Goal: Information Seeking & Learning: Learn about a topic

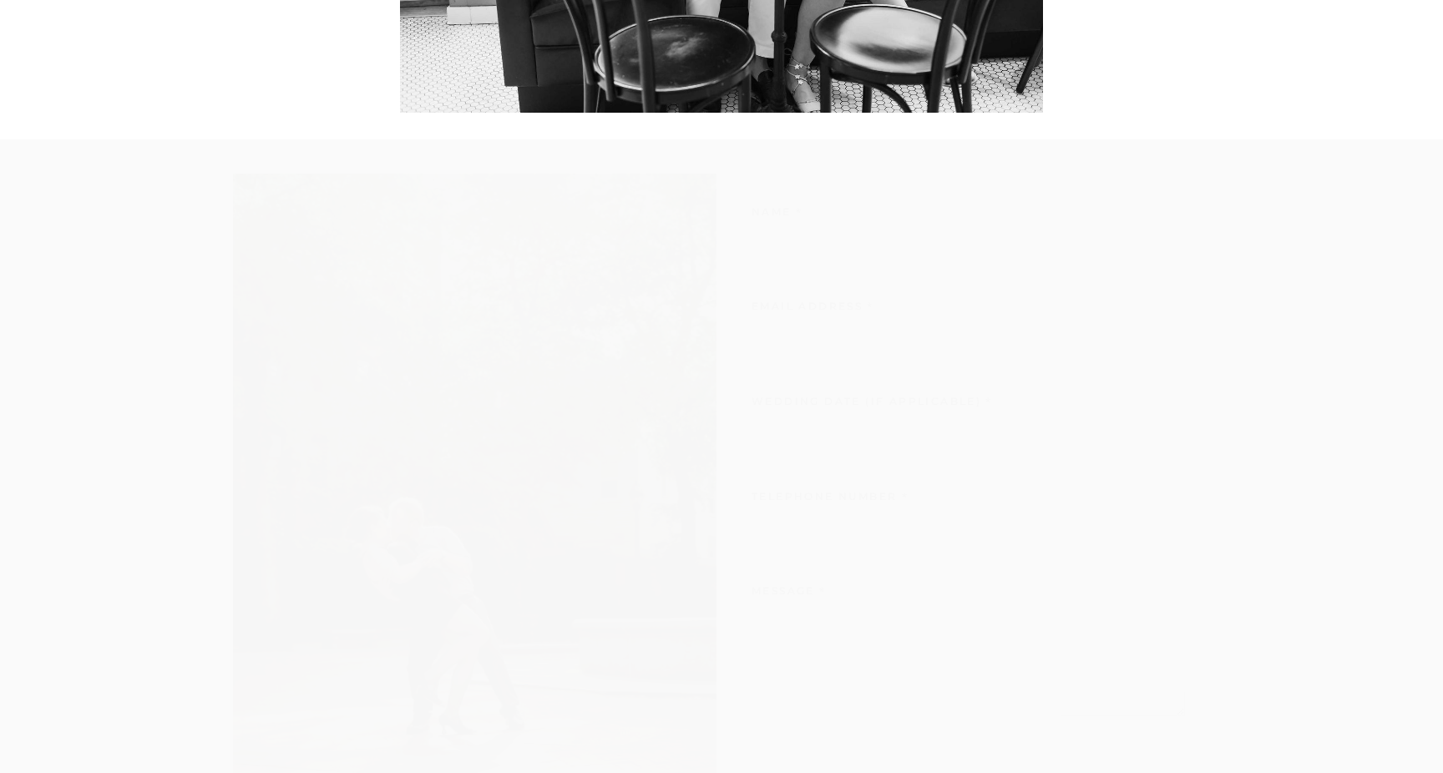
scroll to position [6747, 0]
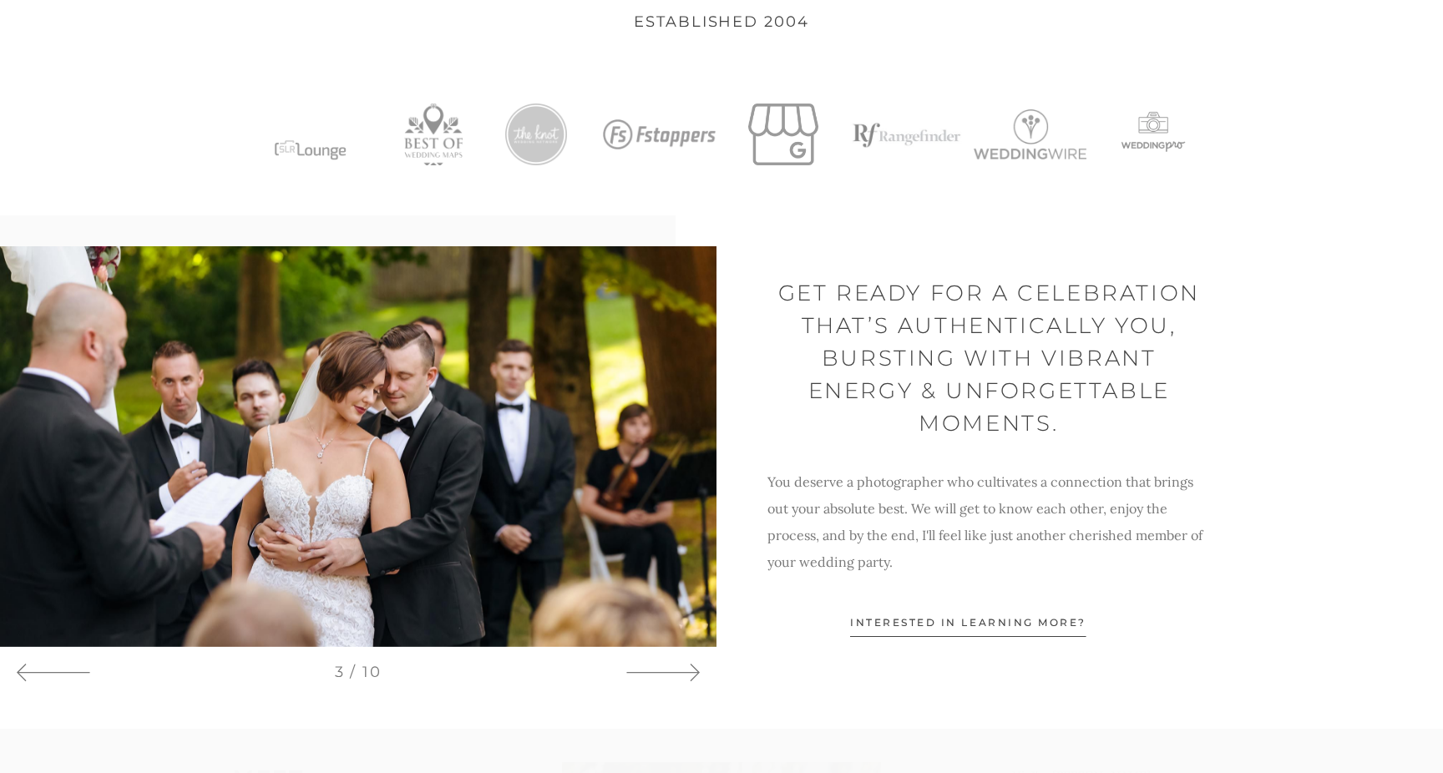
scroll to position [910, 0]
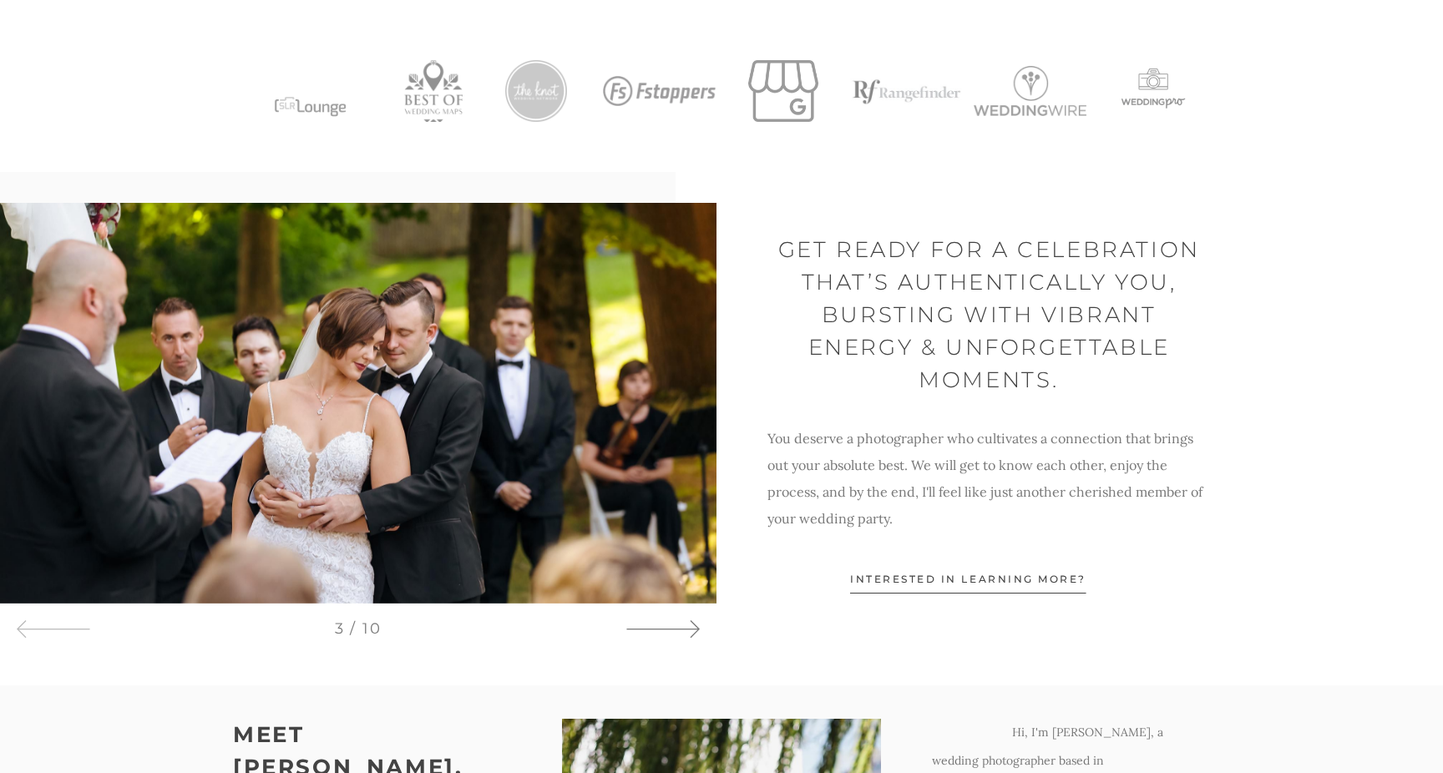
click at [681, 625] on icon at bounding box center [662, 629] width 75 height 25
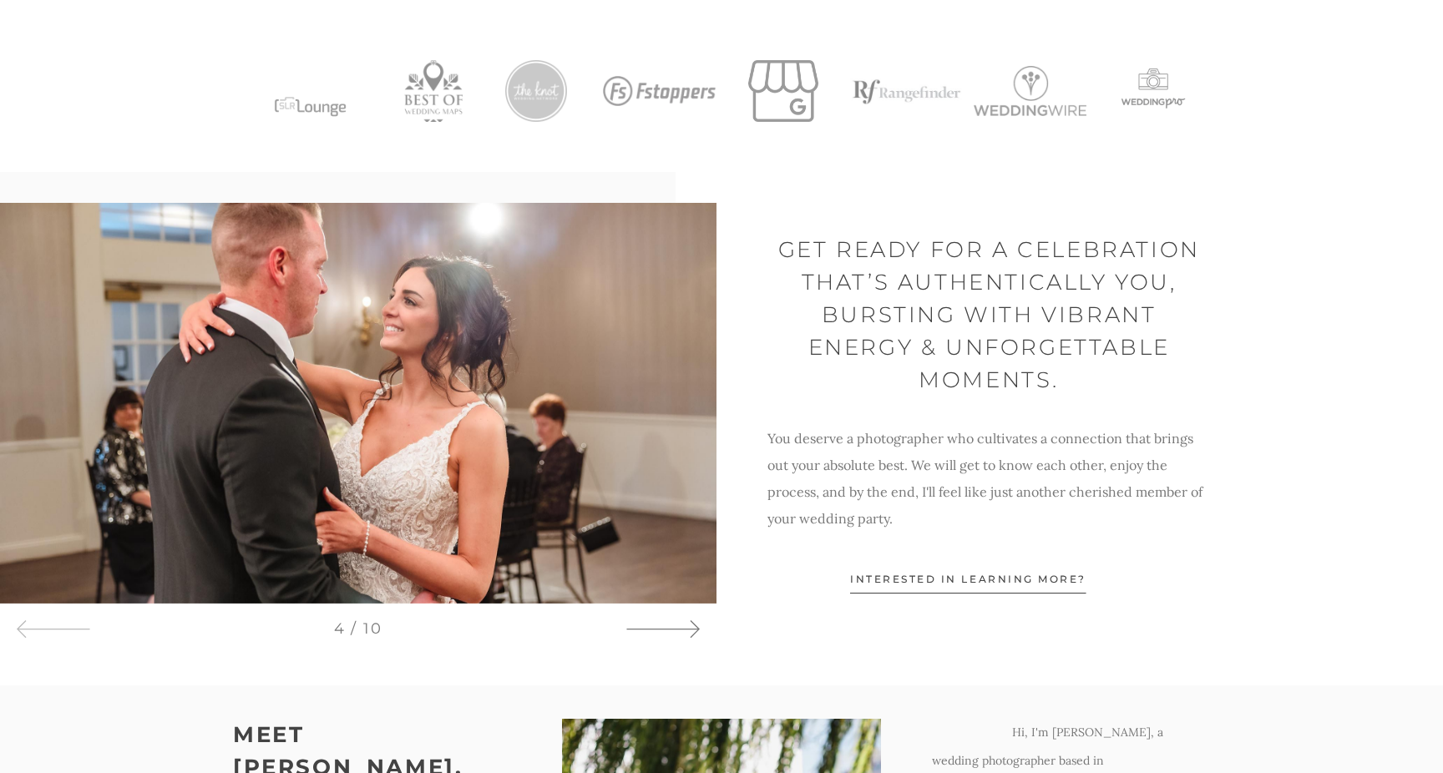
click at [681, 625] on icon at bounding box center [662, 629] width 75 height 25
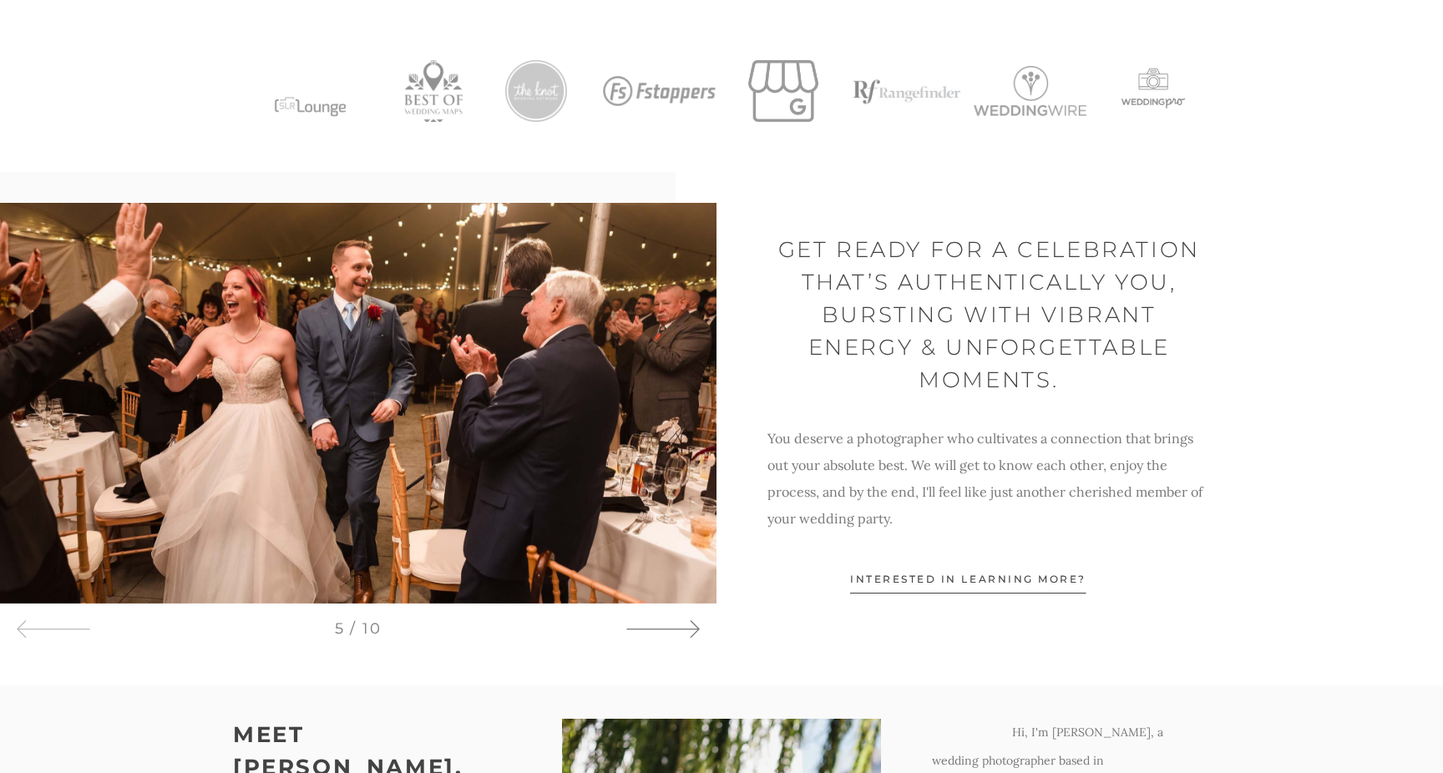
click at [681, 625] on icon at bounding box center [662, 629] width 75 height 25
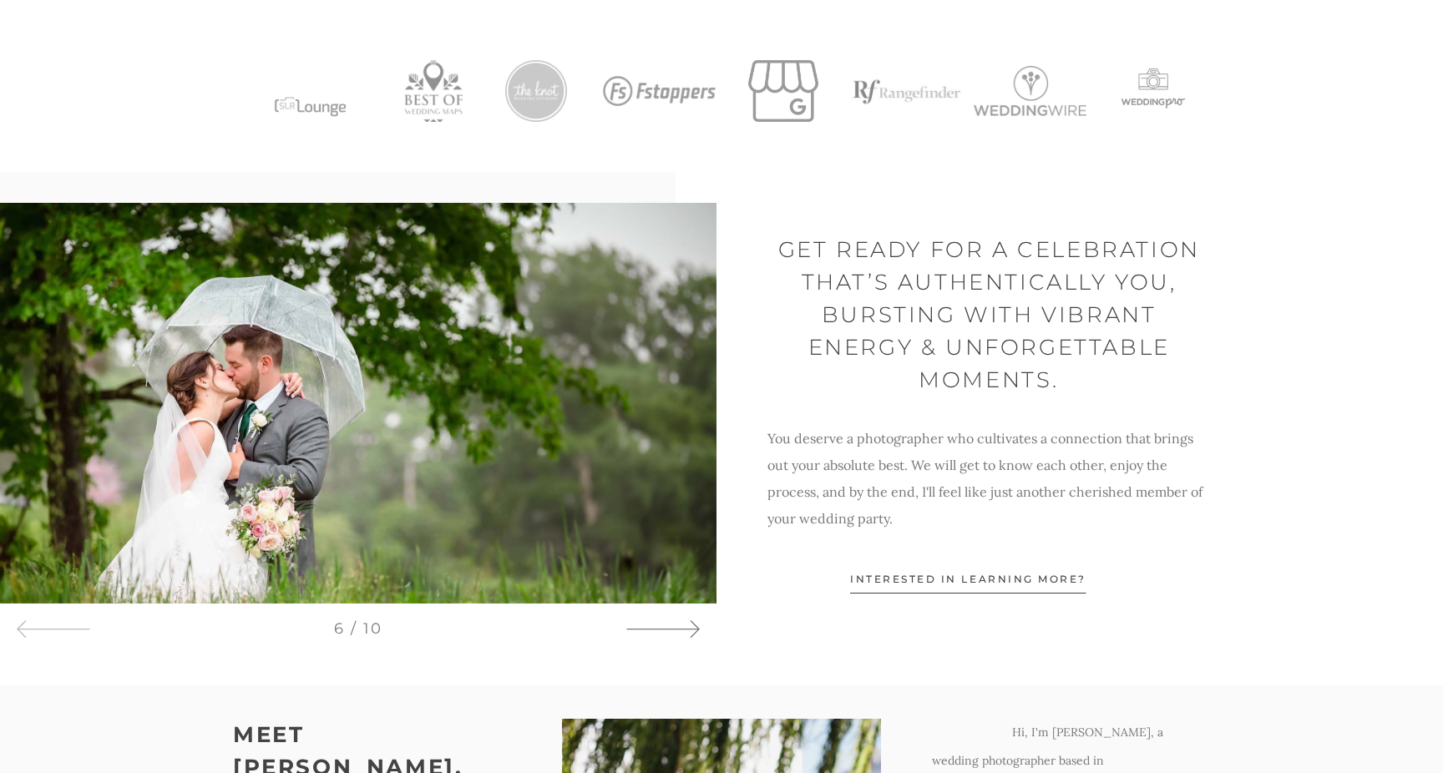
click at [681, 625] on icon at bounding box center [662, 629] width 75 height 25
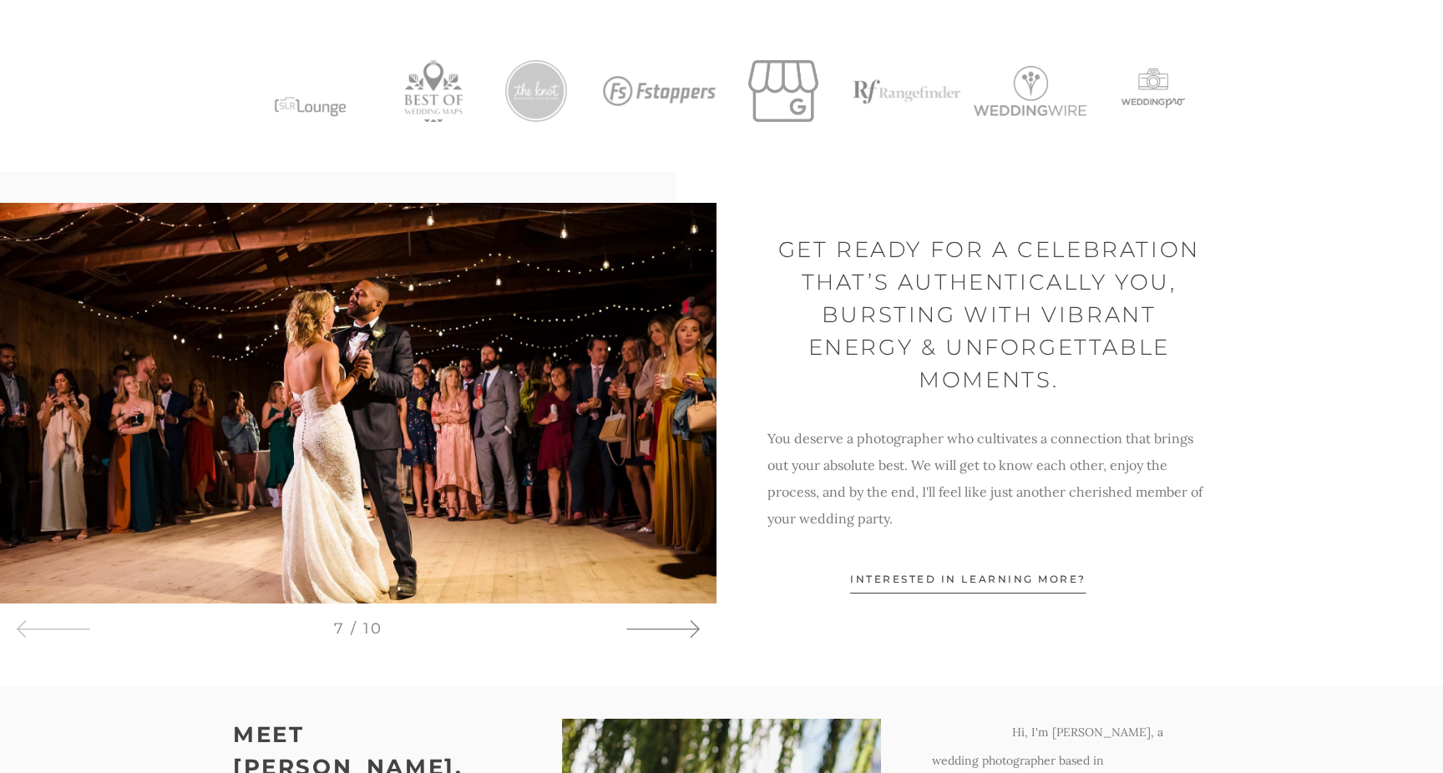
click at [681, 625] on icon at bounding box center [662, 629] width 75 height 25
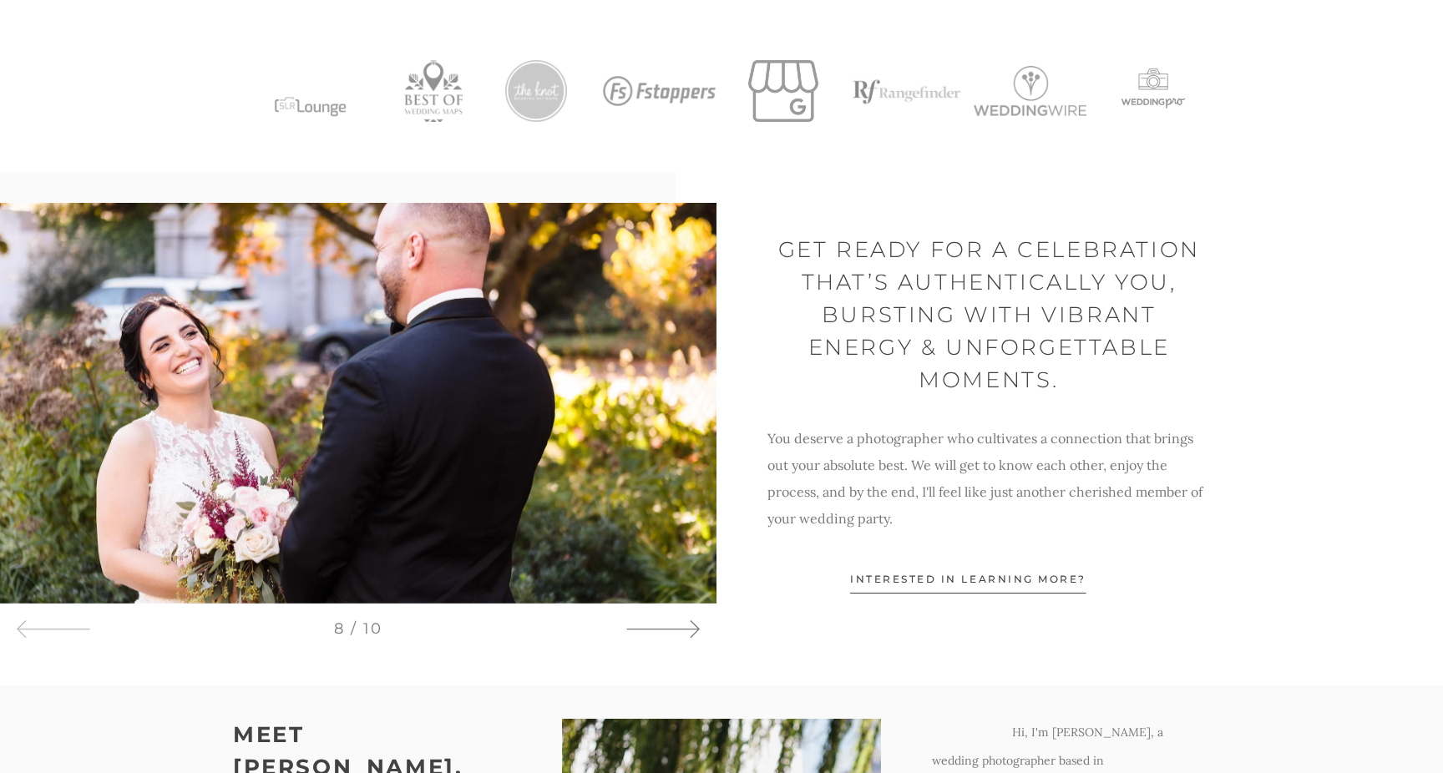
click at [681, 625] on icon at bounding box center [662, 629] width 75 height 25
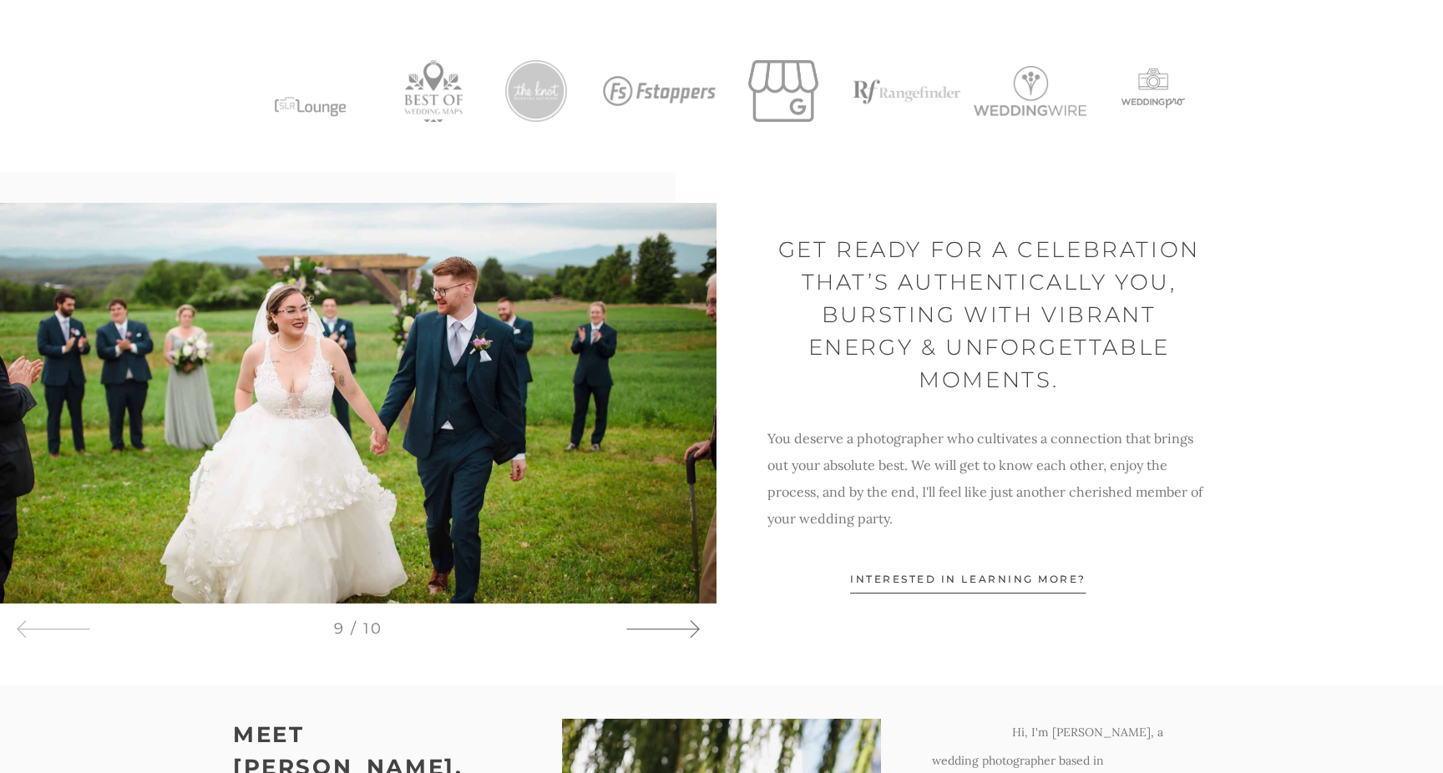
click at [681, 625] on icon at bounding box center [662, 629] width 75 height 25
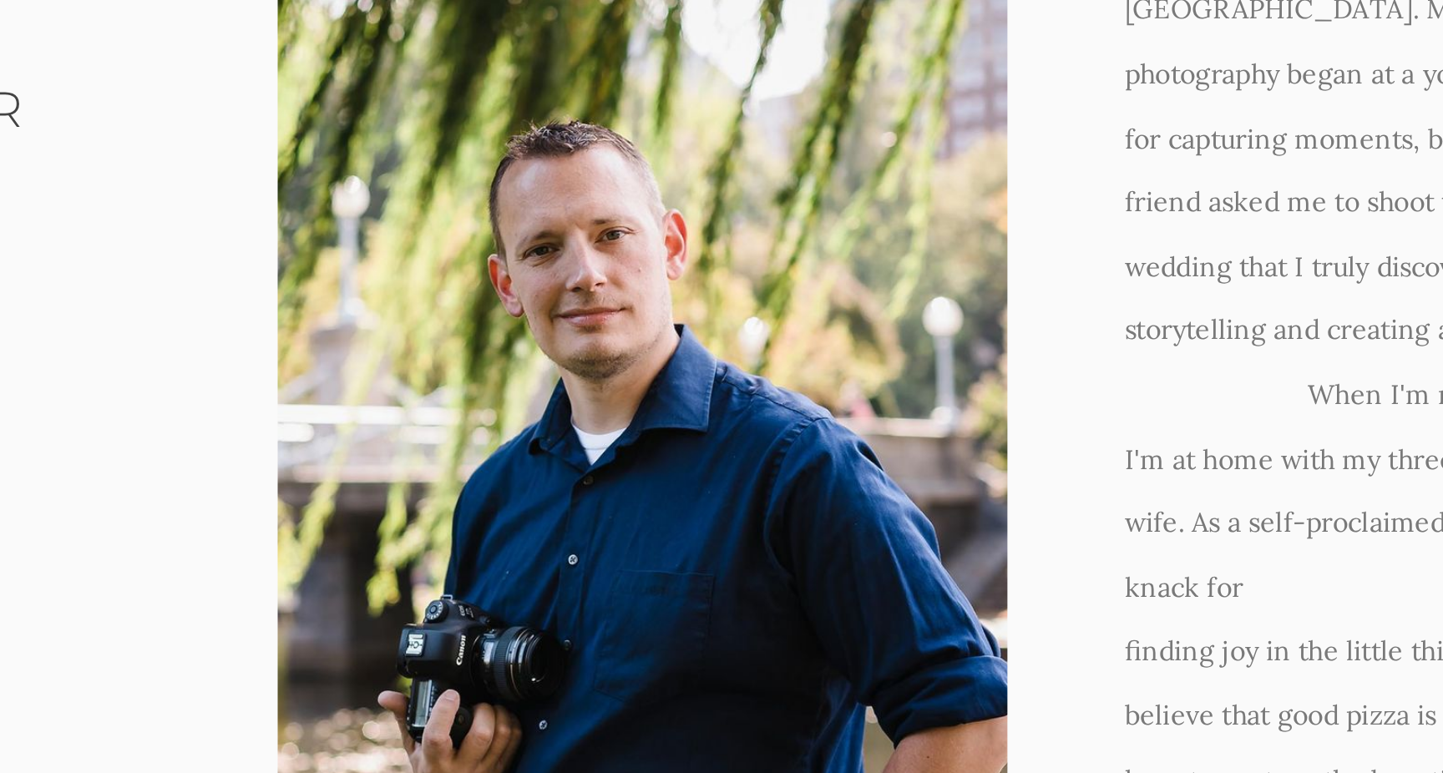
scroll to position [1529, 0]
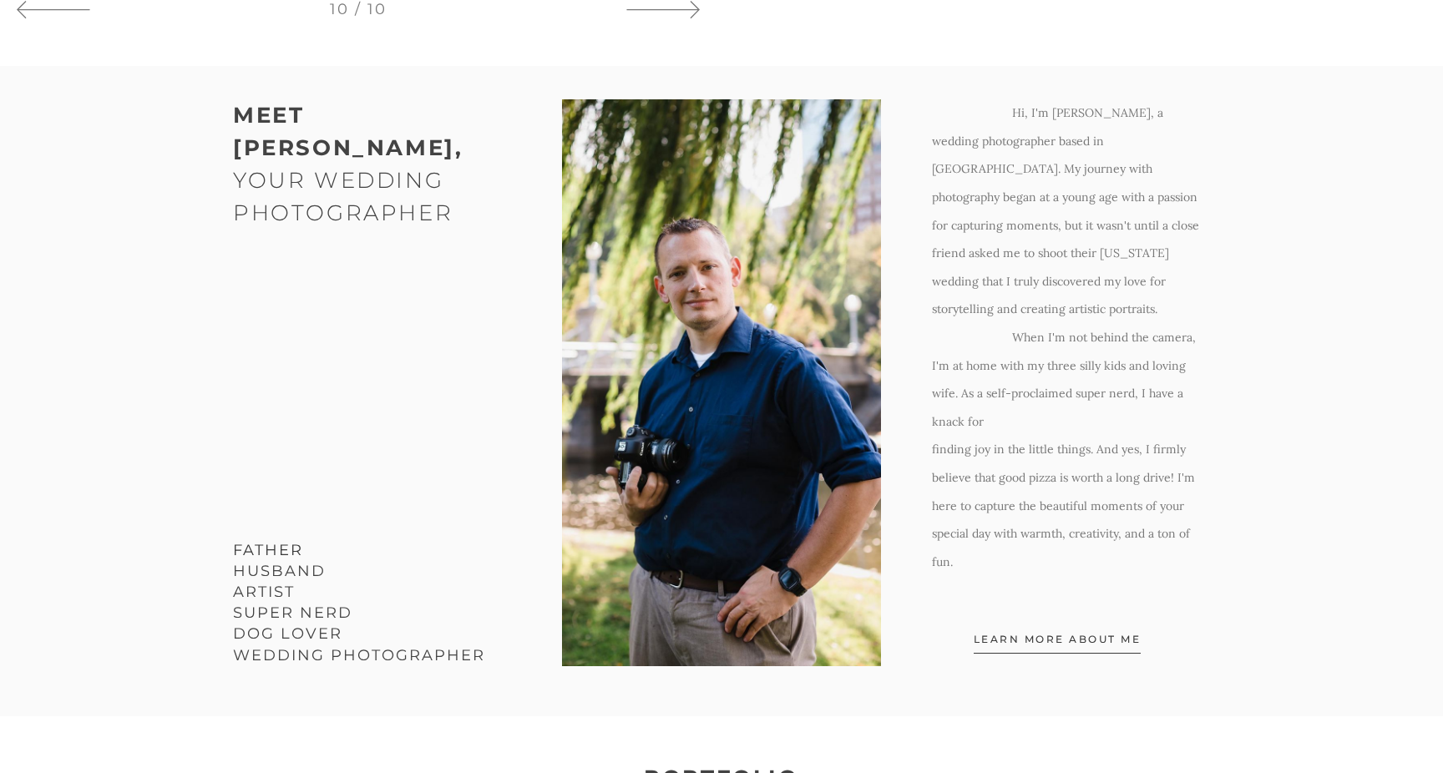
click at [1082, 632] on span "Learn More about me" at bounding box center [1058, 643] width 168 height 22
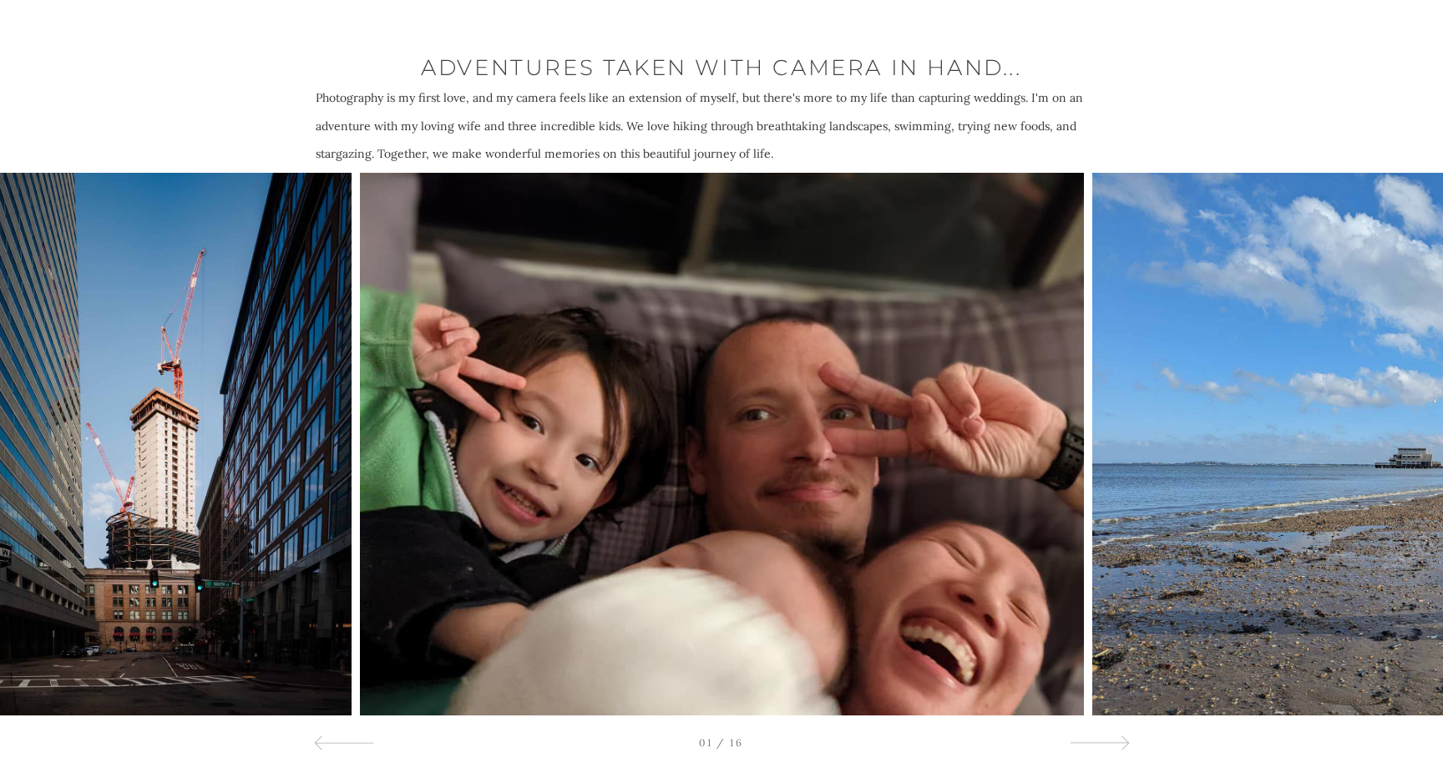
scroll to position [3775, 0]
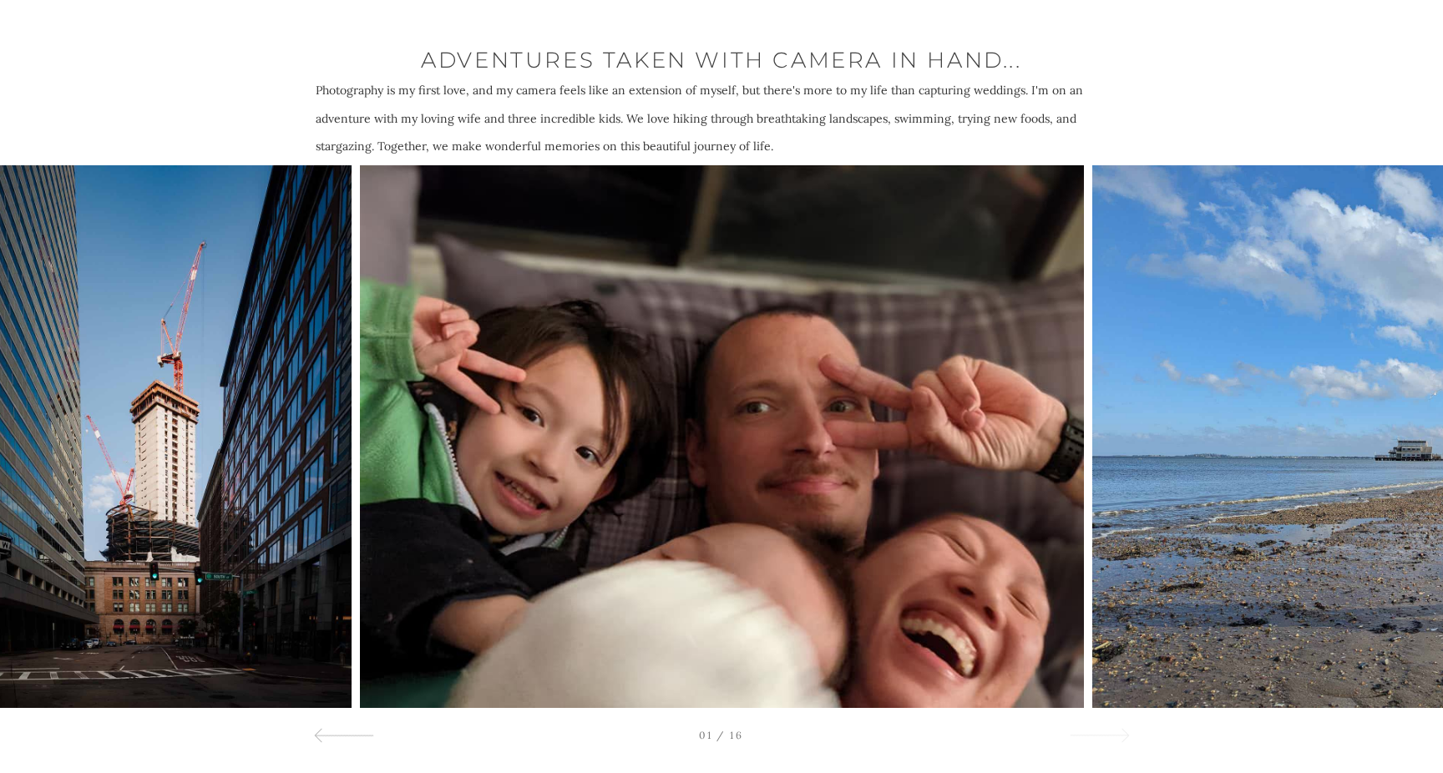
click at [1090, 725] on div at bounding box center [1099, 735] width 60 height 20
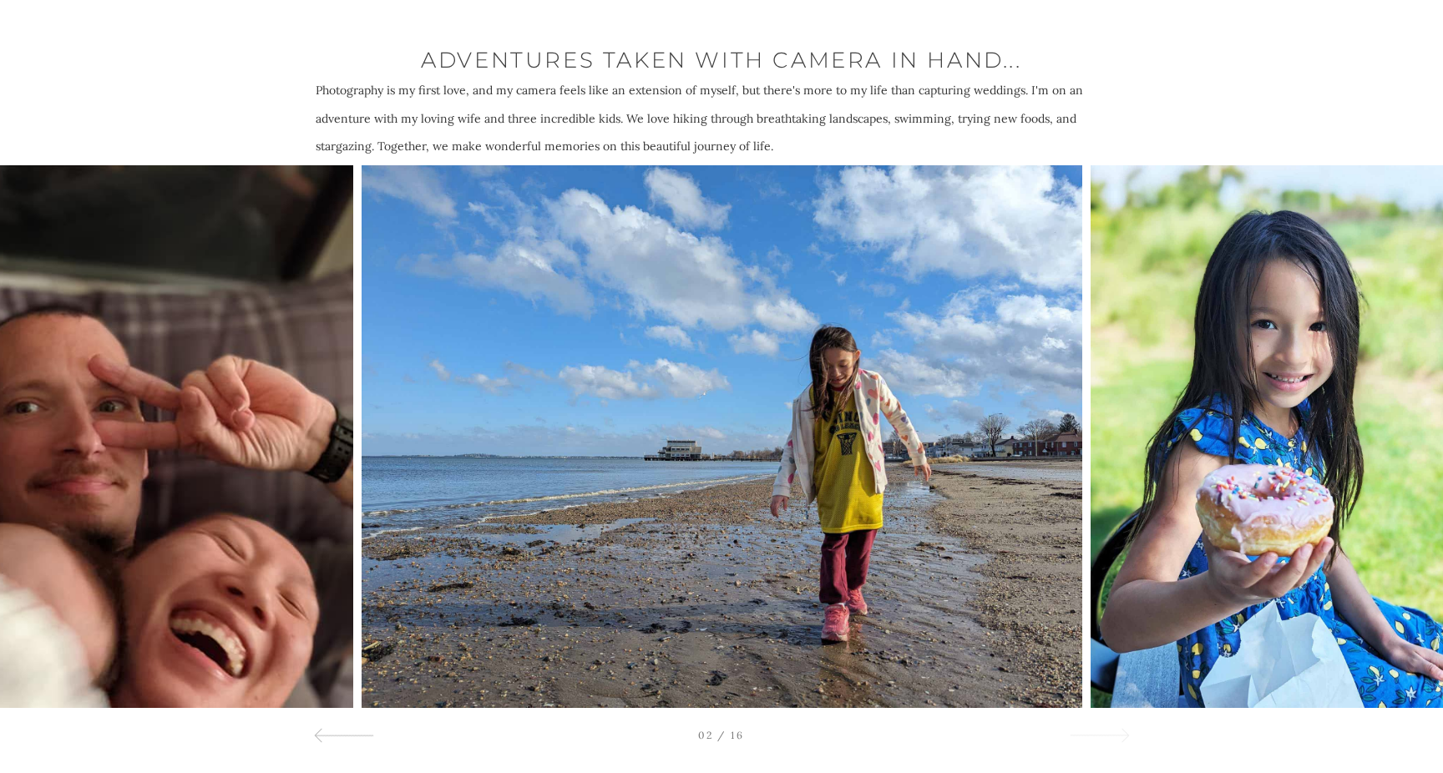
click at [1090, 725] on div at bounding box center [1099, 735] width 60 height 20
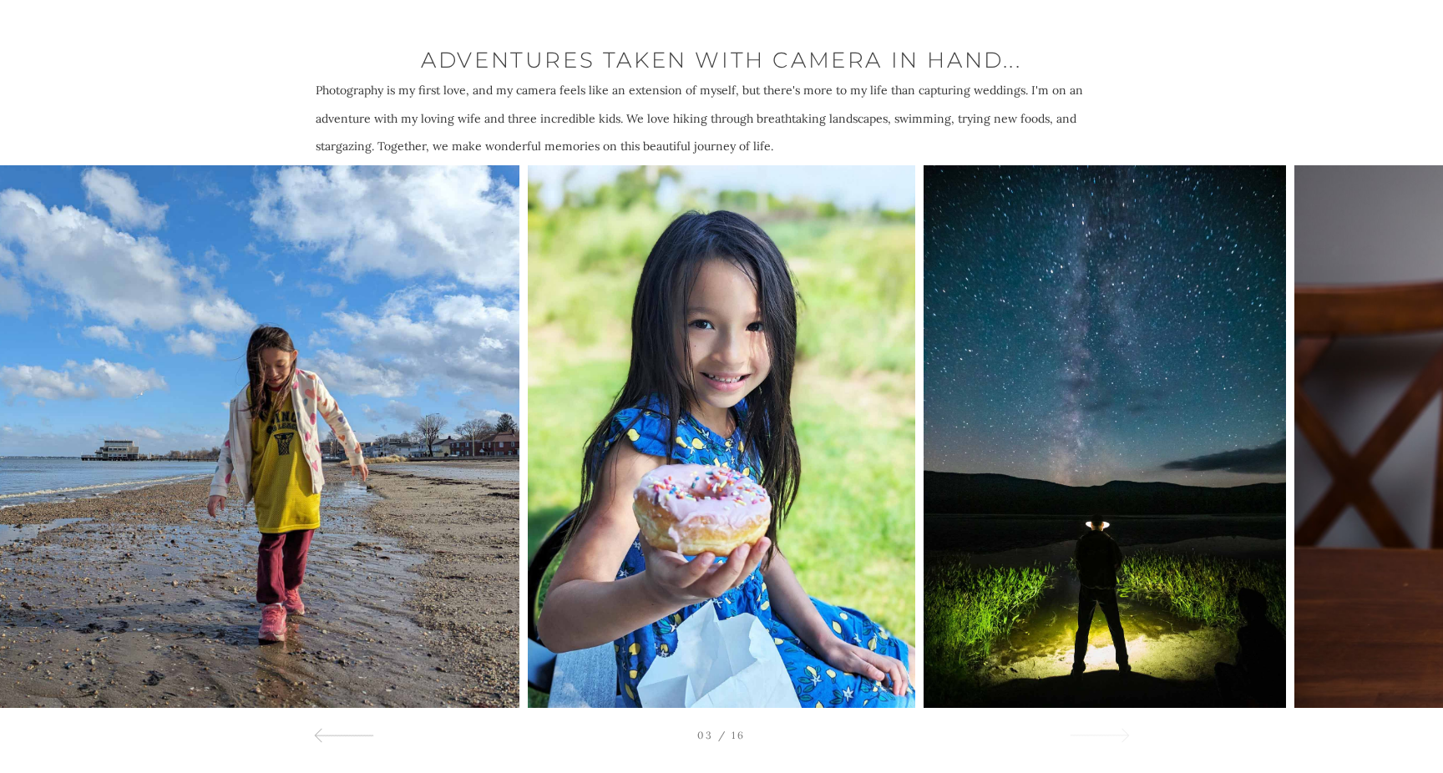
click at [1090, 725] on div at bounding box center [1099, 735] width 60 height 20
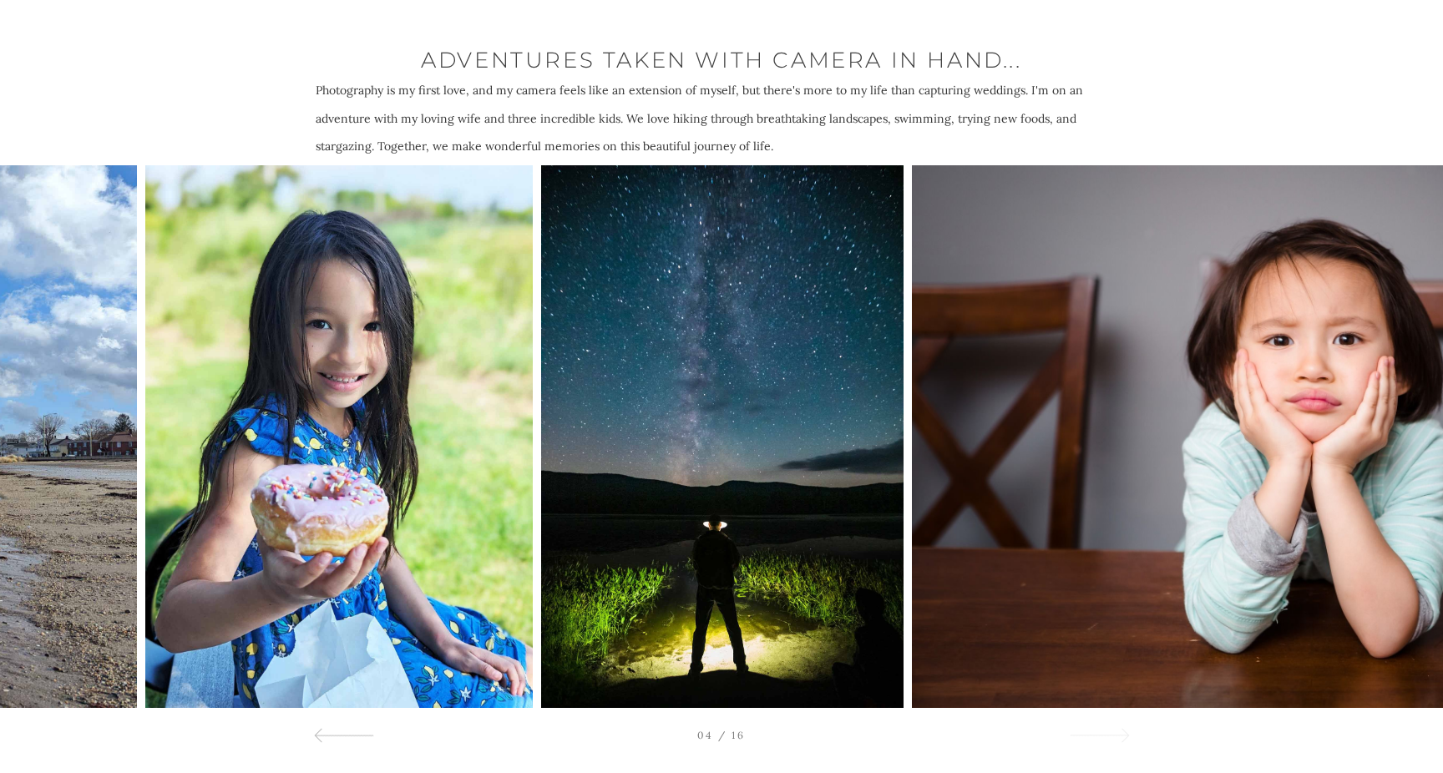
click at [1090, 725] on div at bounding box center [1099, 735] width 60 height 20
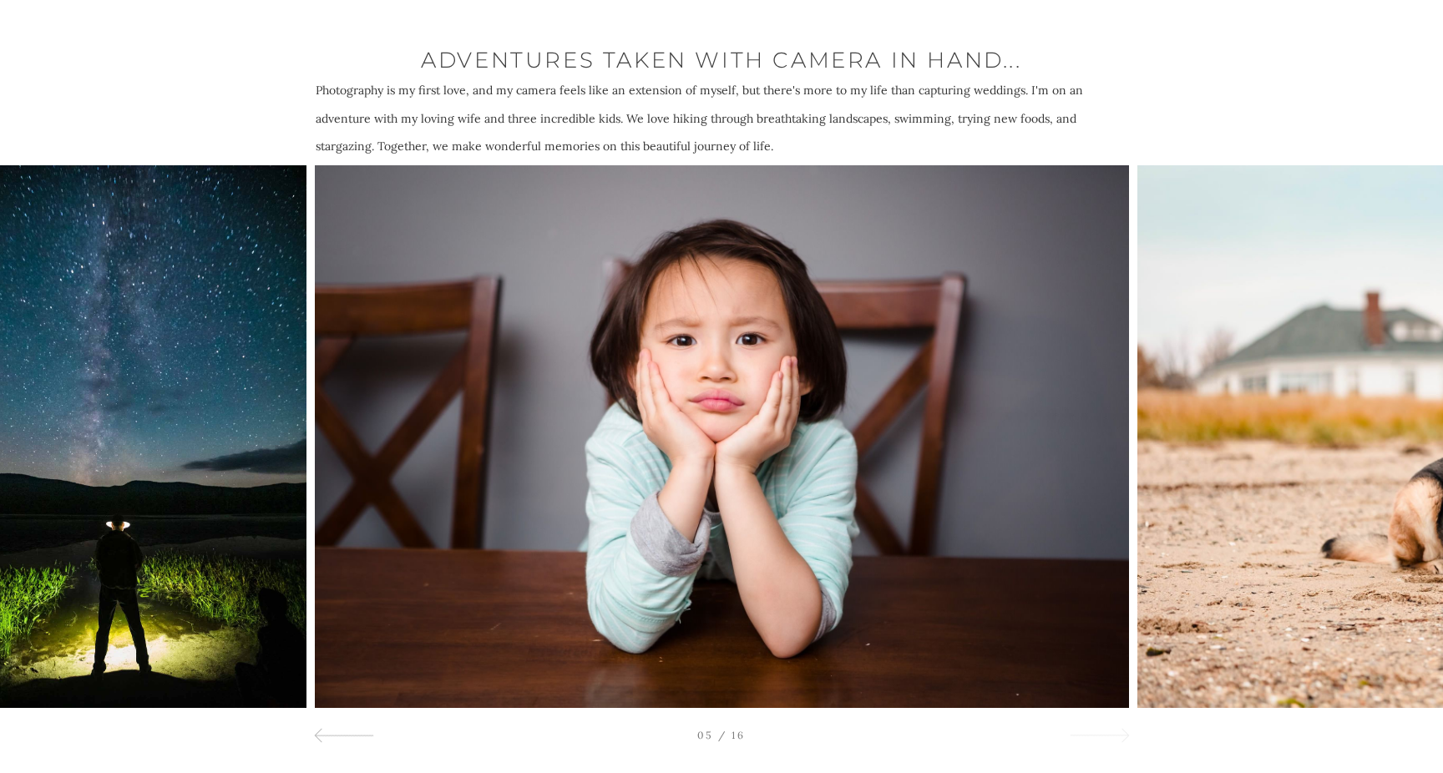
click at [1090, 725] on div at bounding box center [1099, 735] width 60 height 20
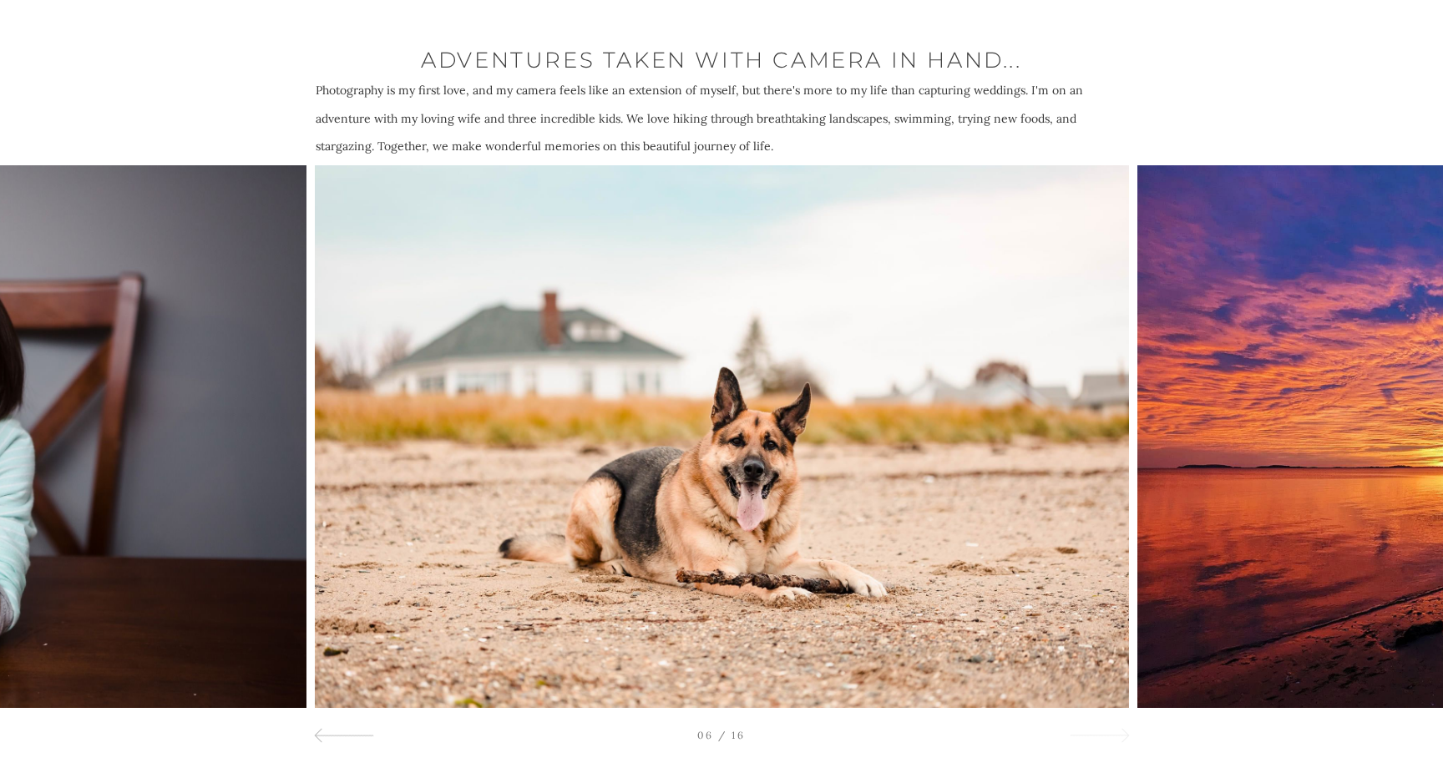
click at [1090, 725] on div at bounding box center [1099, 735] width 60 height 20
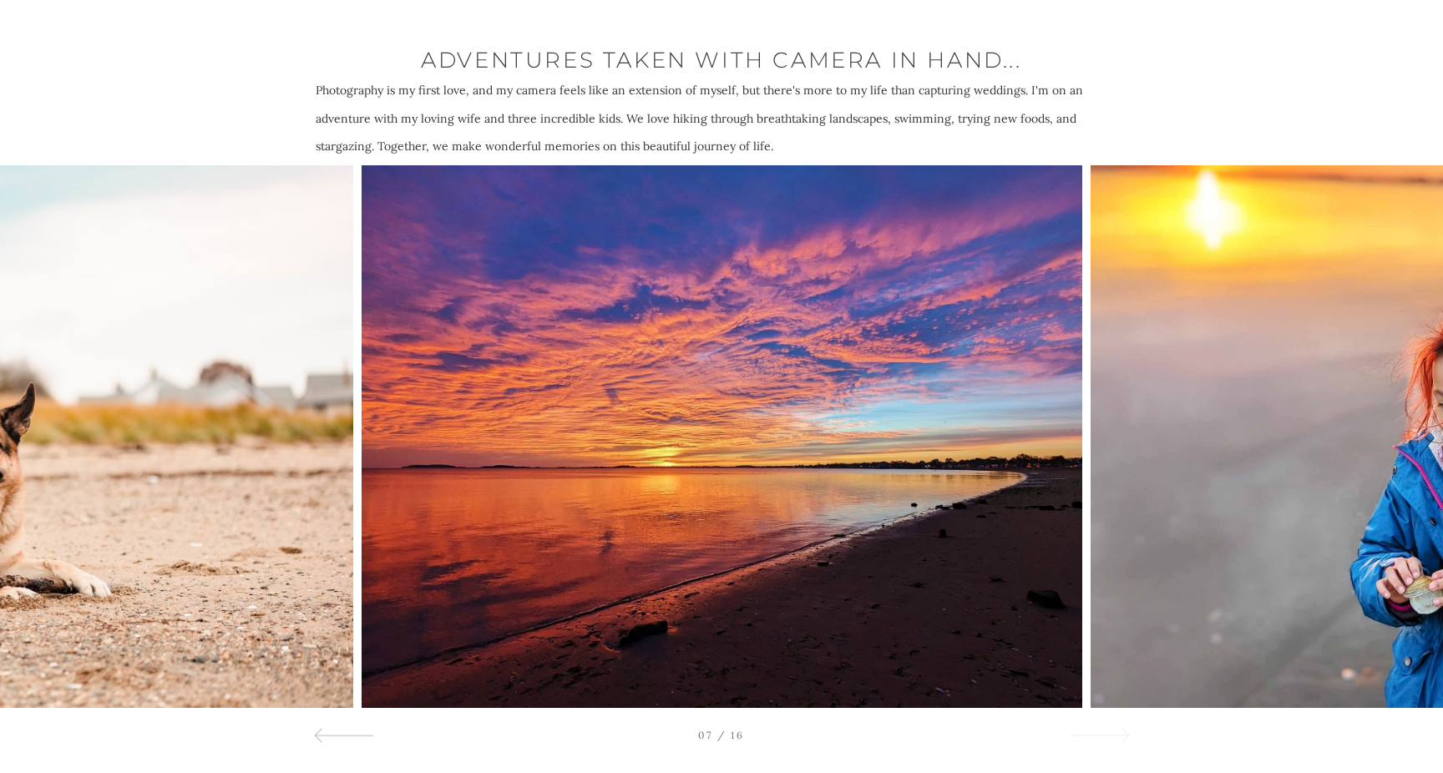
click at [1090, 725] on div at bounding box center [1099, 735] width 60 height 20
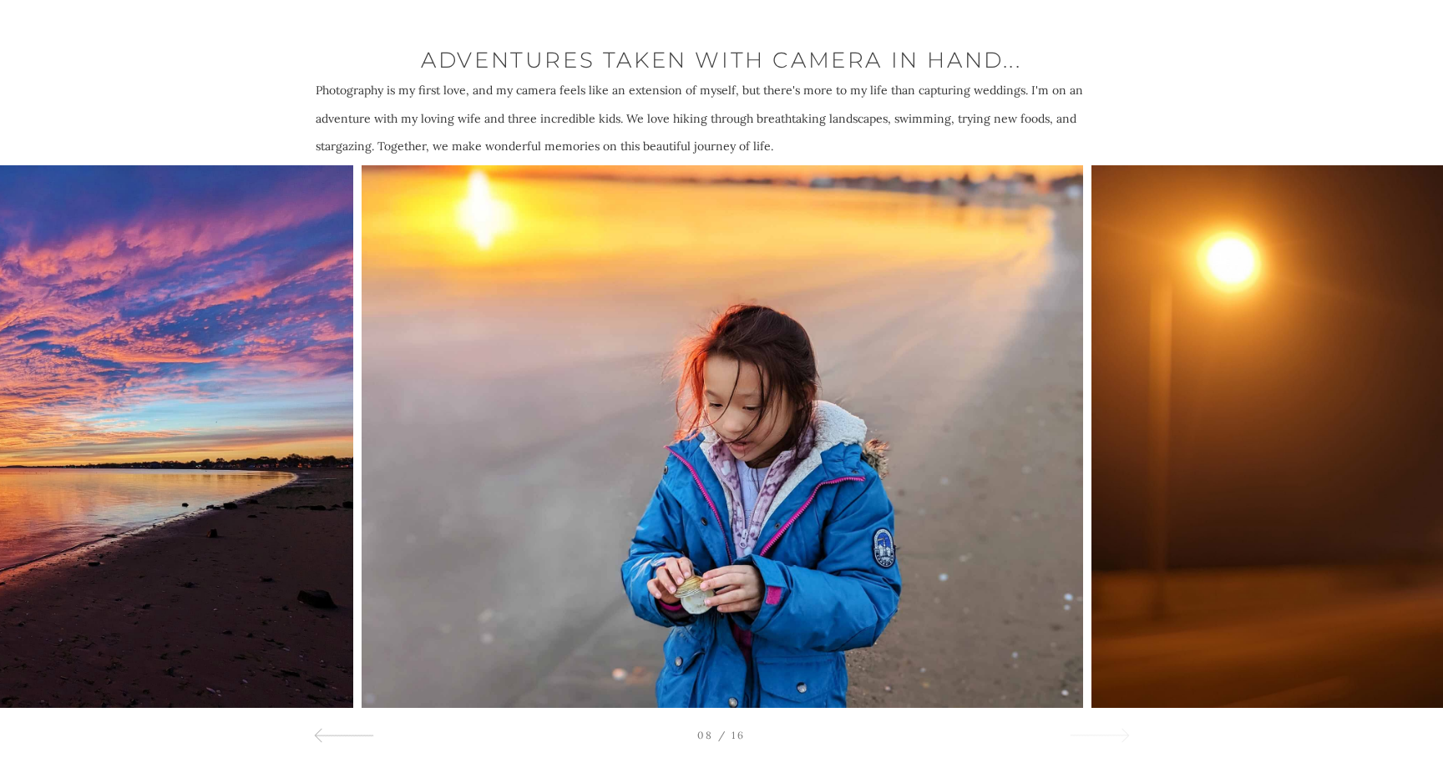
click at [1090, 725] on div at bounding box center [1099, 735] width 60 height 20
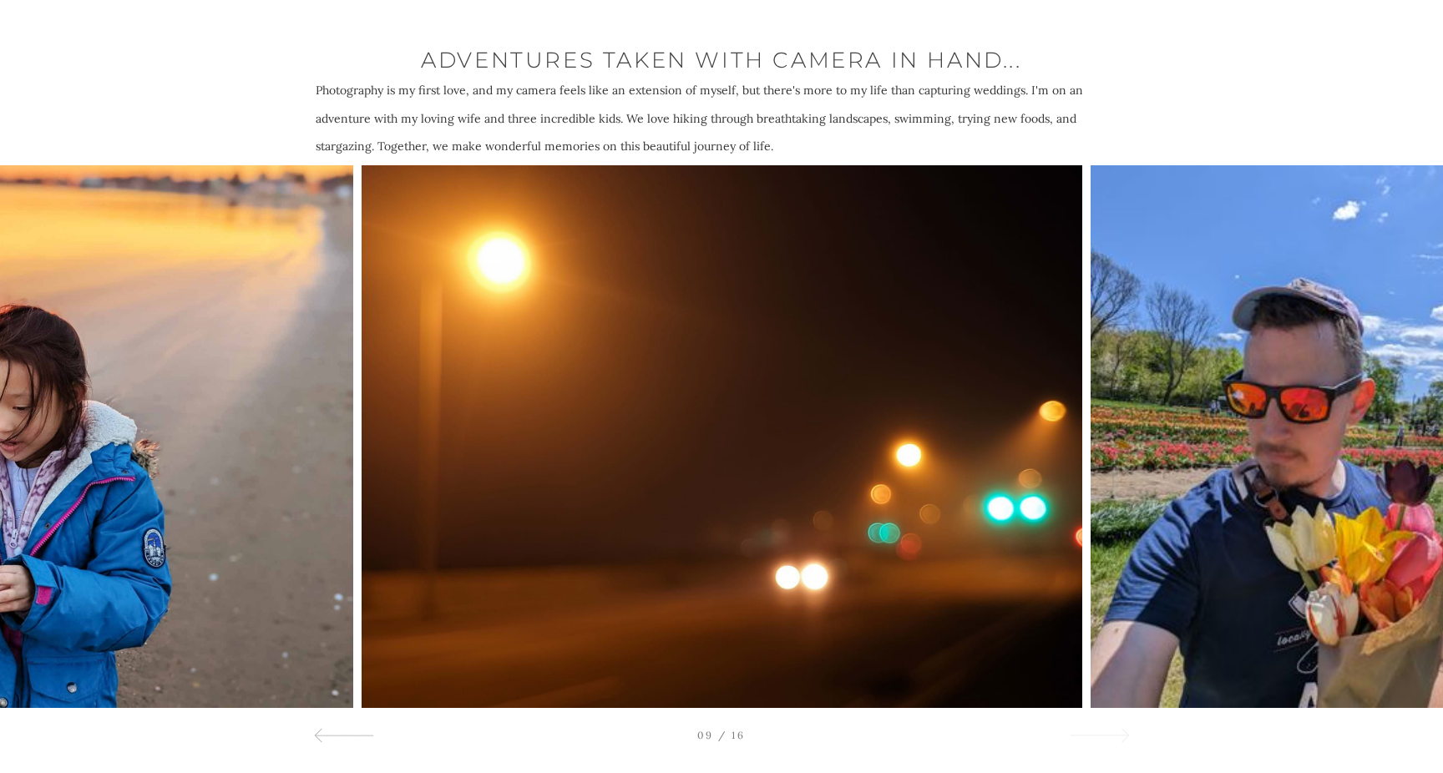
click at [1090, 725] on div at bounding box center [1099, 735] width 60 height 20
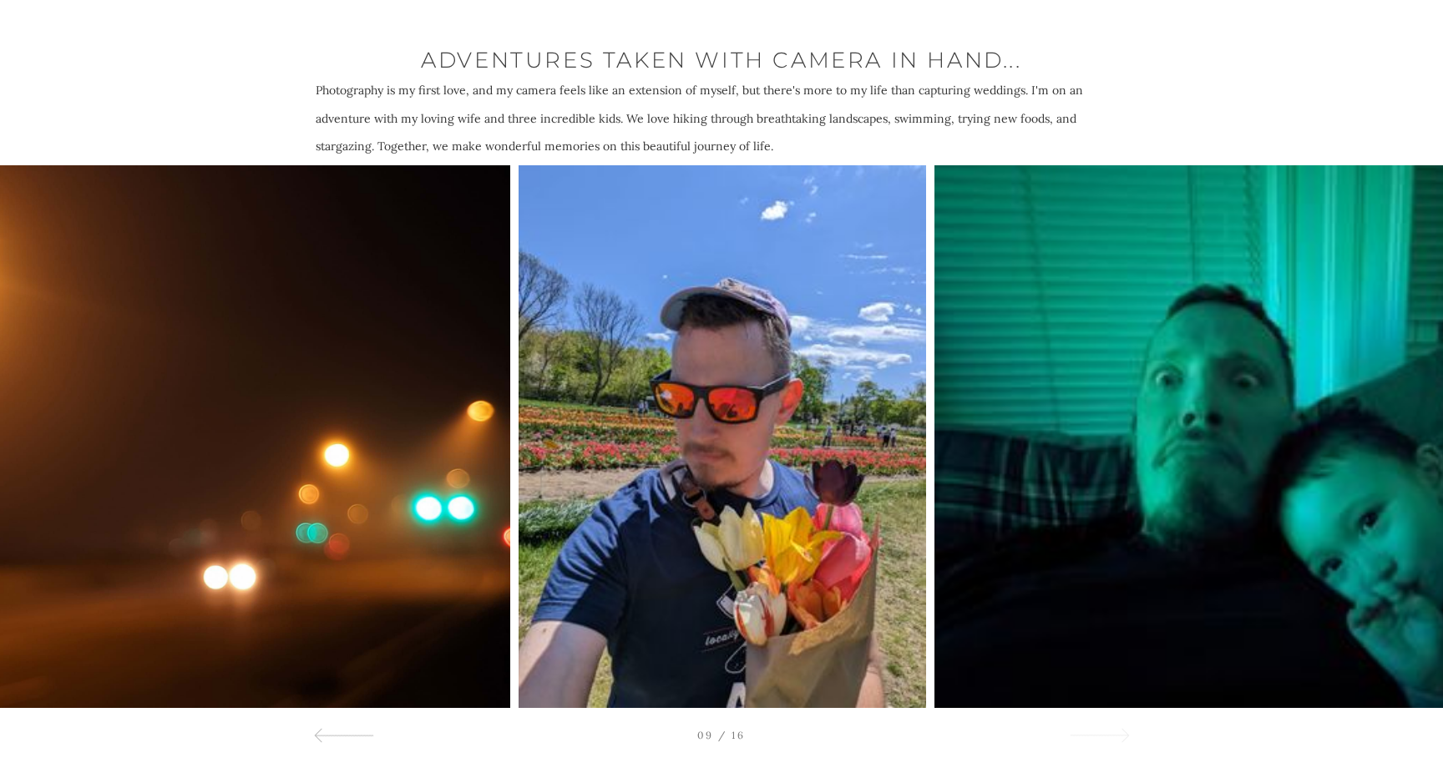
click at [1090, 725] on div at bounding box center [1099, 735] width 60 height 20
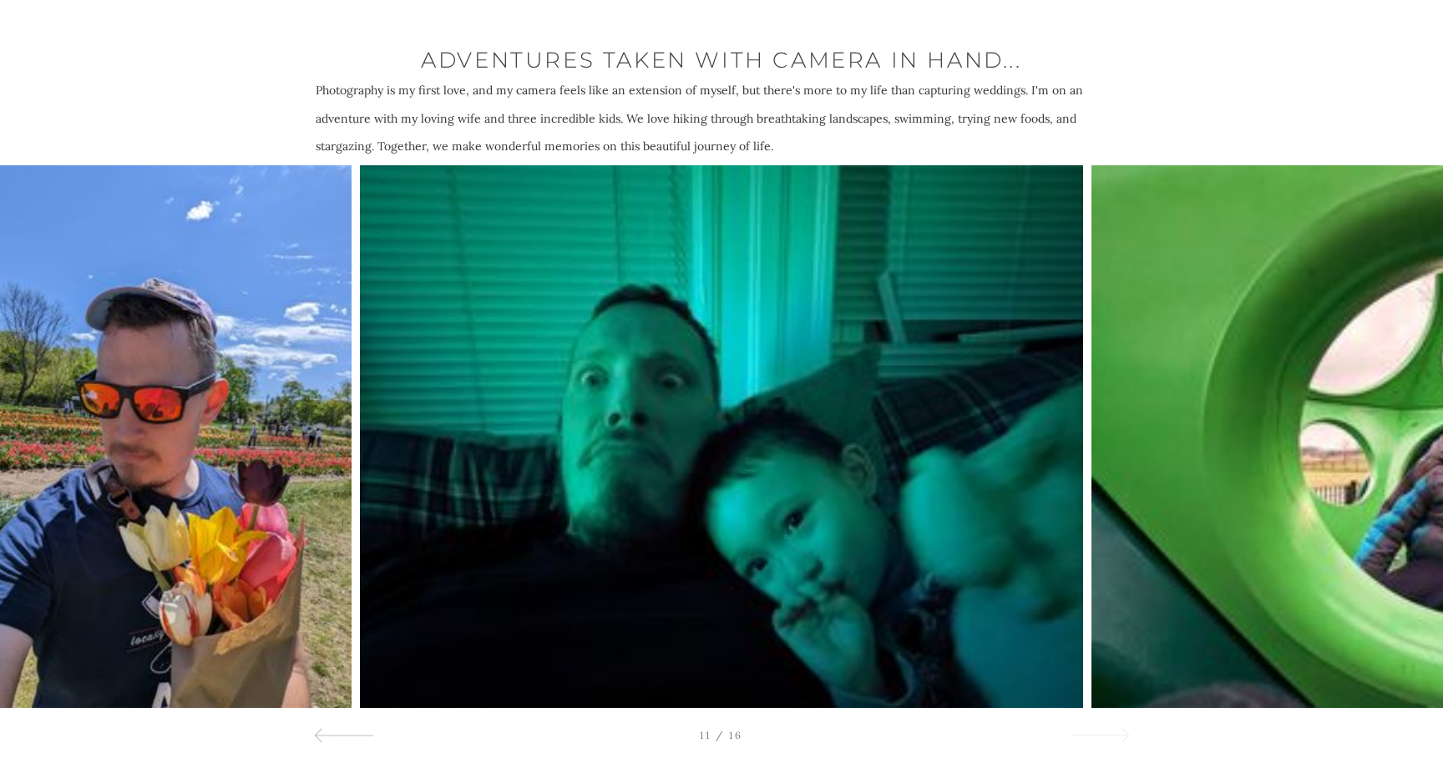
click at [1090, 725] on div at bounding box center [1099, 735] width 60 height 20
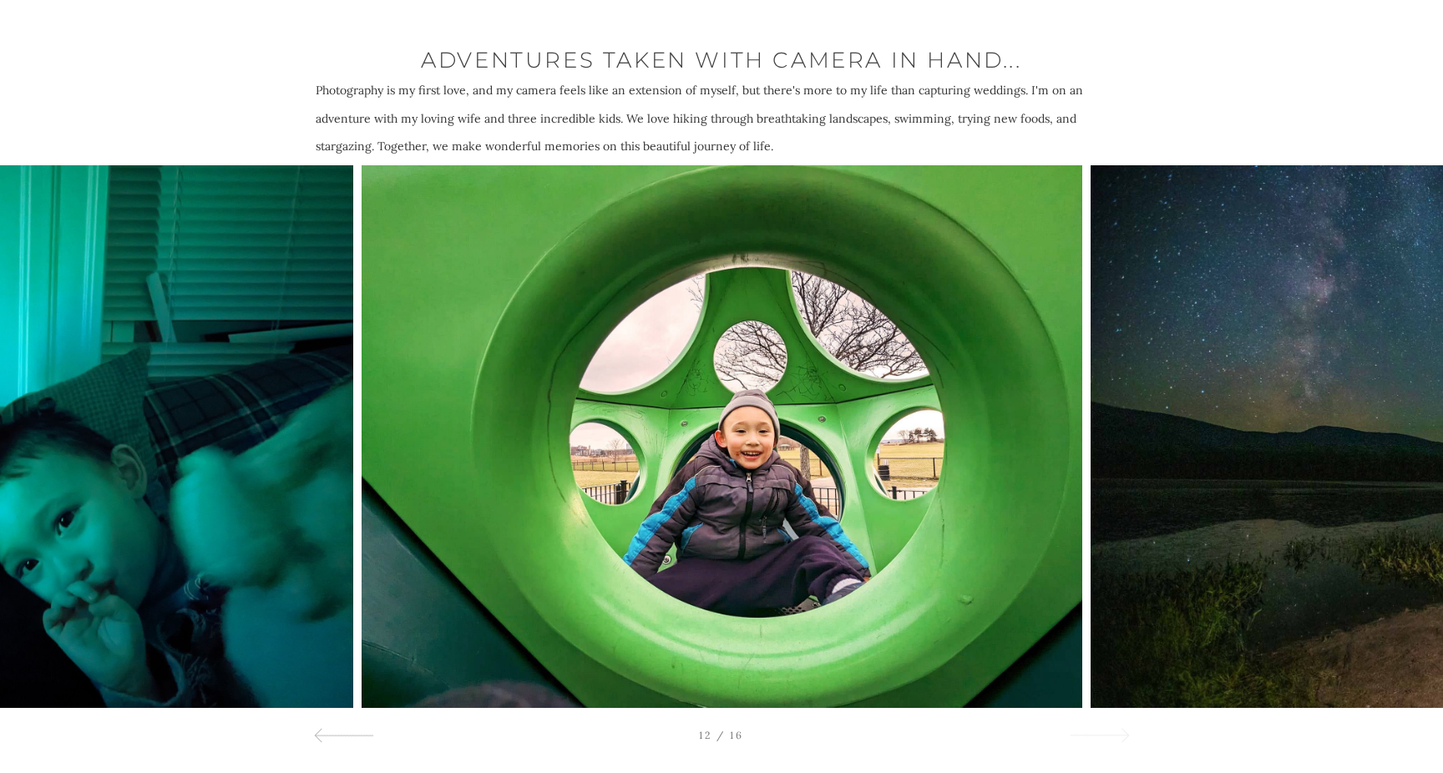
click at [1090, 725] on div at bounding box center [1099, 735] width 60 height 20
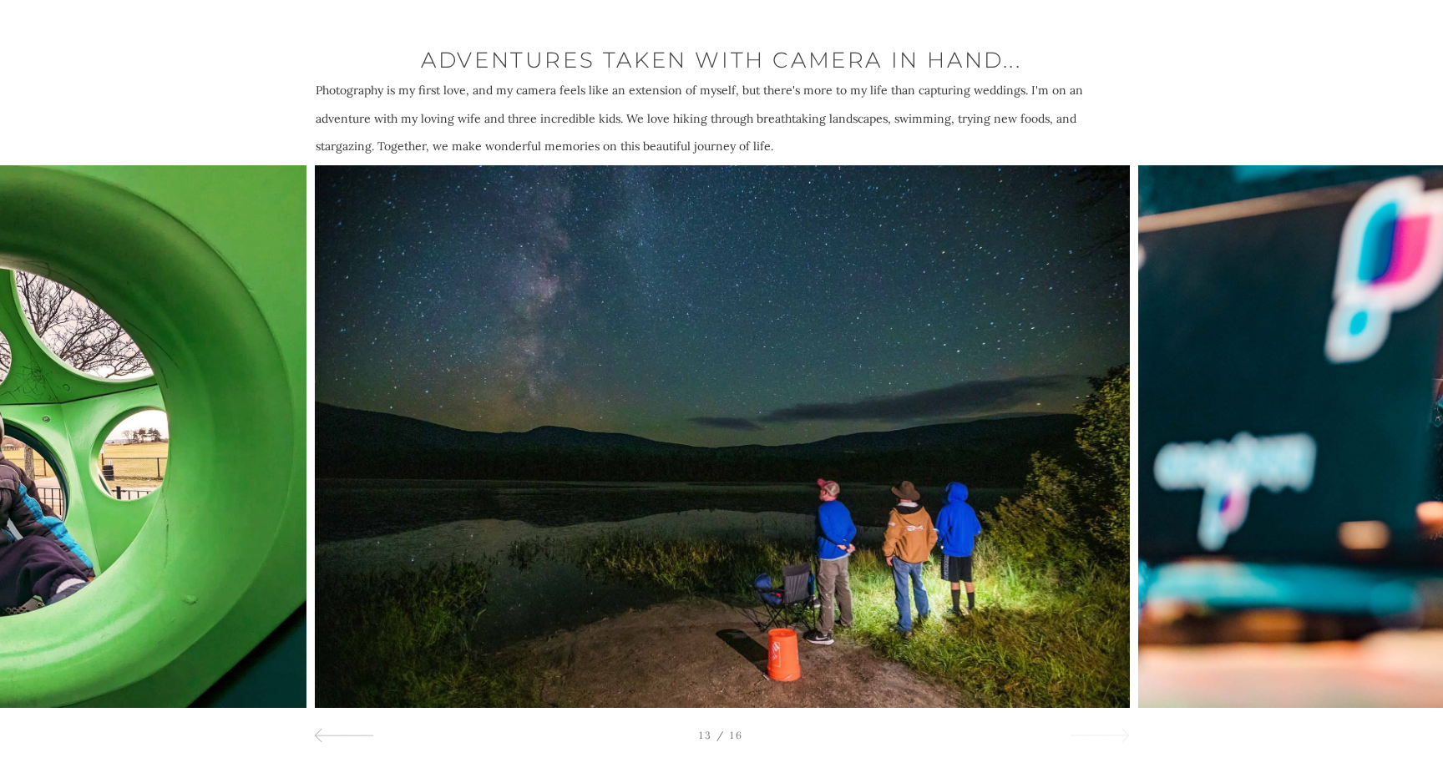
click at [1090, 725] on div at bounding box center [1099, 735] width 60 height 20
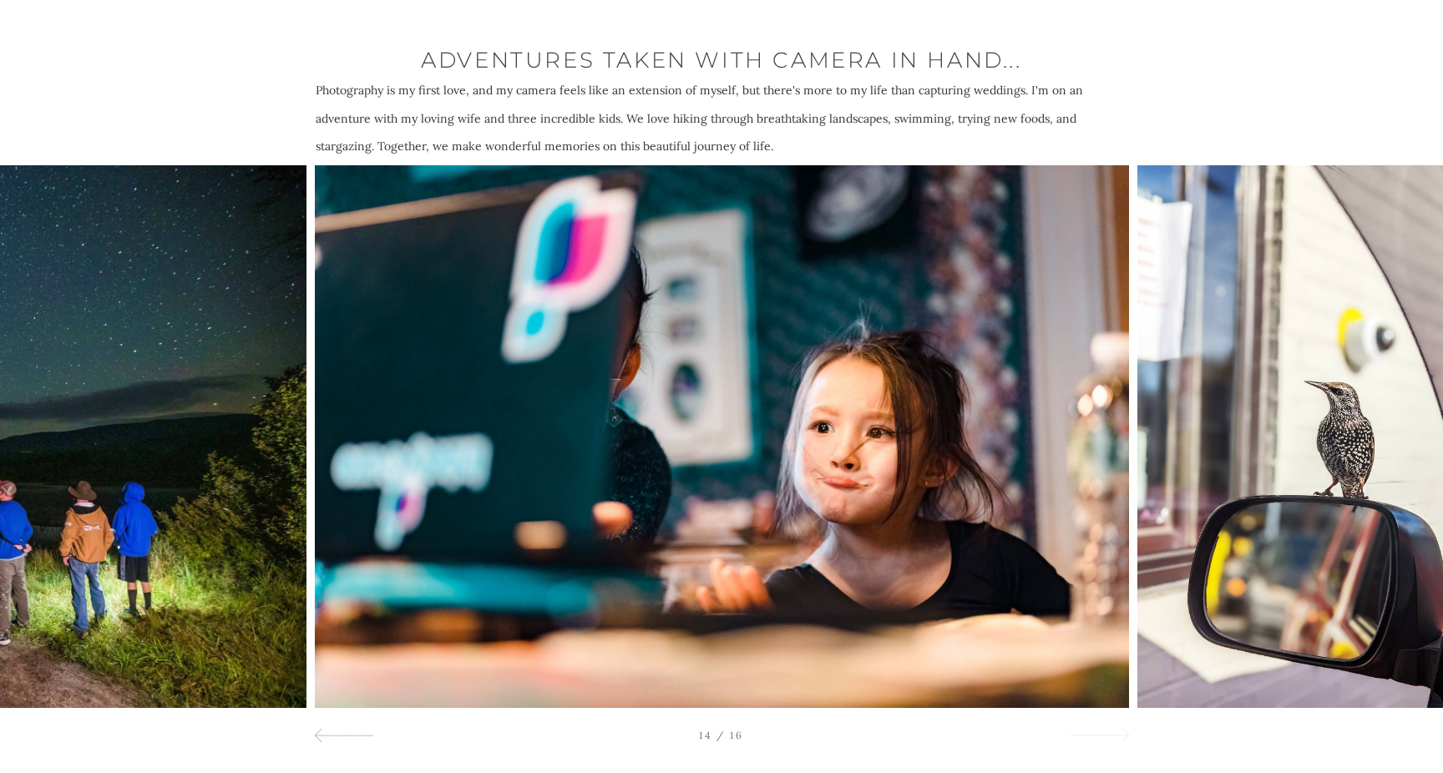
click at [1090, 725] on div at bounding box center [1099, 735] width 60 height 20
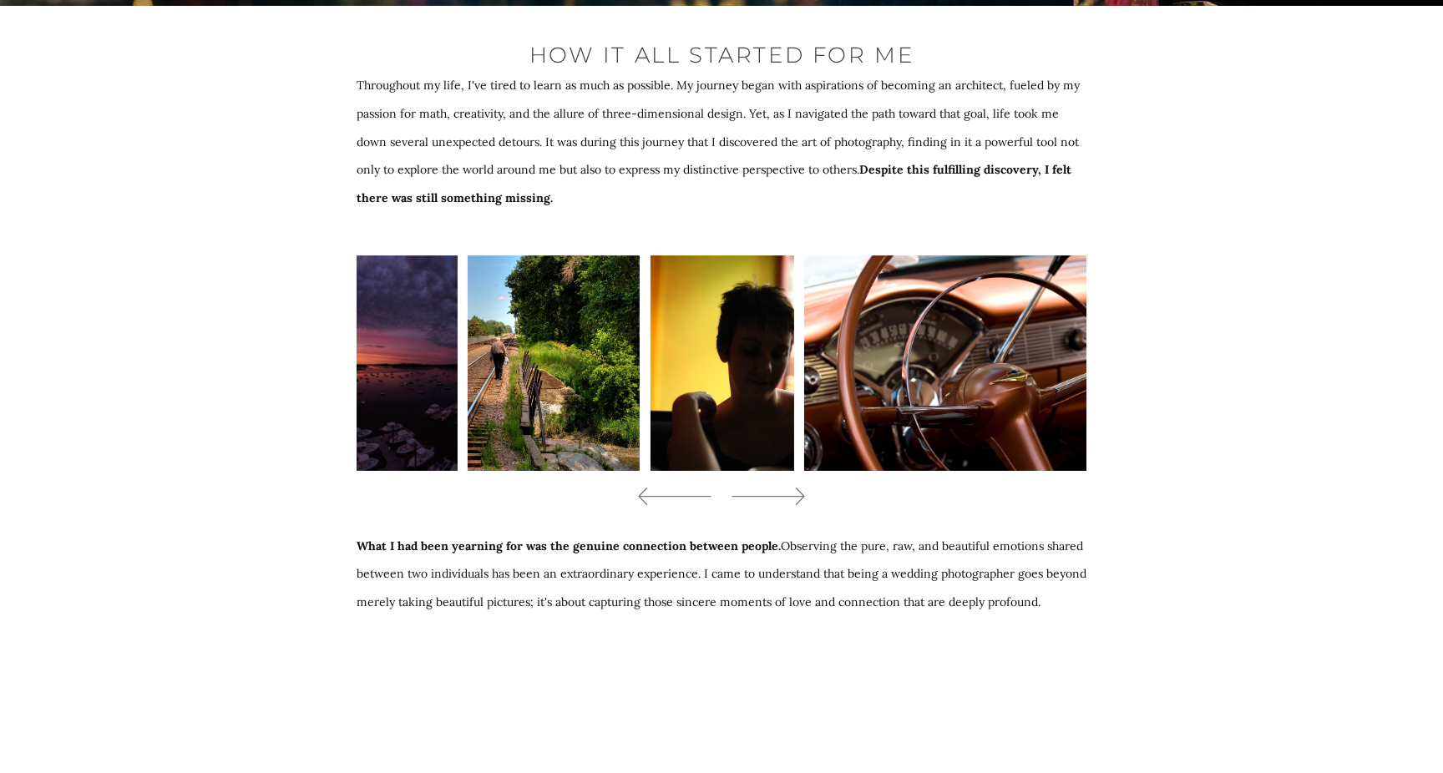
scroll to position [5558, 0]
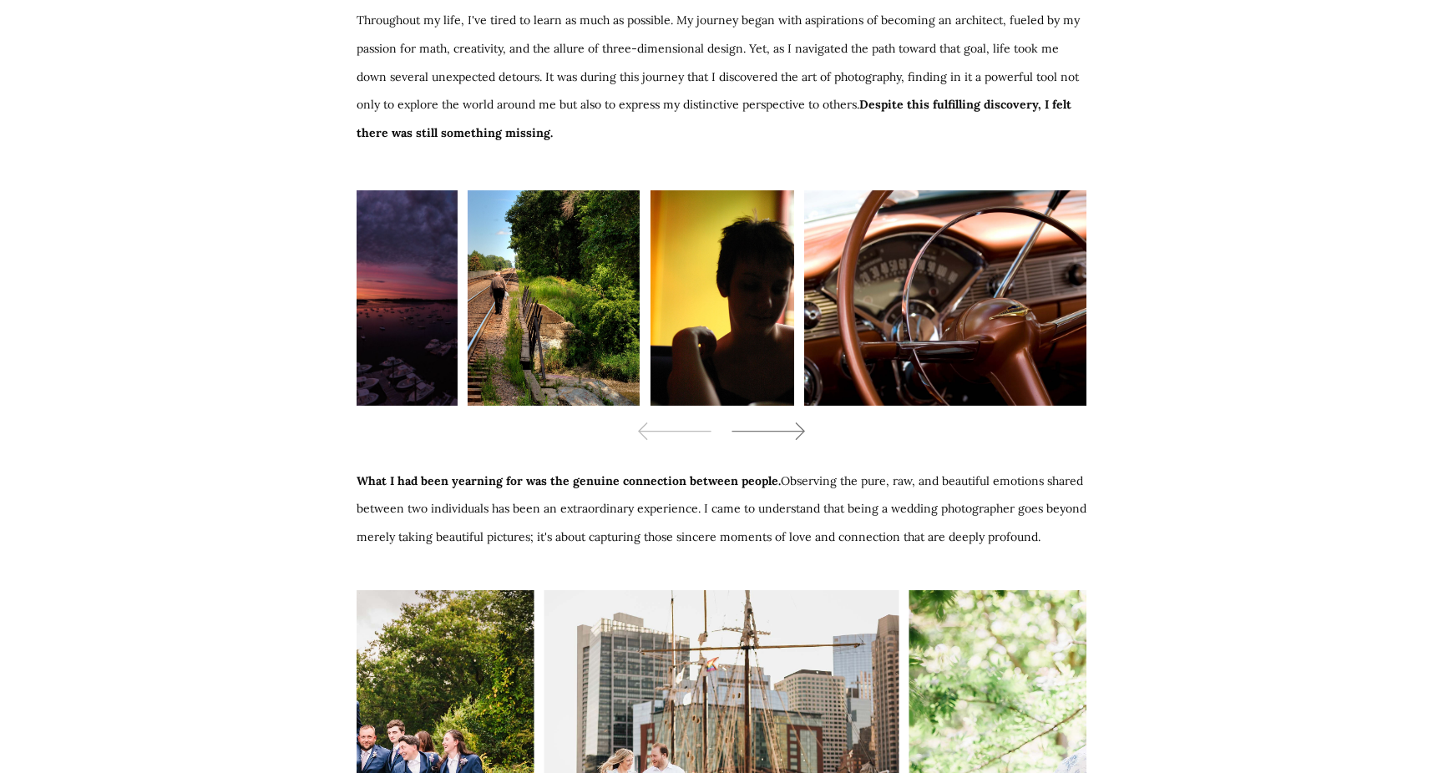
click at [794, 419] on icon at bounding box center [767, 431] width 75 height 25
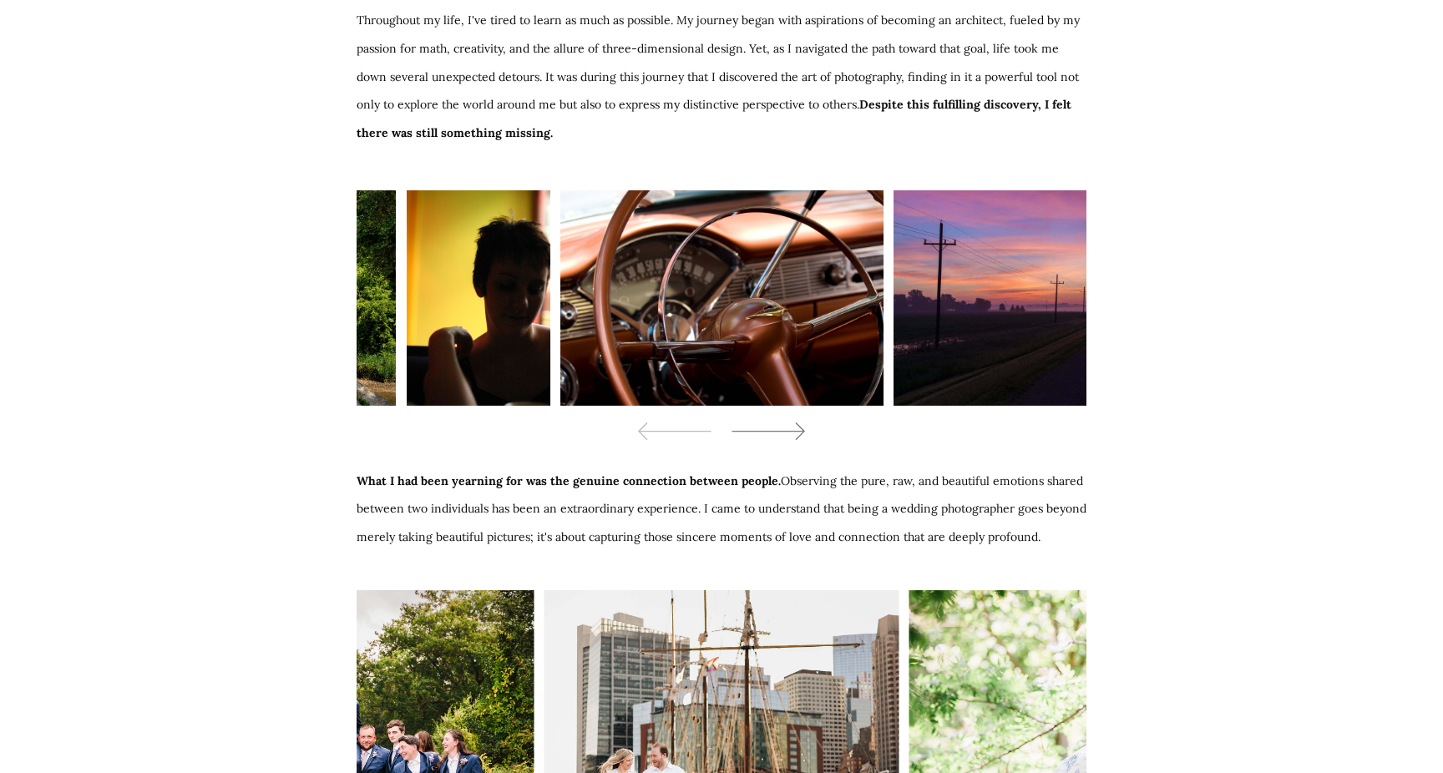
click at [794, 419] on icon at bounding box center [767, 431] width 75 height 25
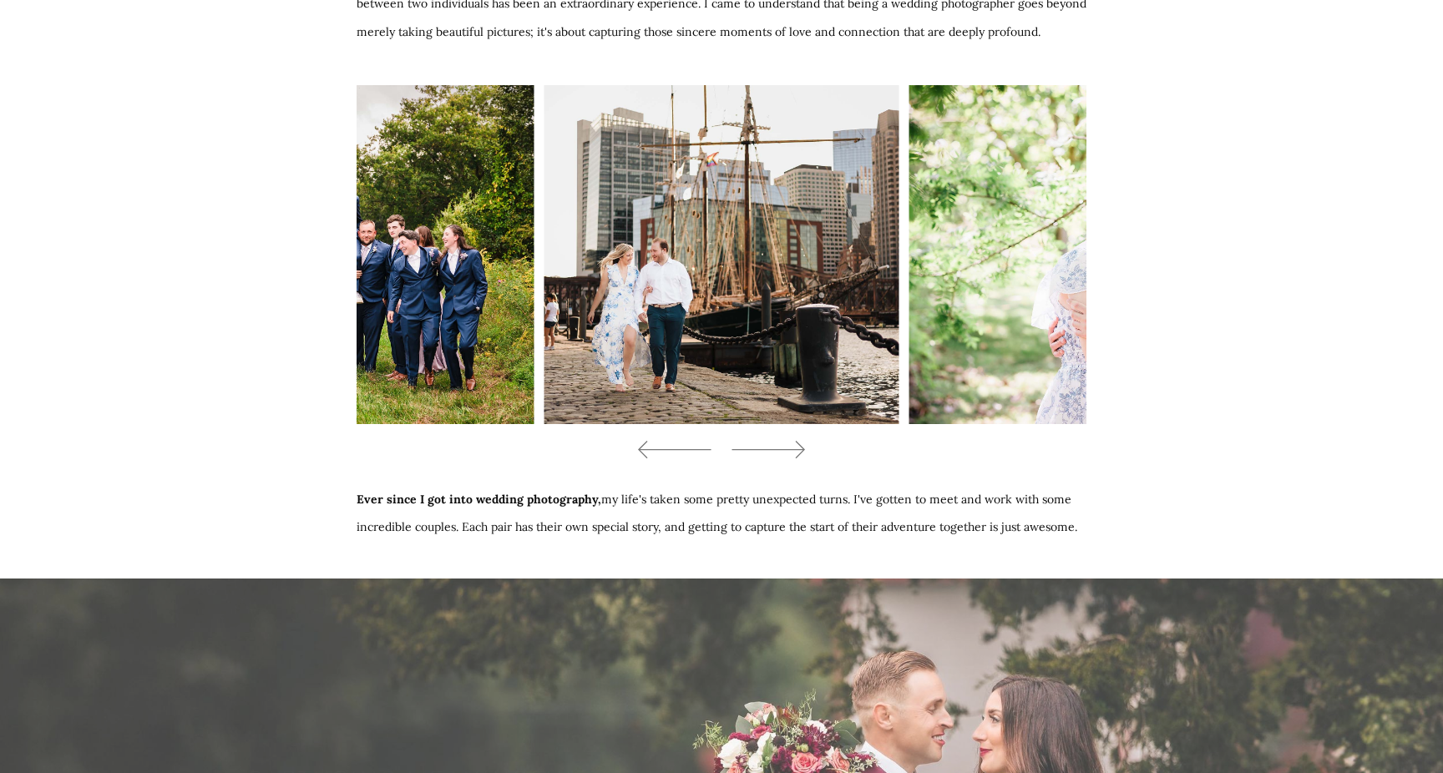
scroll to position [6067, 0]
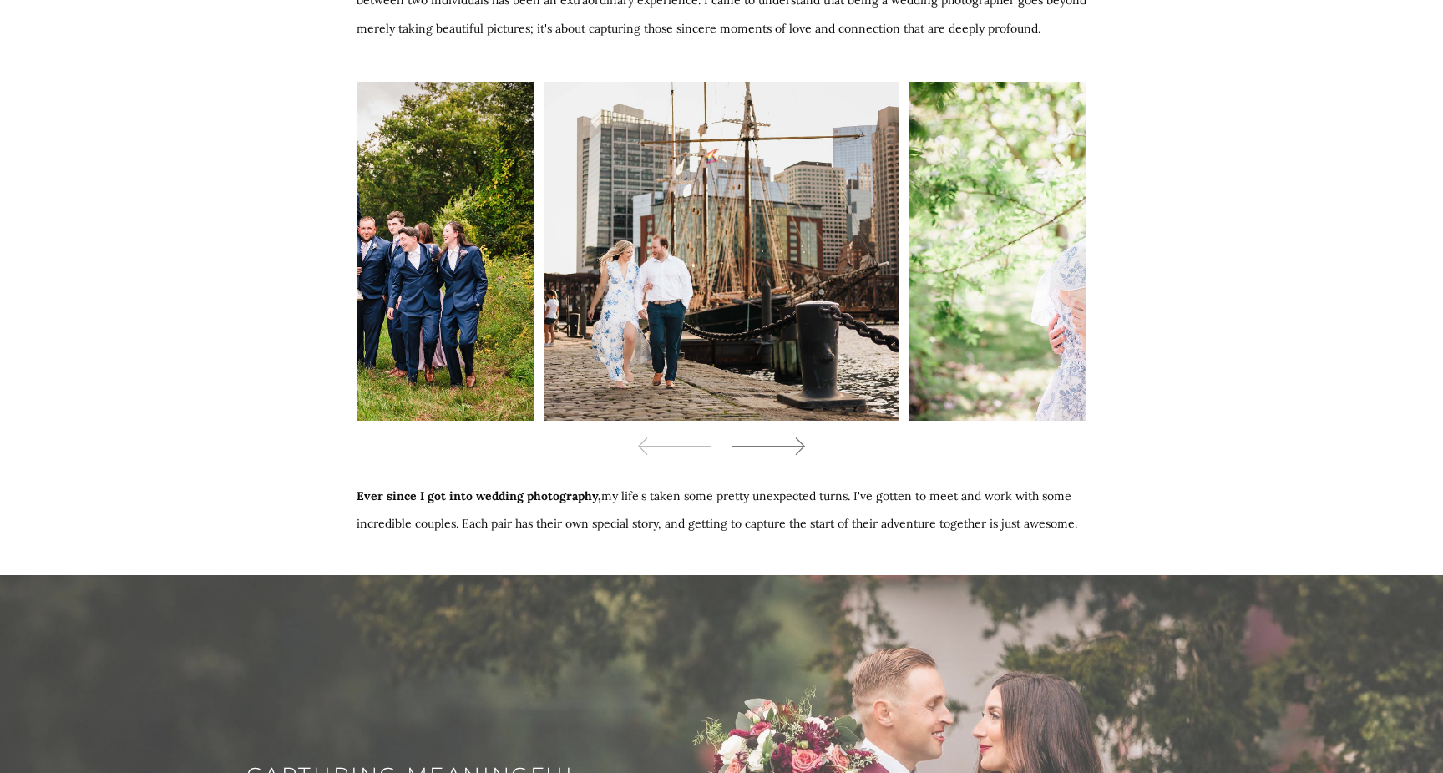
click at [773, 434] on icon at bounding box center [767, 446] width 75 height 25
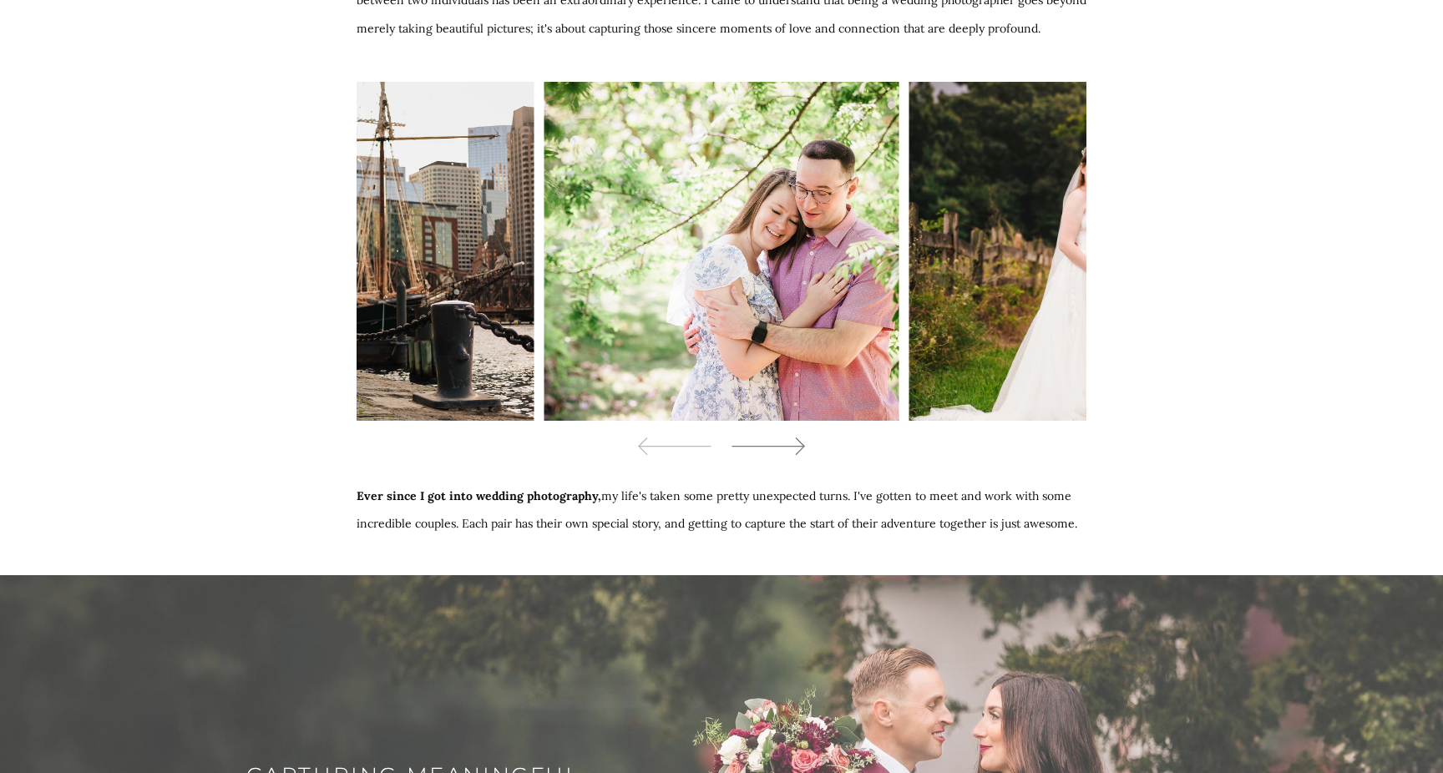
click at [773, 434] on icon at bounding box center [767, 446] width 75 height 25
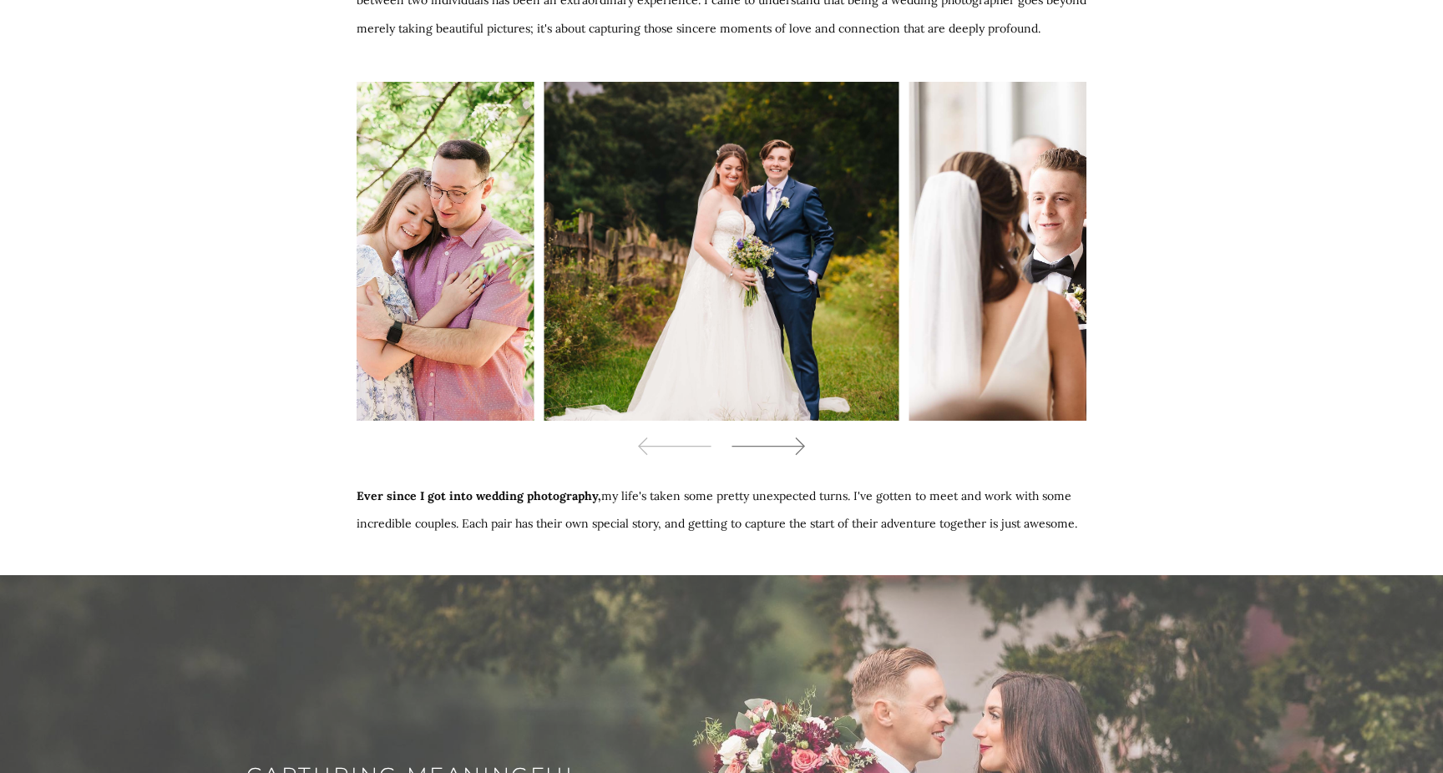
click at [773, 434] on icon at bounding box center [767, 446] width 75 height 25
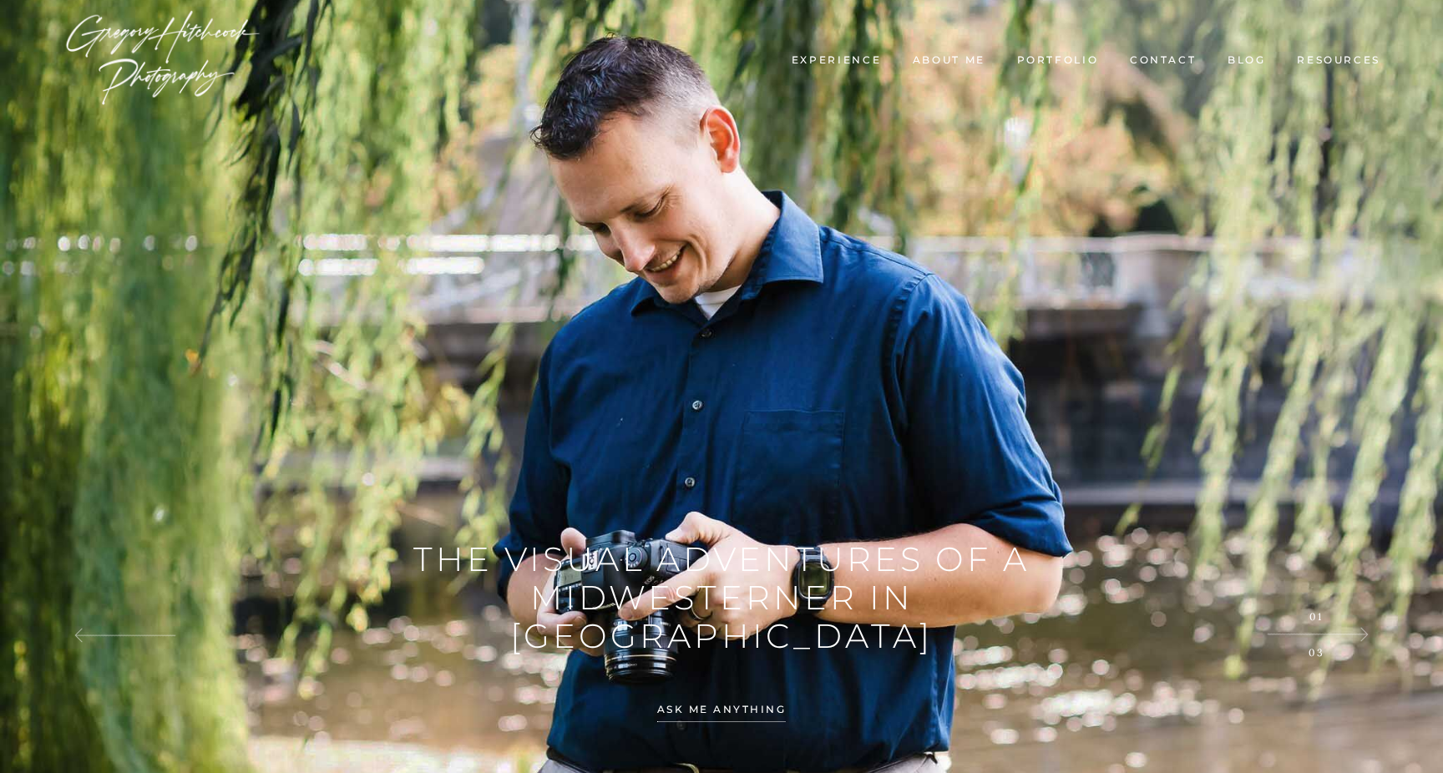
scroll to position [0, 0]
click at [155, 57] on img at bounding box center [163, 58] width 200 height 100
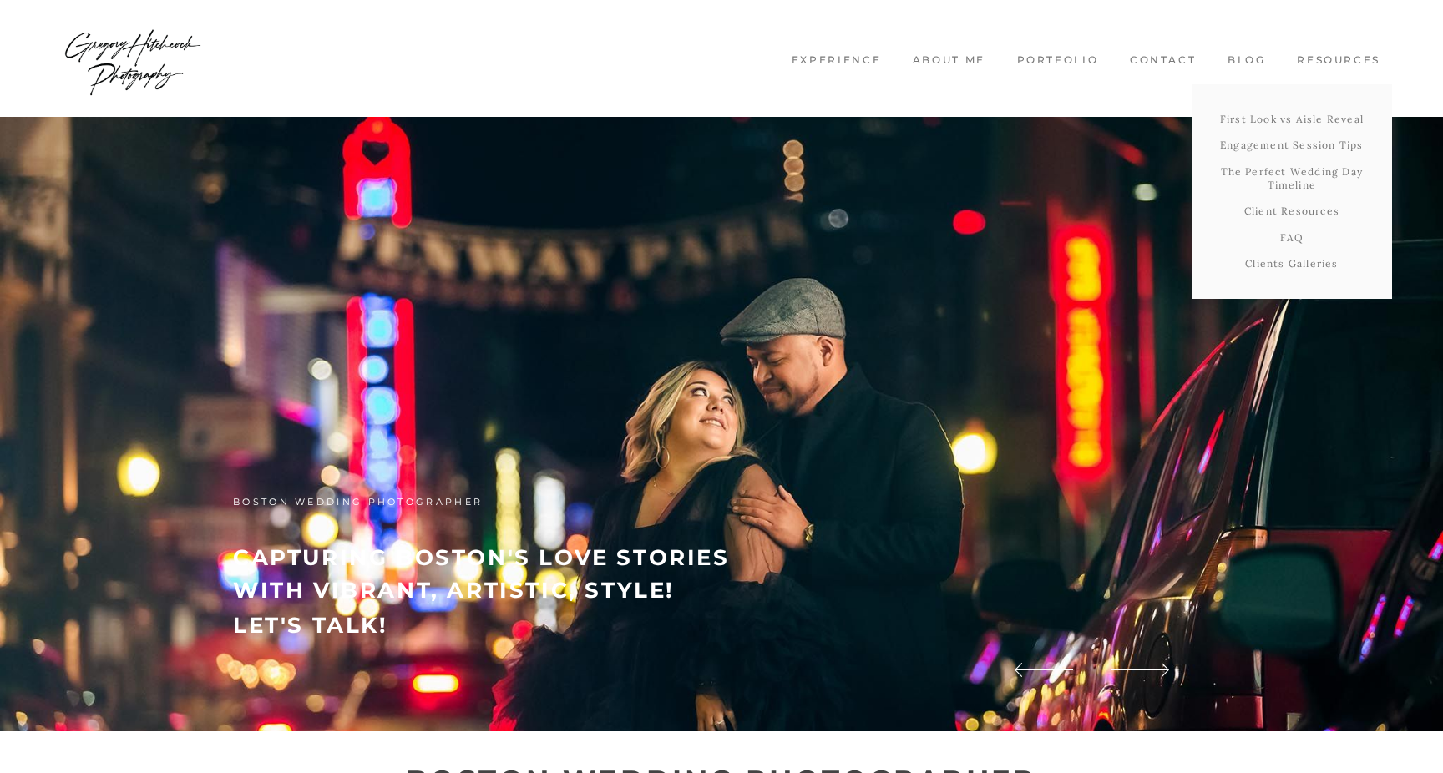
click at [1312, 64] on link "Resources" at bounding box center [1338, 60] width 106 height 14
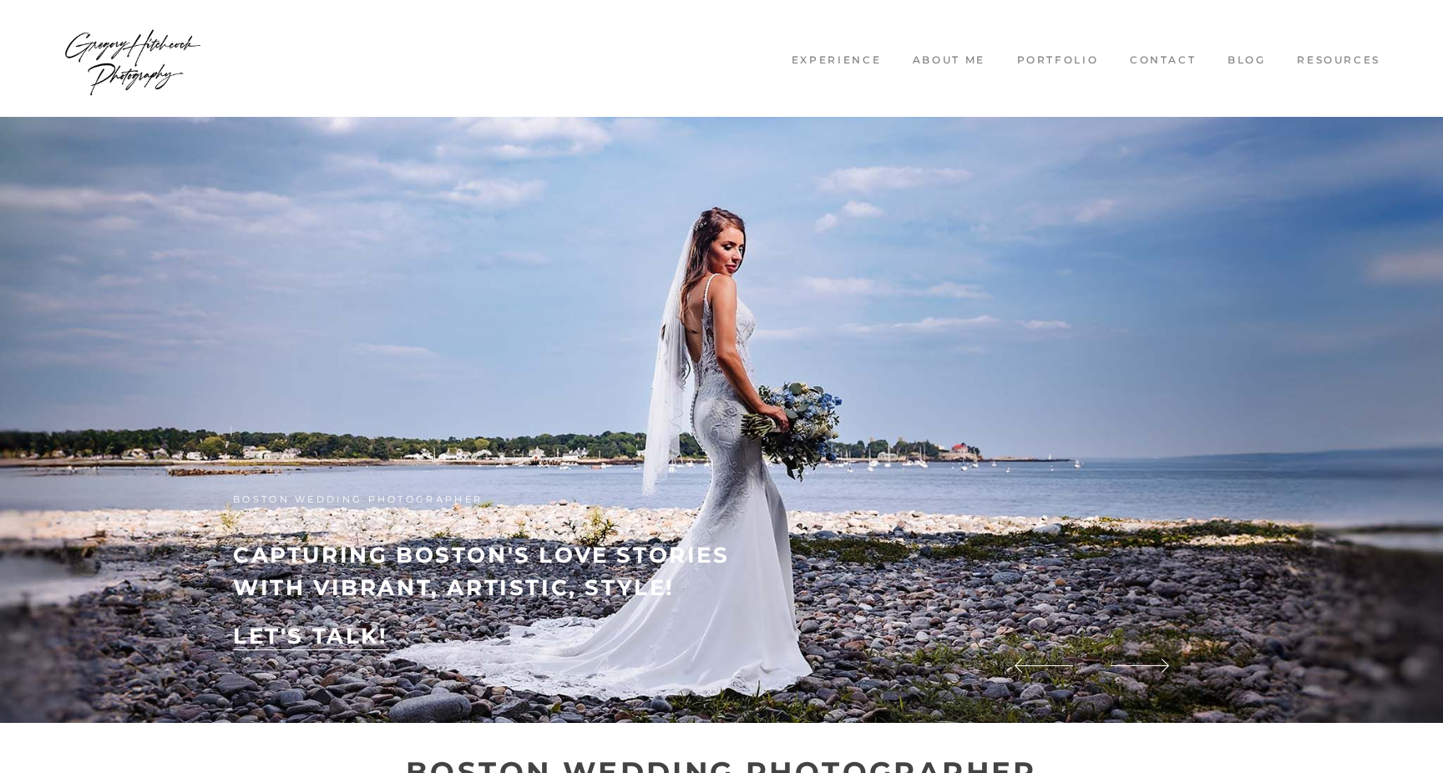
click at [1157, 51] on nav "Experience About me Portfolio Engagement Breathtaking Wedding Portraits Candid …" at bounding box center [721, 58] width 1343 height 117
click at [1153, 53] on link "Contact" at bounding box center [1162, 60] width 89 height 14
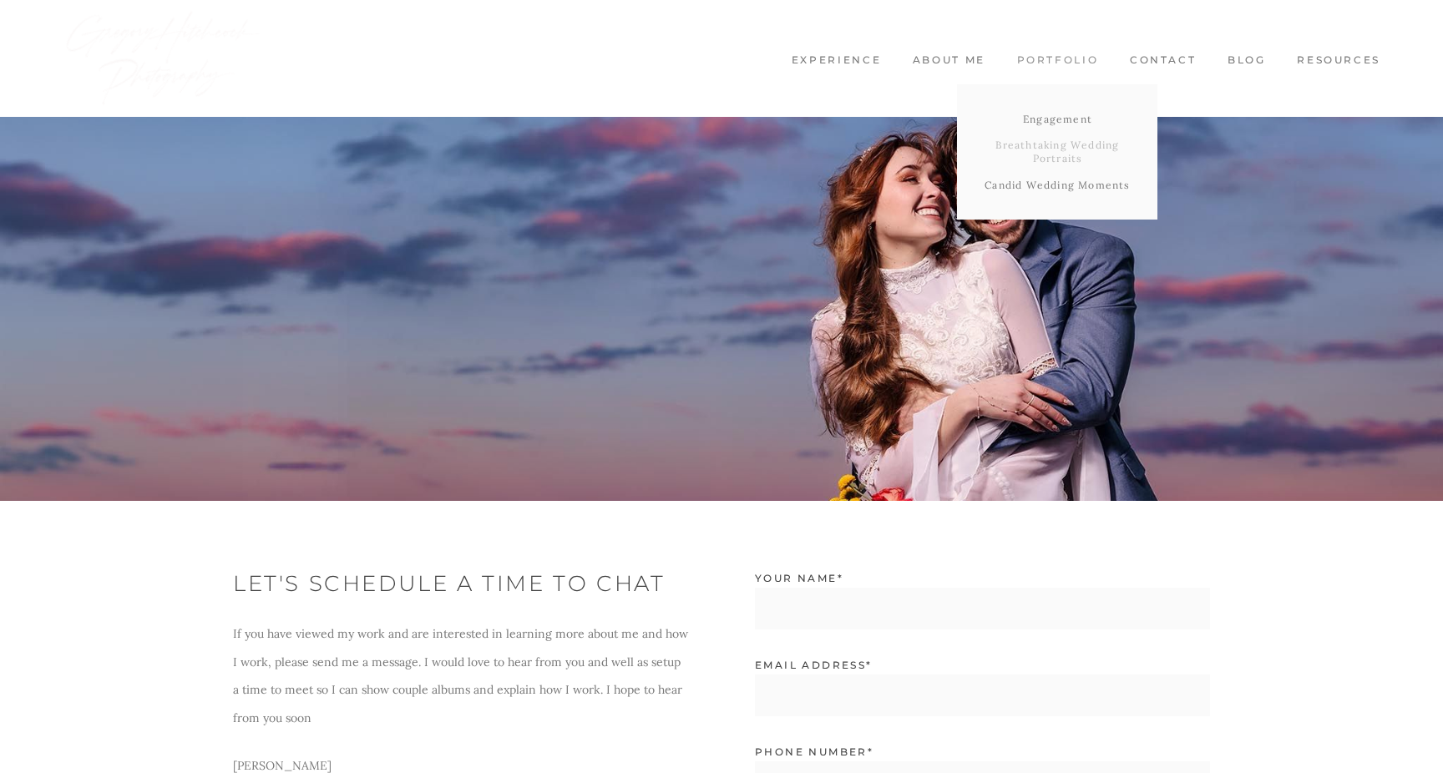
click at [1035, 147] on link "Breathtaking Wedding Portraits" at bounding box center [1057, 151] width 200 height 39
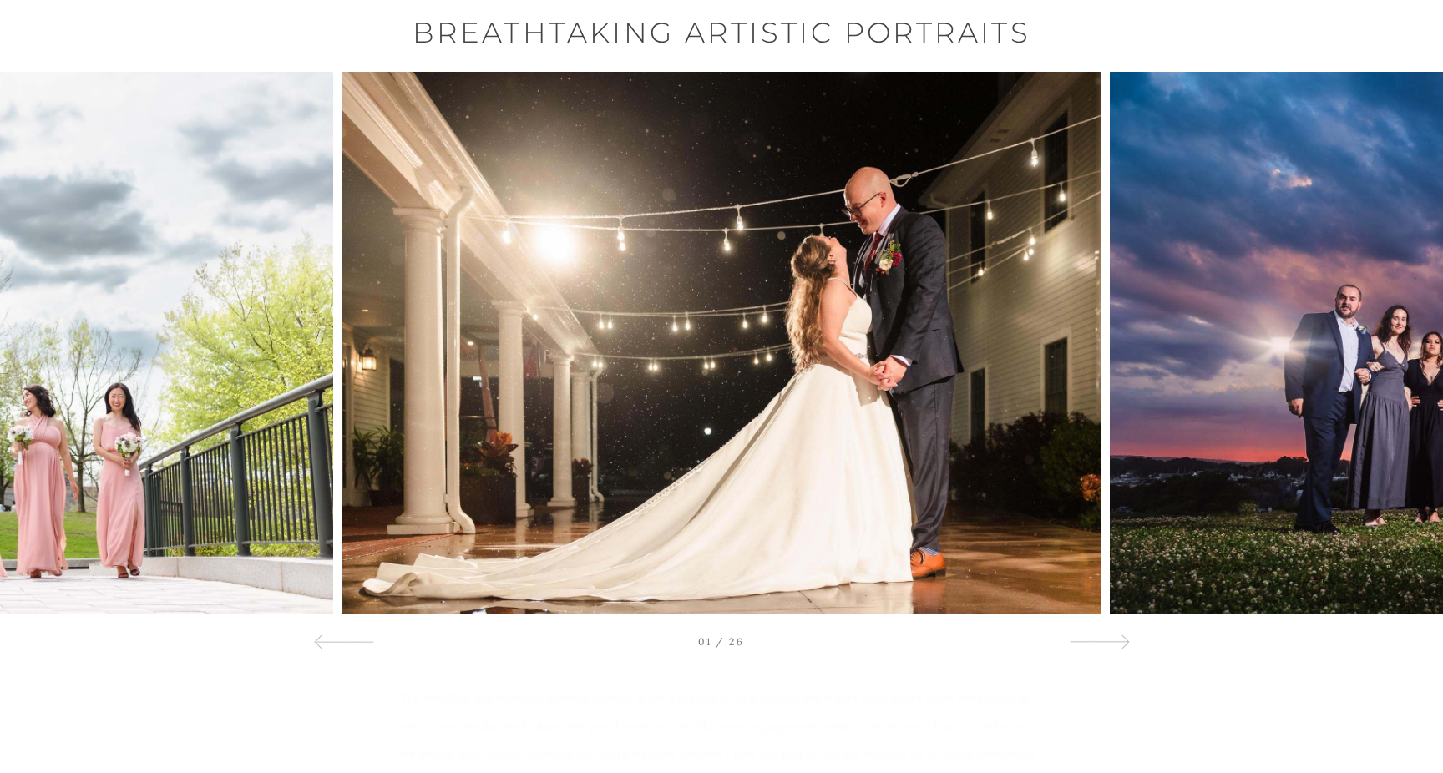
scroll to position [108, 0]
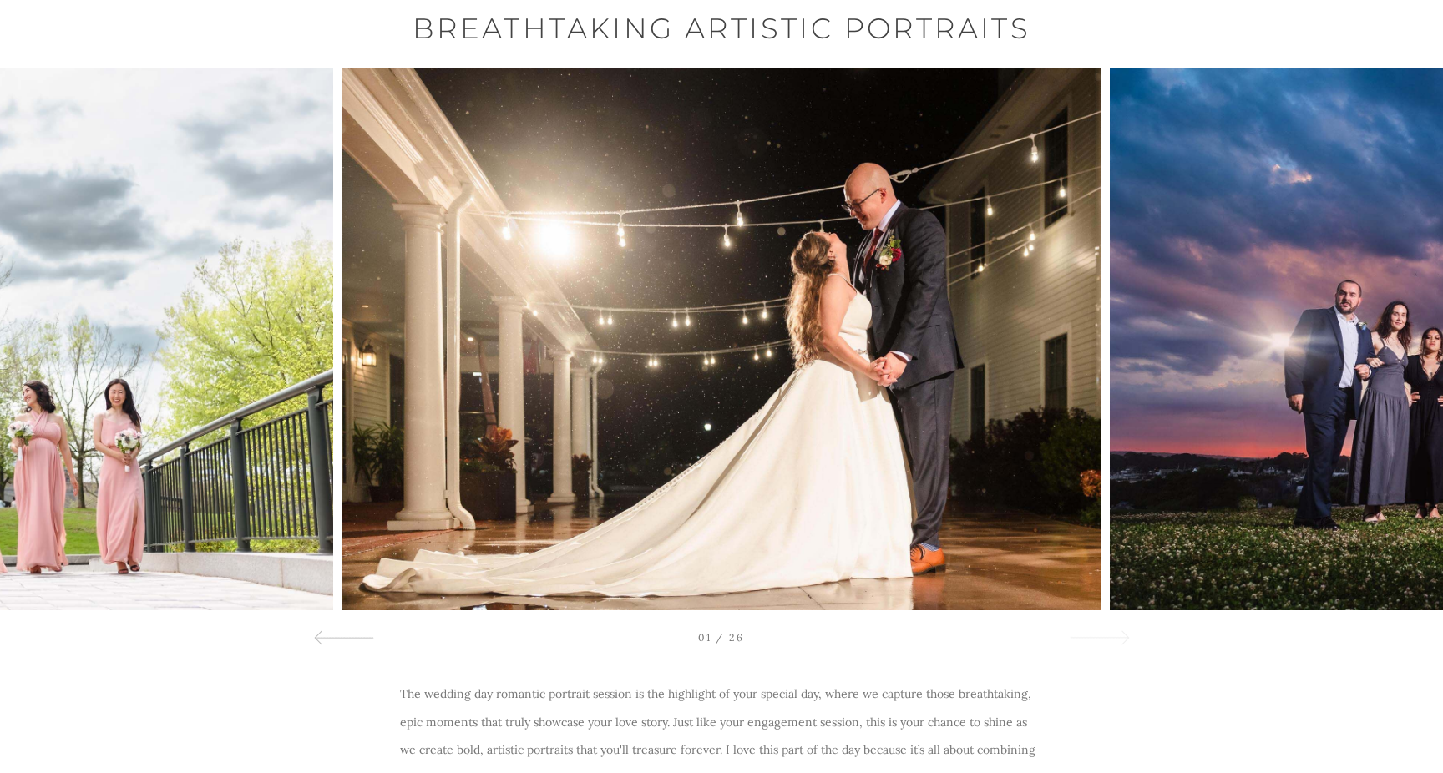
click at [1093, 645] on div at bounding box center [1099, 637] width 60 height 20
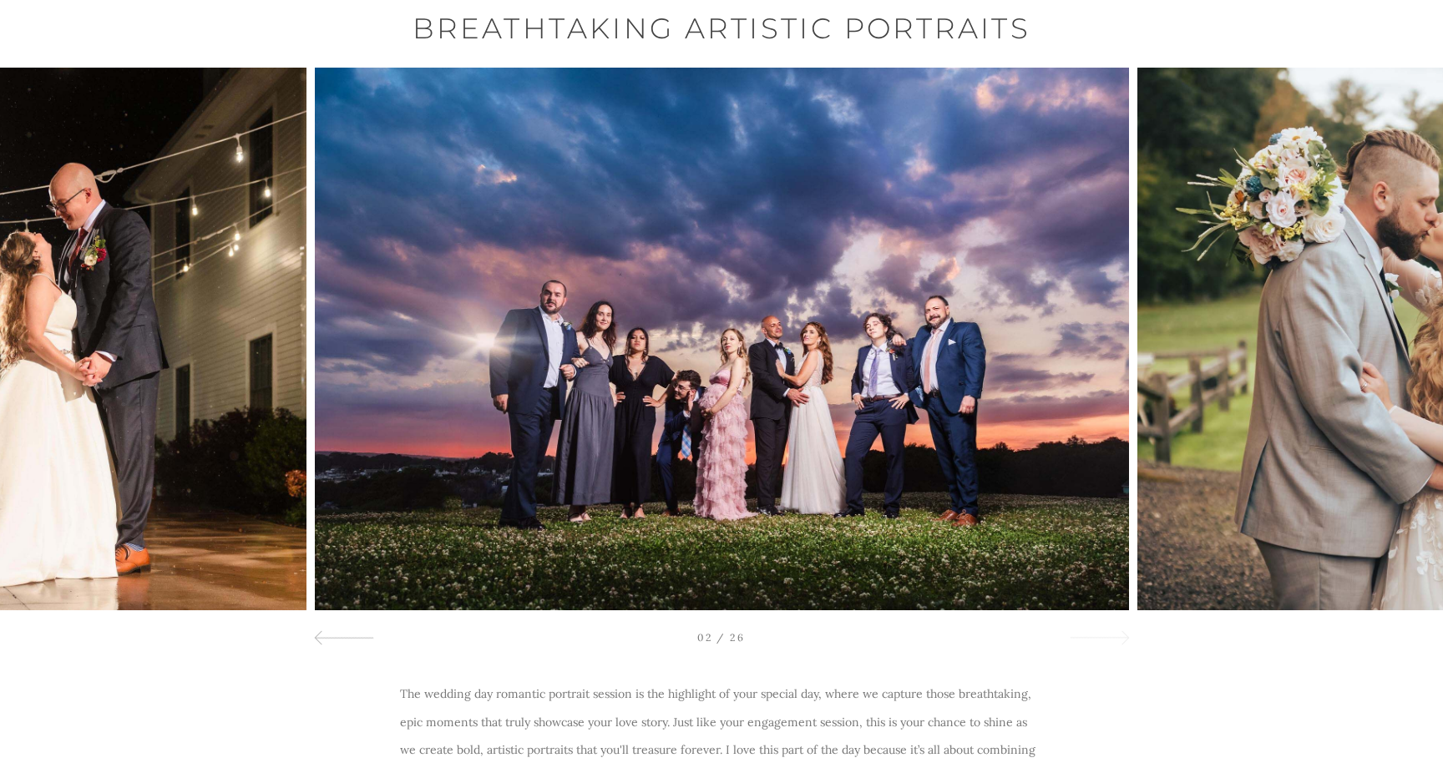
click at [1093, 645] on div at bounding box center [1099, 637] width 60 height 20
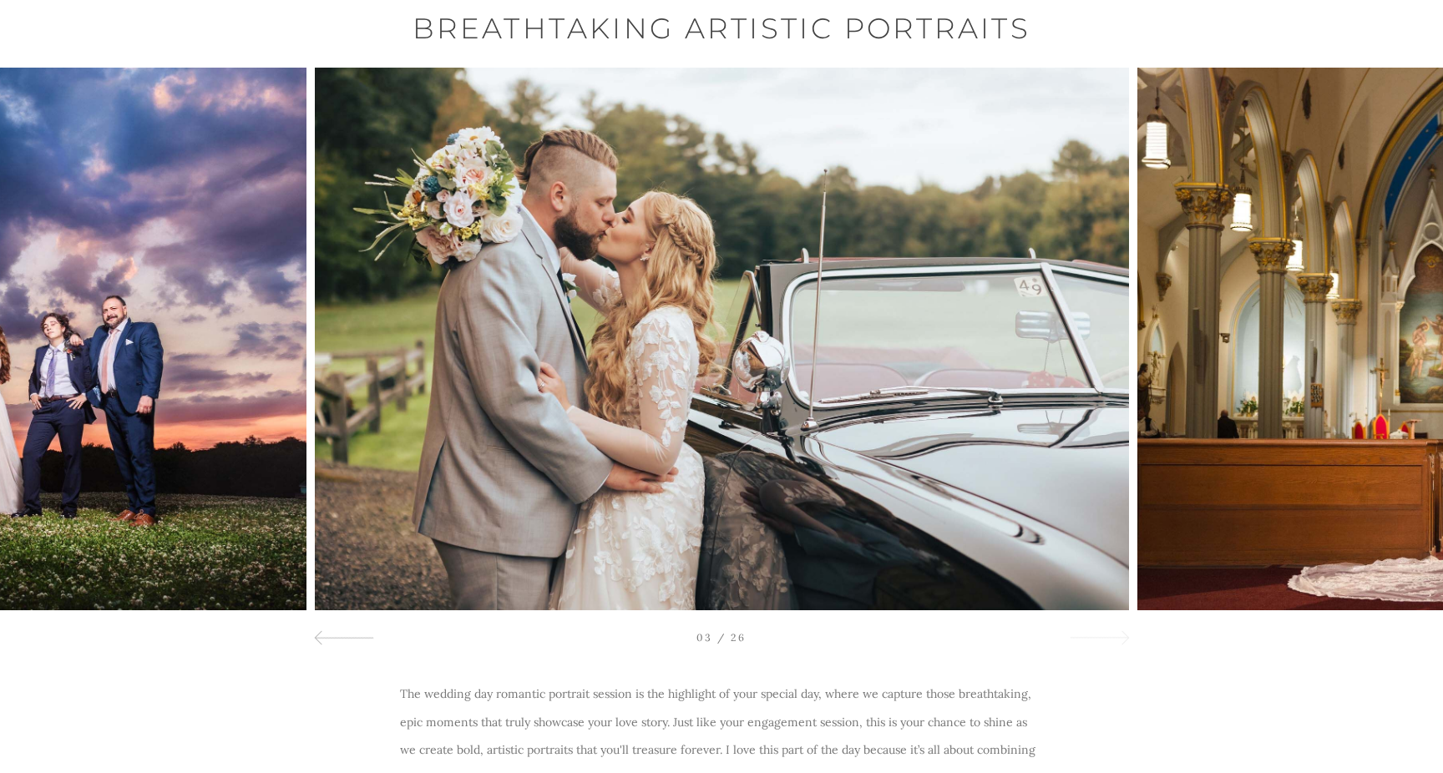
click at [1093, 645] on div at bounding box center [1099, 637] width 60 height 20
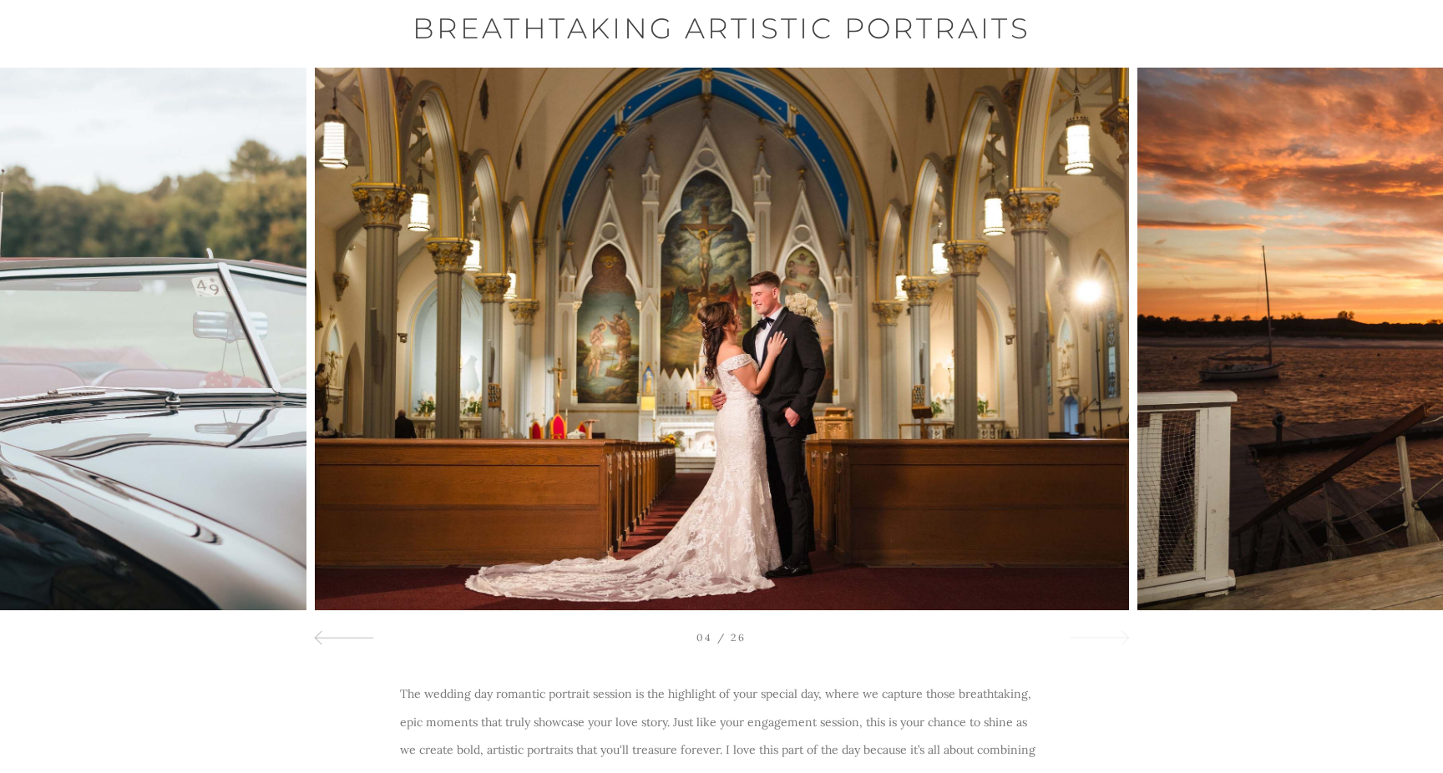
click at [1093, 645] on div at bounding box center [1099, 637] width 60 height 20
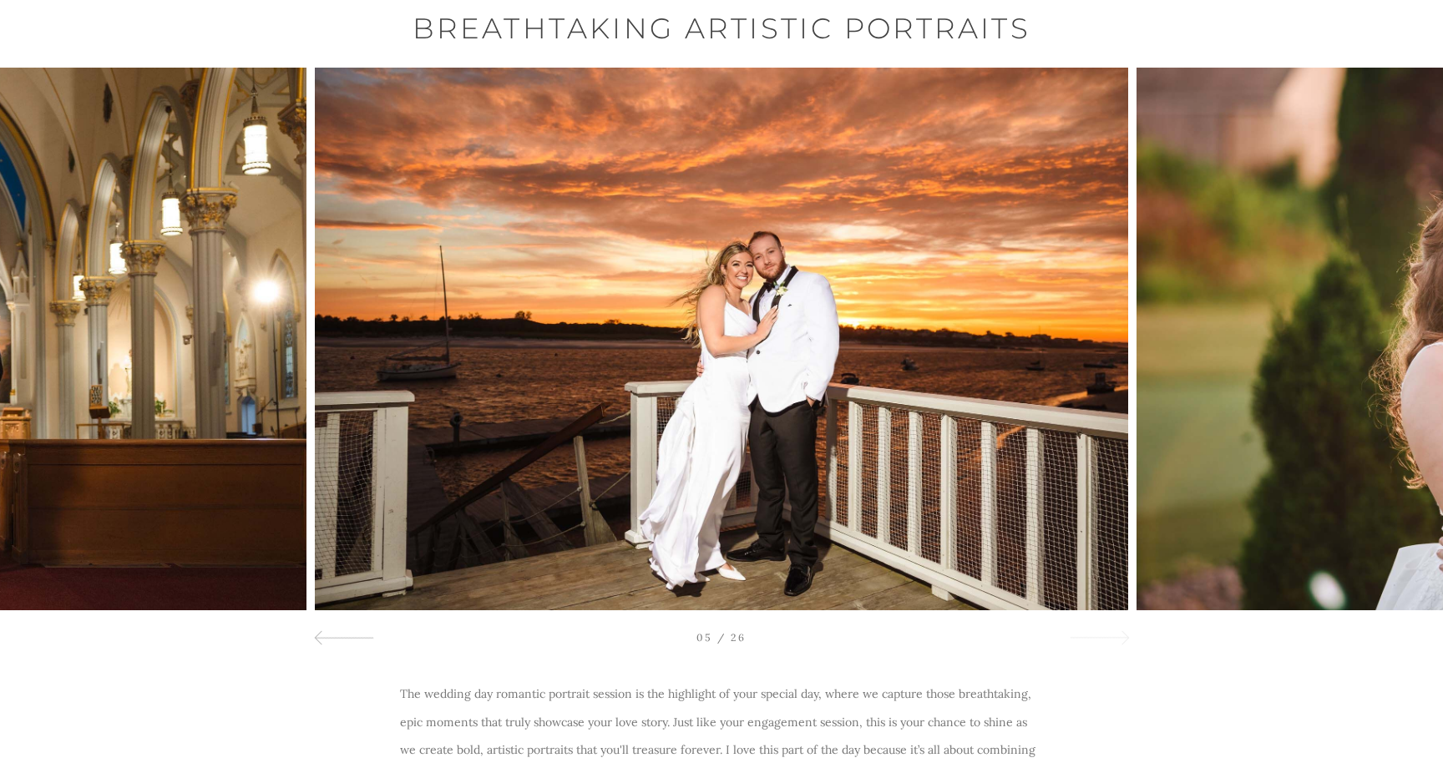
click at [1093, 645] on div at bounding box center [1099, 637] width 60 height 20
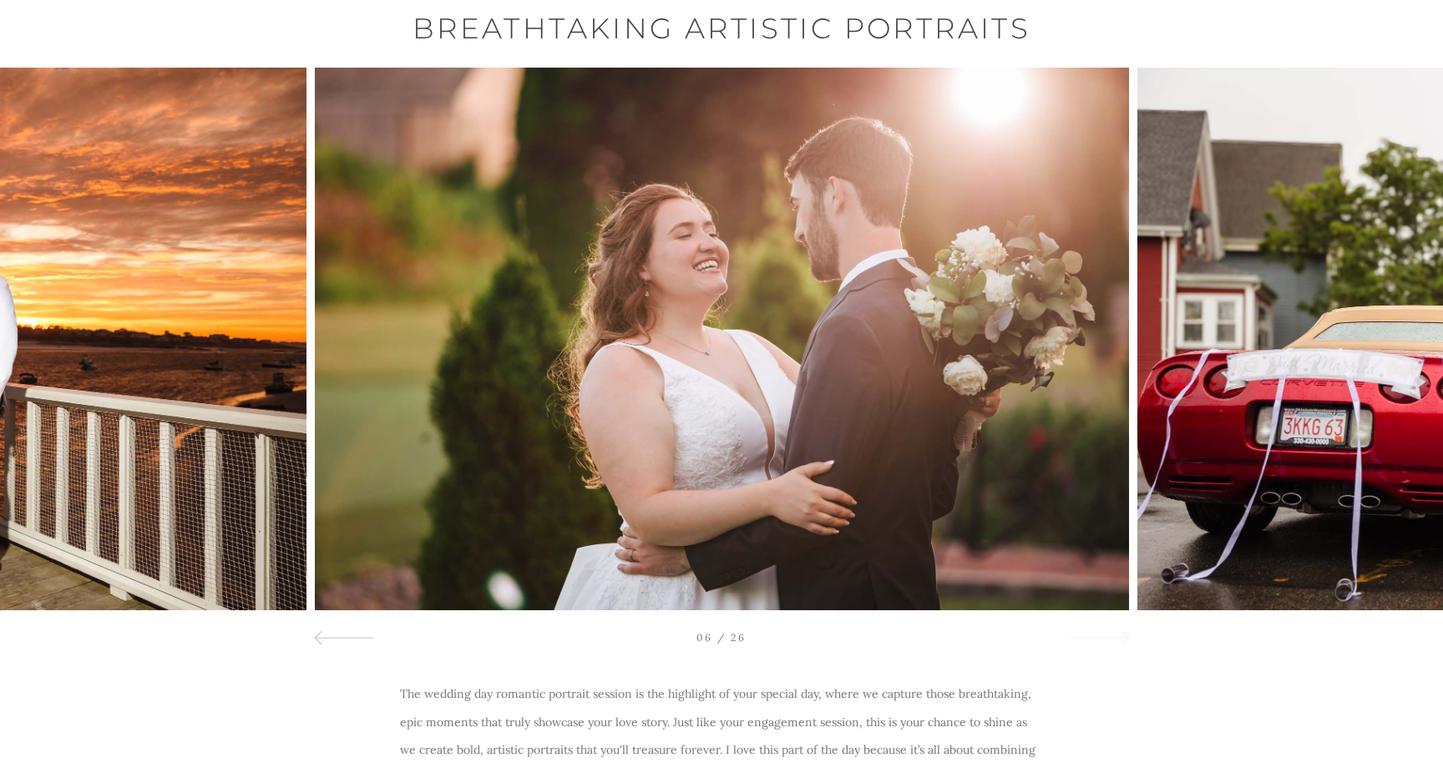
click at [1093, 645] on div at bounding box center [1099, 637] width 60 height 20
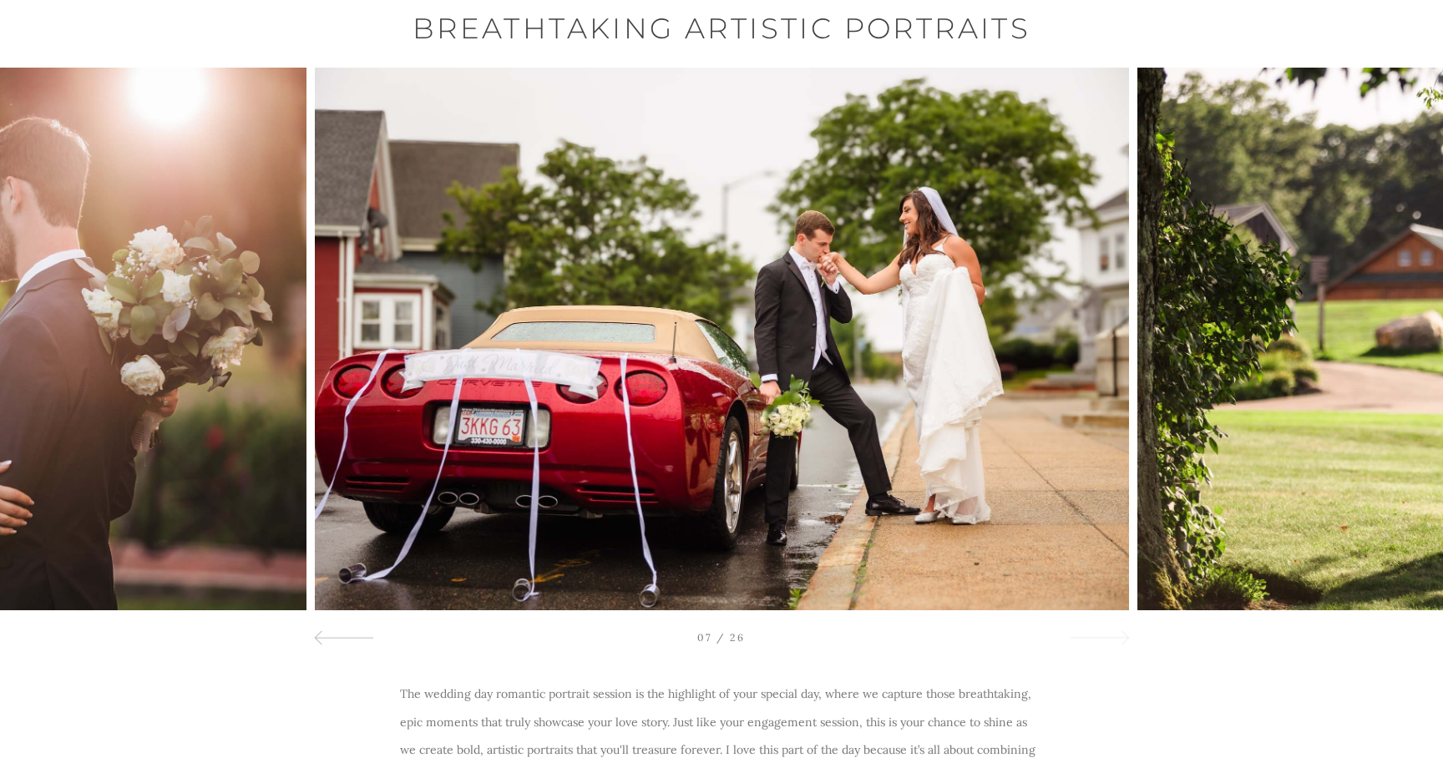
click at [1093, 645] on div at bounding box center [1099, 637] width 60 height 20
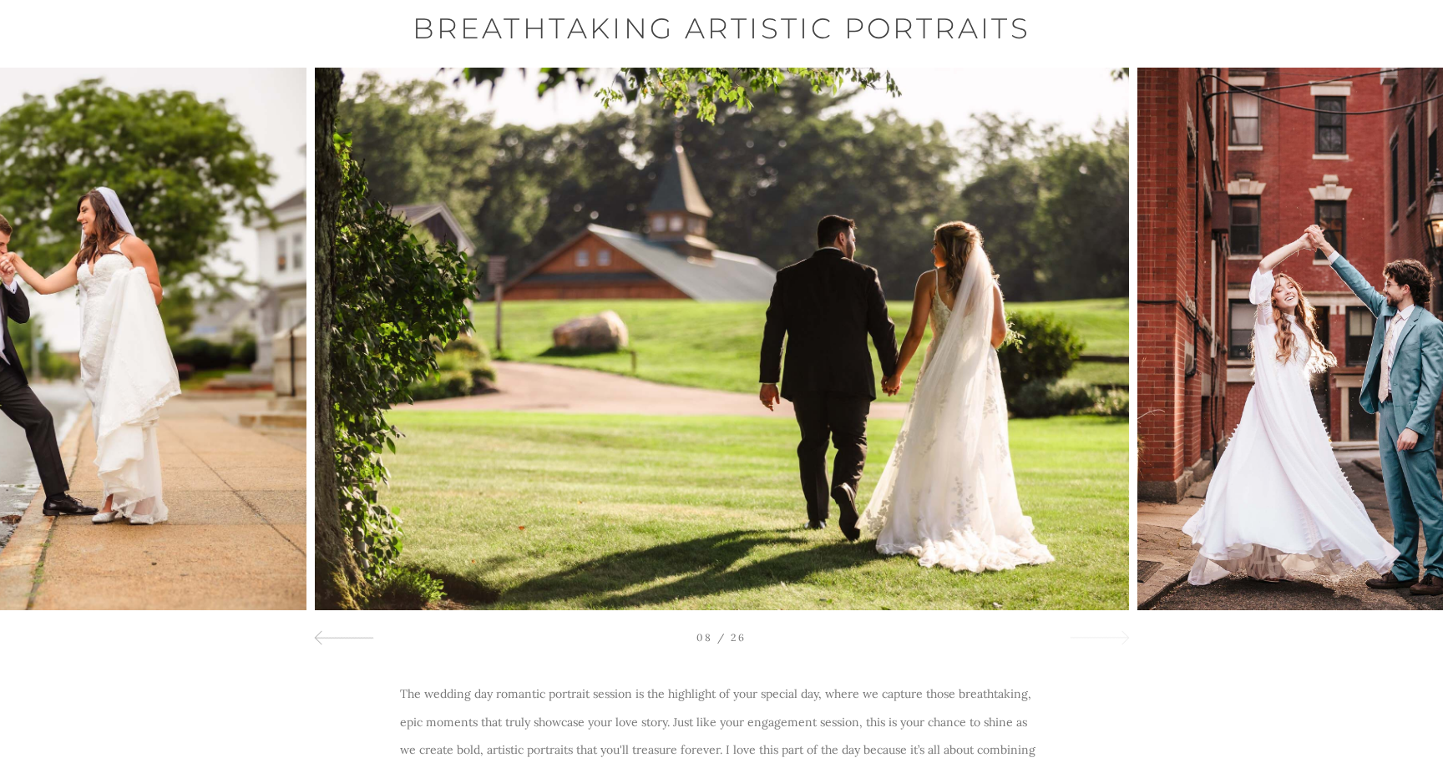
click at [1093, 645] on div at bounding box center [1099, 637] width 60 height 20
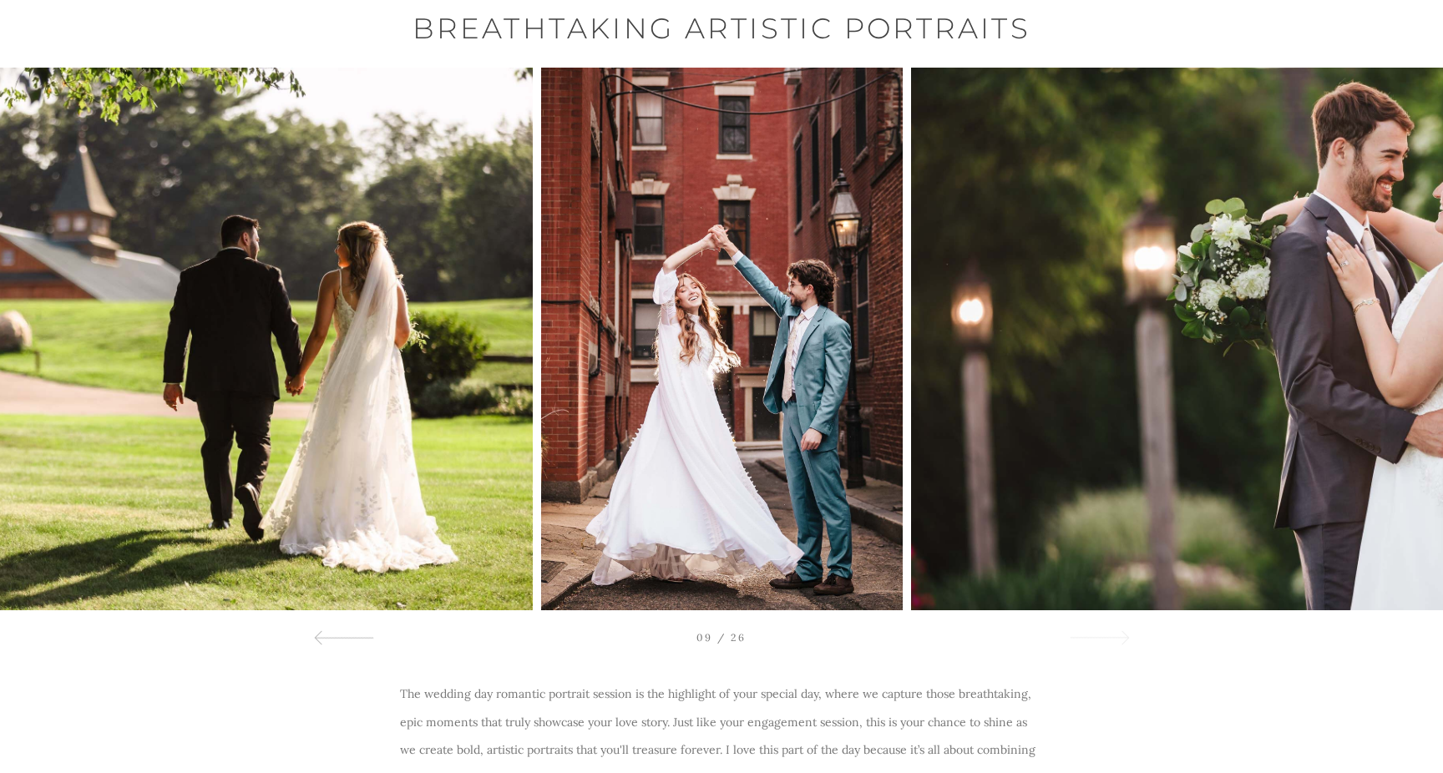
click at [1093, 645] on div at bounding box center [1099, 637] width 60 height 20
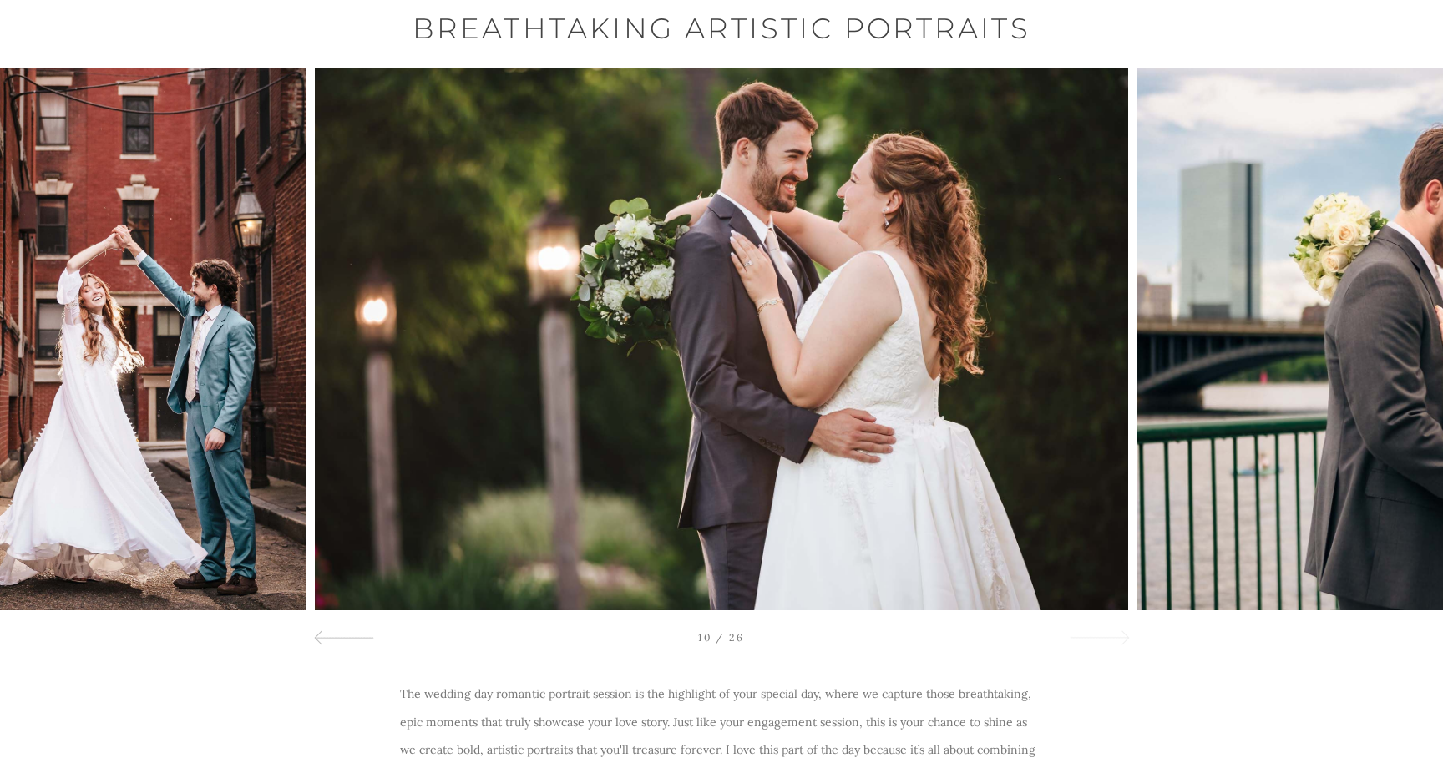
click at [1093, 645] on div at bounding box center [1099, 637] width 60 height 20
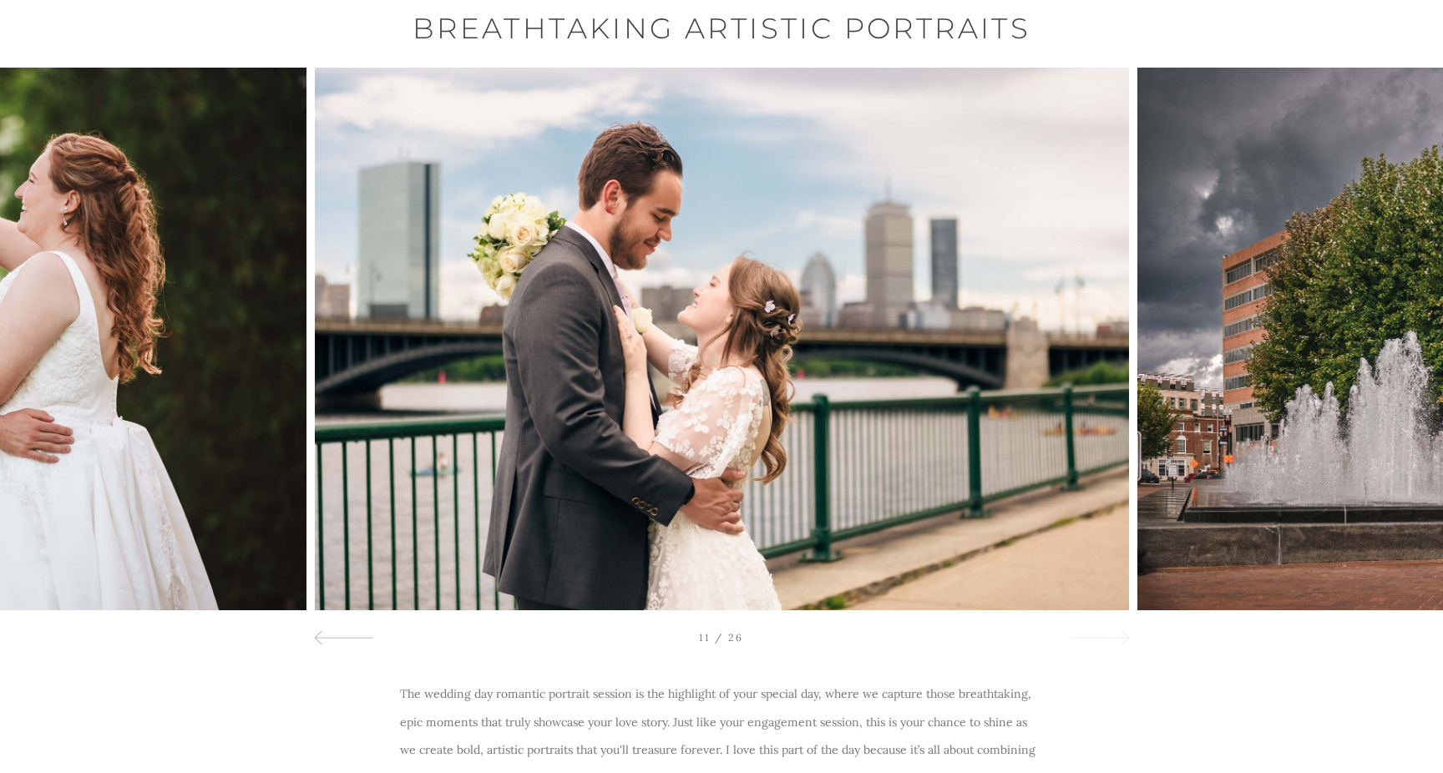
click at [1093, 645] on div at bounding box center [1099, 637] width 60 height 20
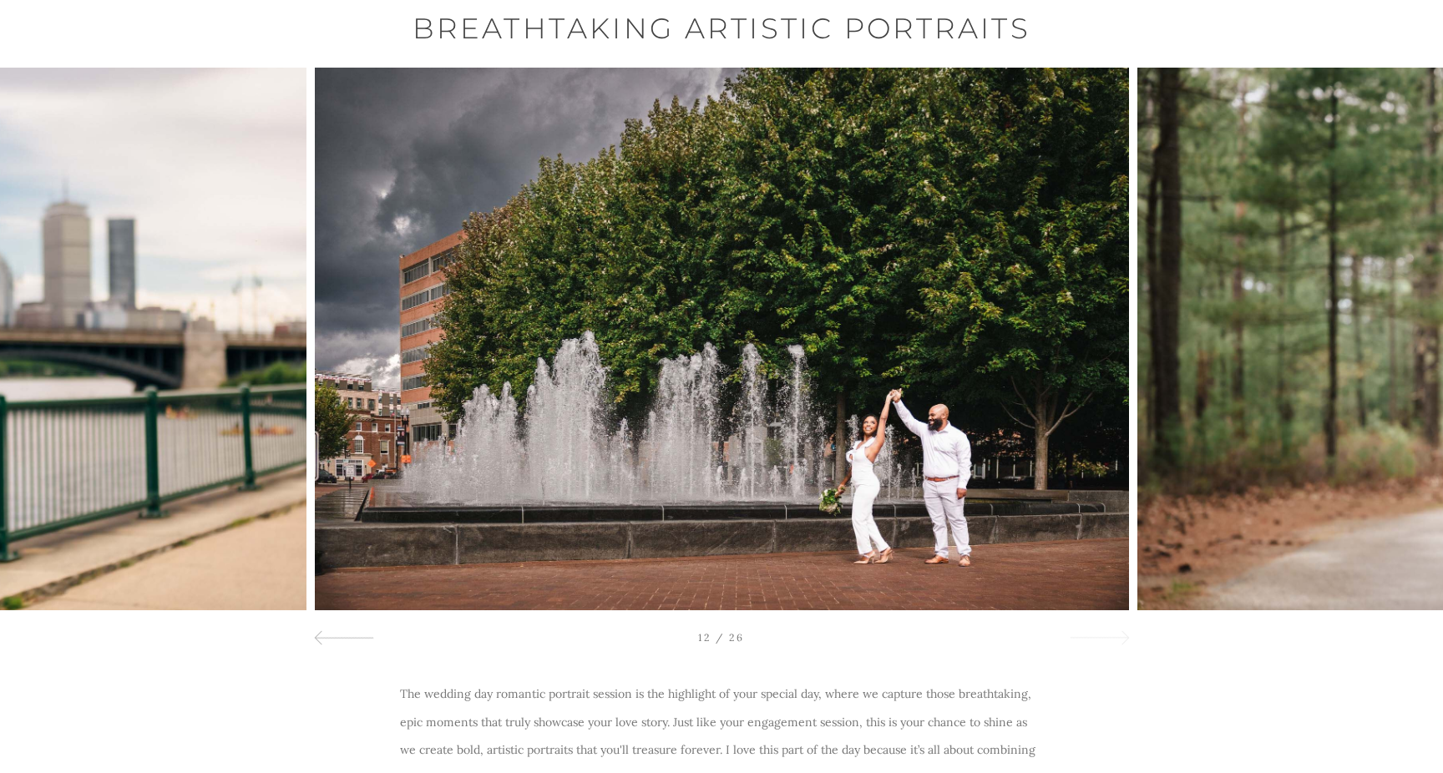
click at [1093, 645] on div at bounding box center [1099, 637] width 60 height 20
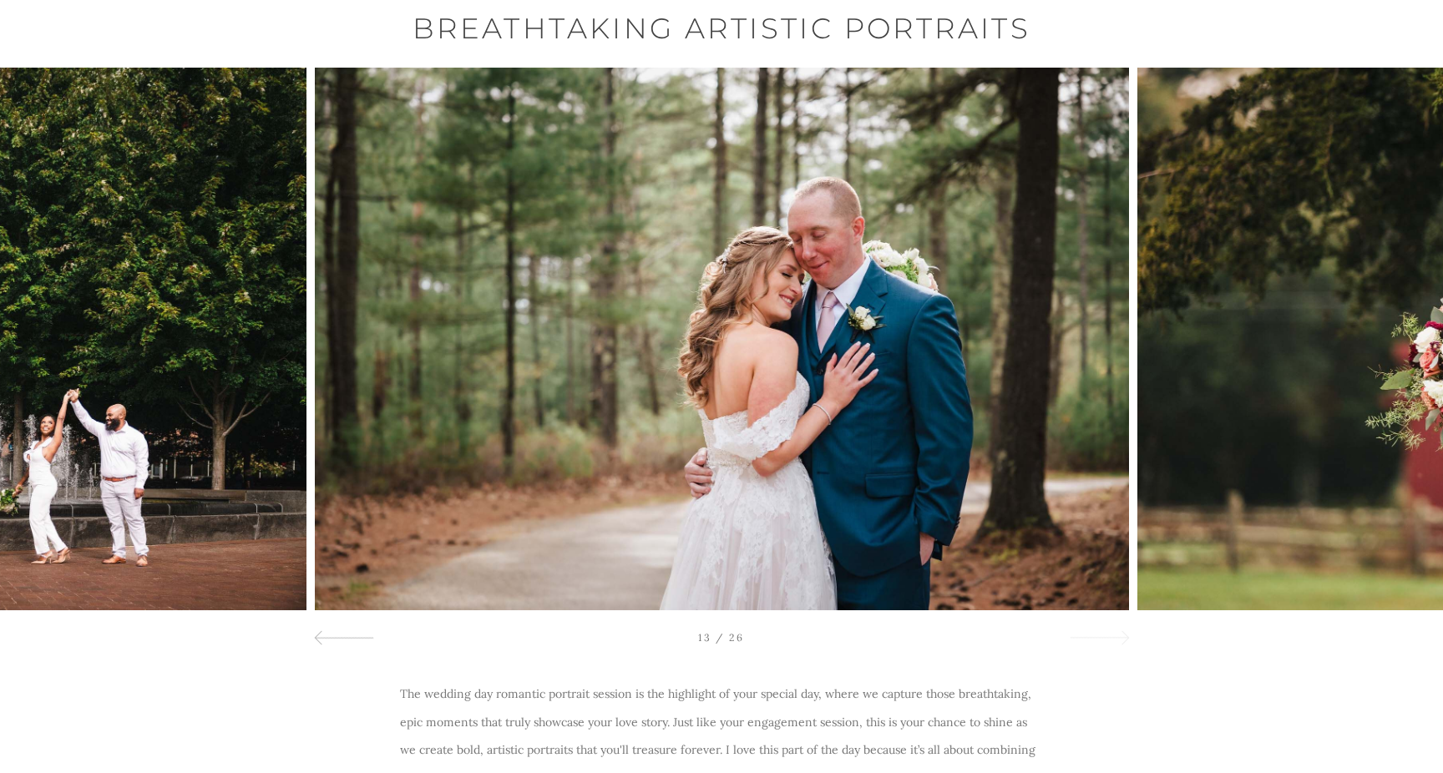
click at [1093, 645] on div at bounding box center [1099, 637] width 60 height 20
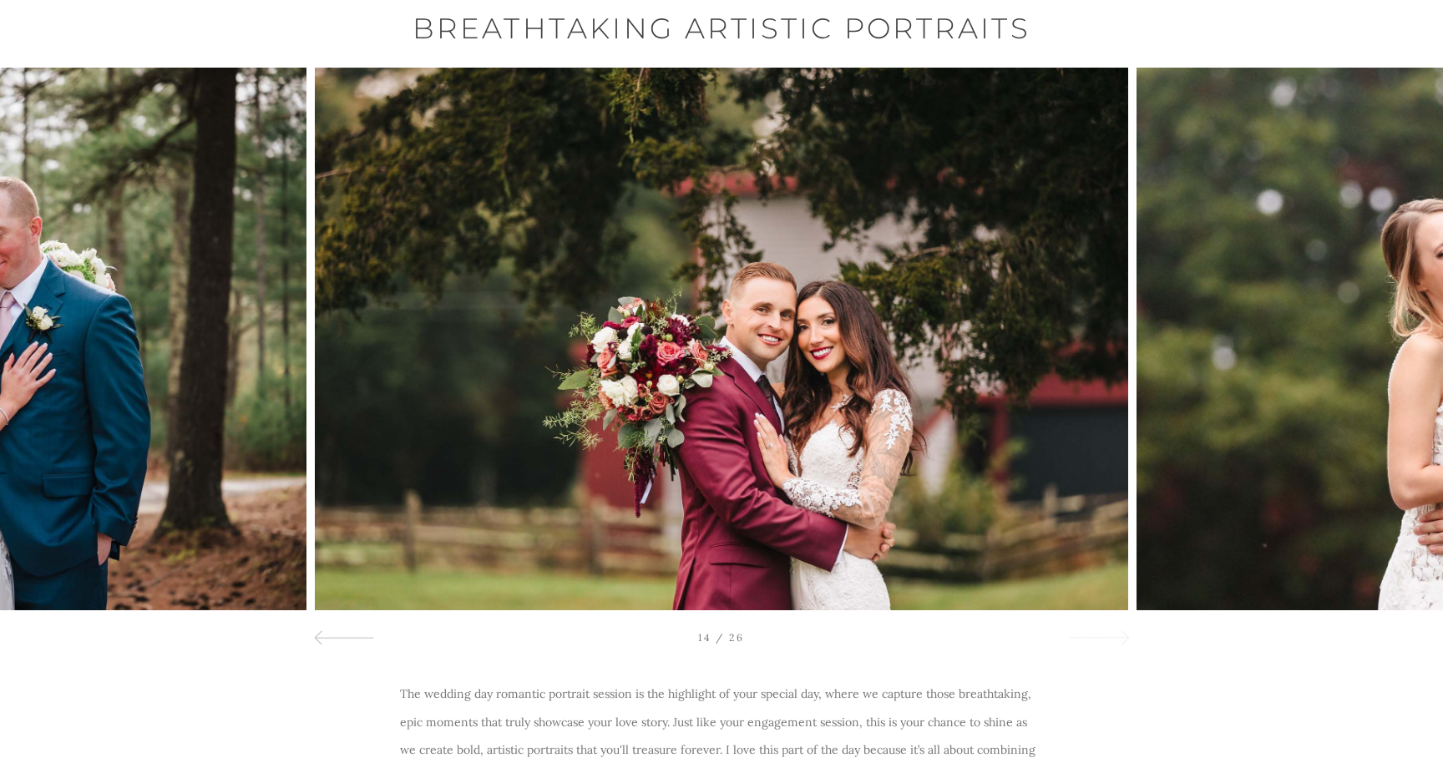
click at [1093, 645] on div at bounding box center [1099, 637] width 60 height 20
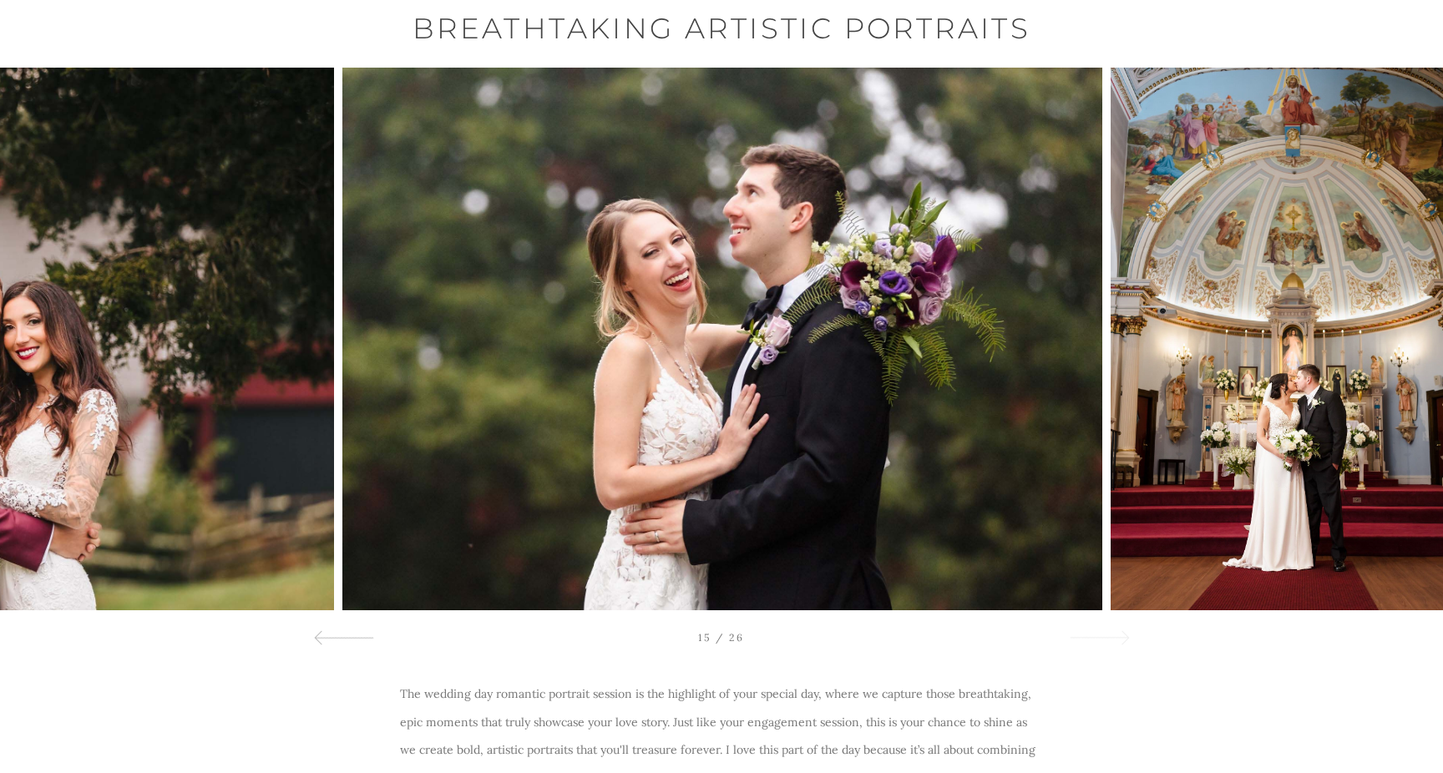
click at [1093, 645] on div at bounding box center [1099, 637] width 60 height 20
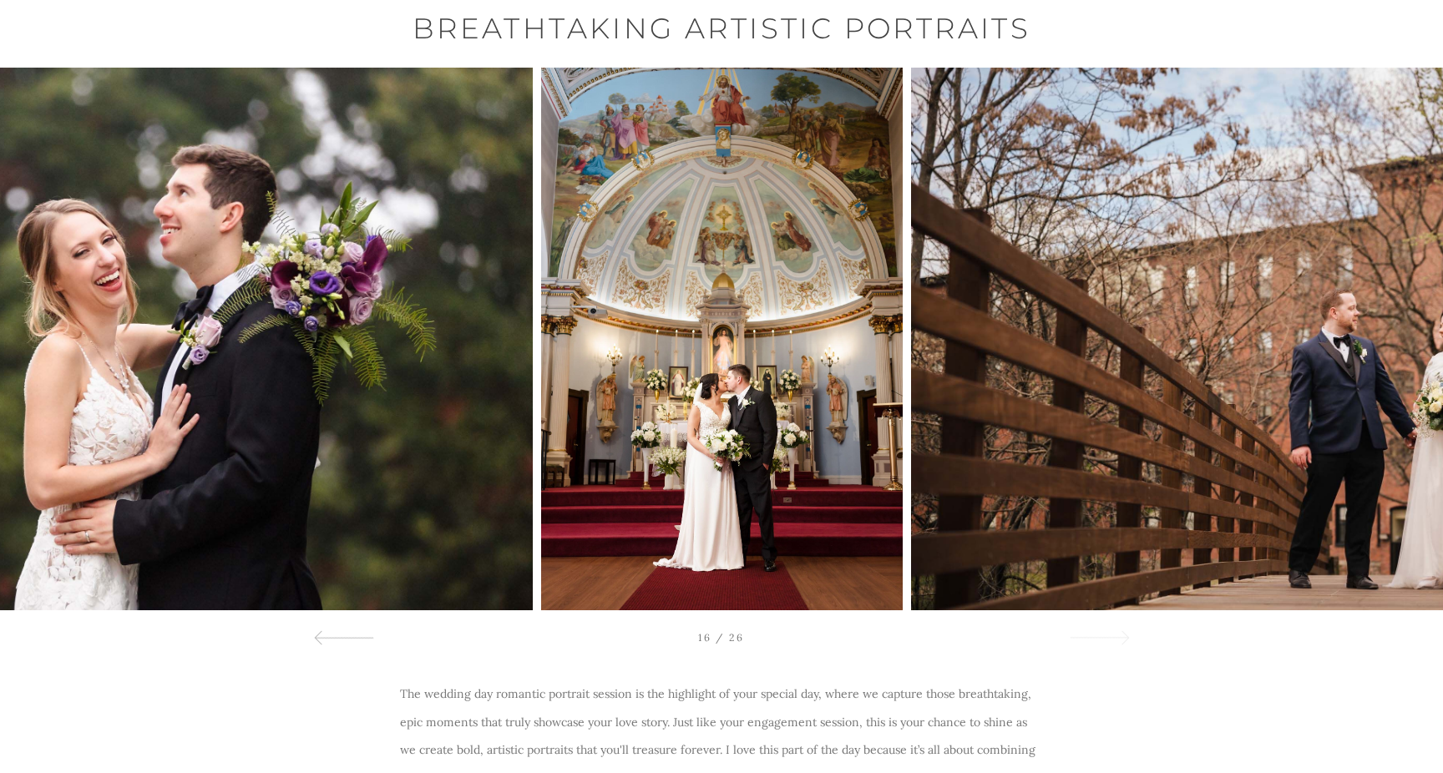
click at [1093, 645] on div at bounding box center [1099, 637] width 60 height 20
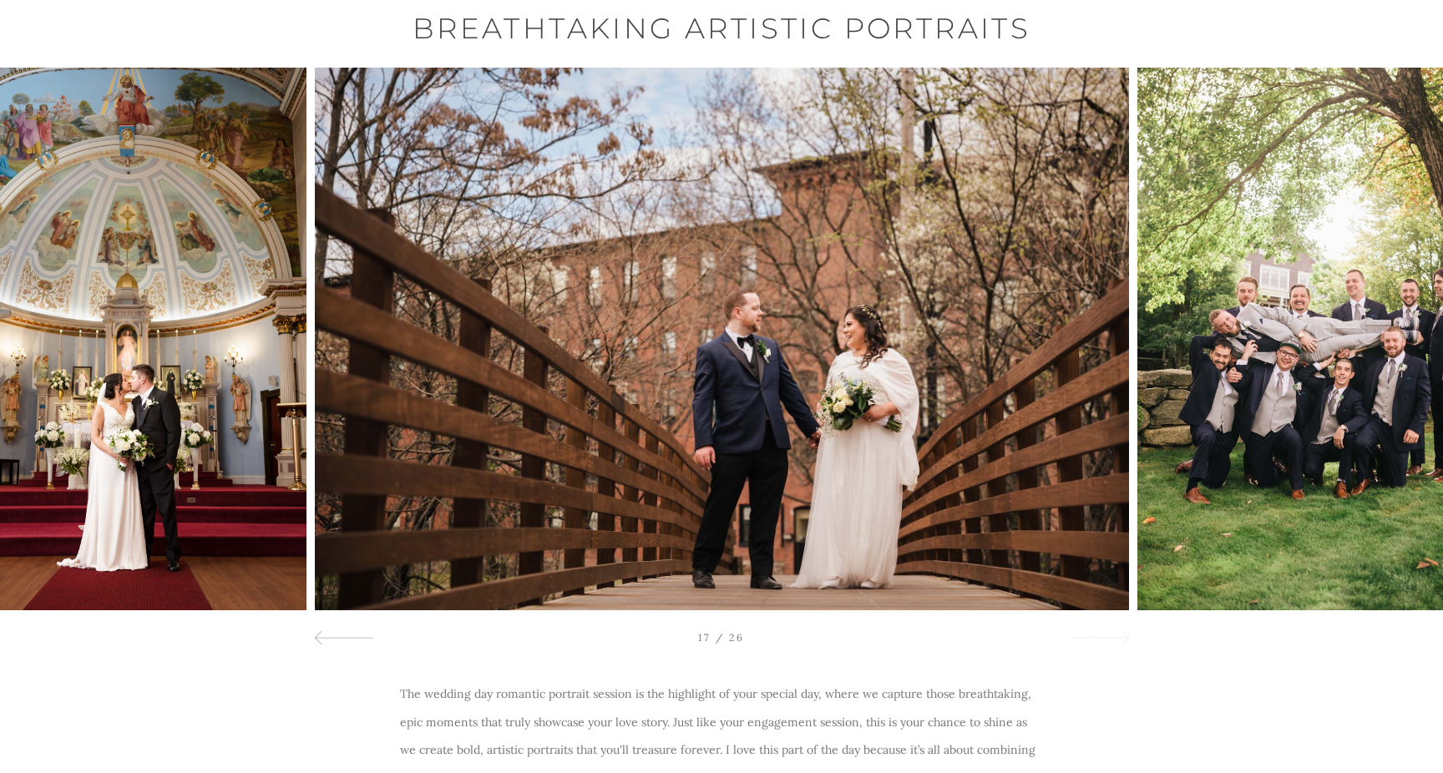
click at [1093, 645] on div at bounding box center [1099, 637] width 60 height 20
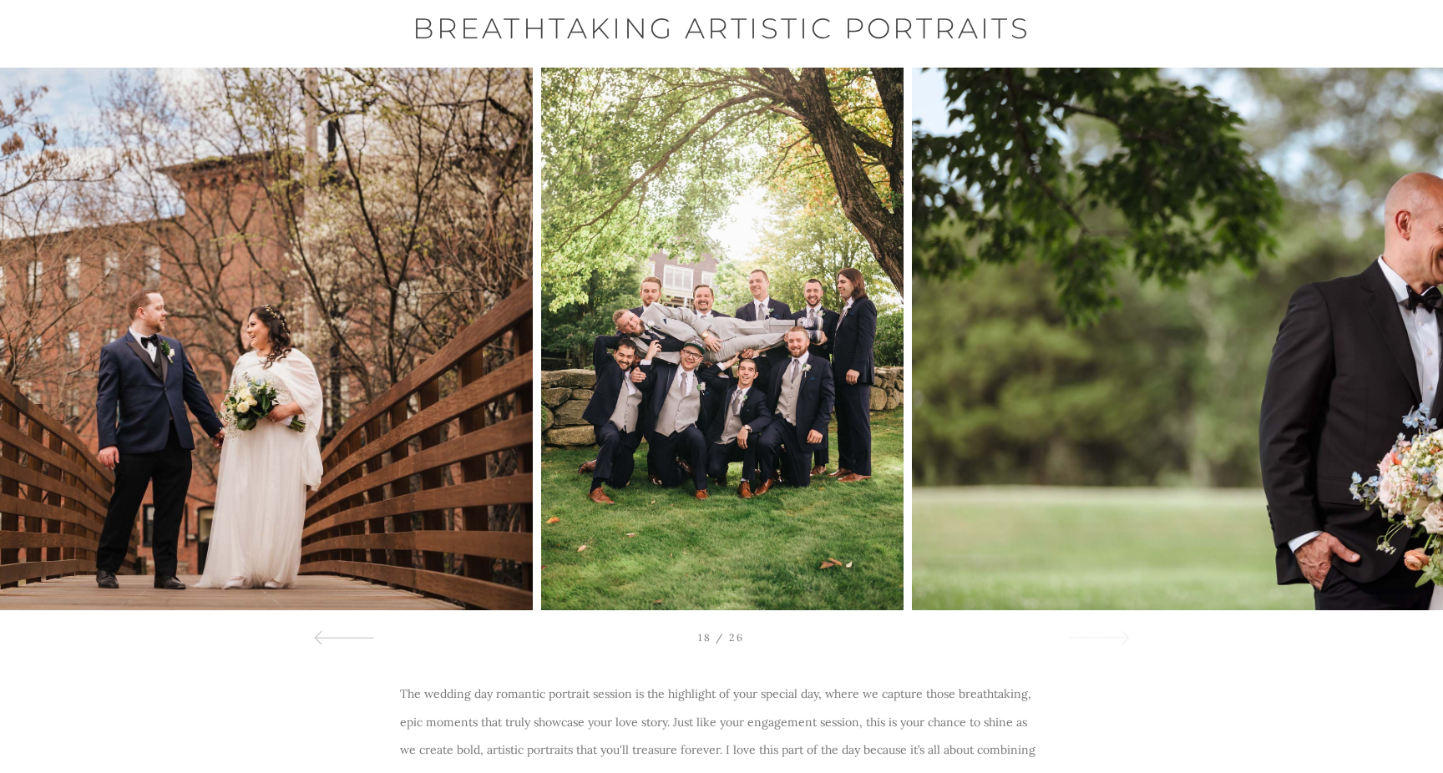
click at [1093, 646] on div at bounding box center [1099, 637] width 60 height 20
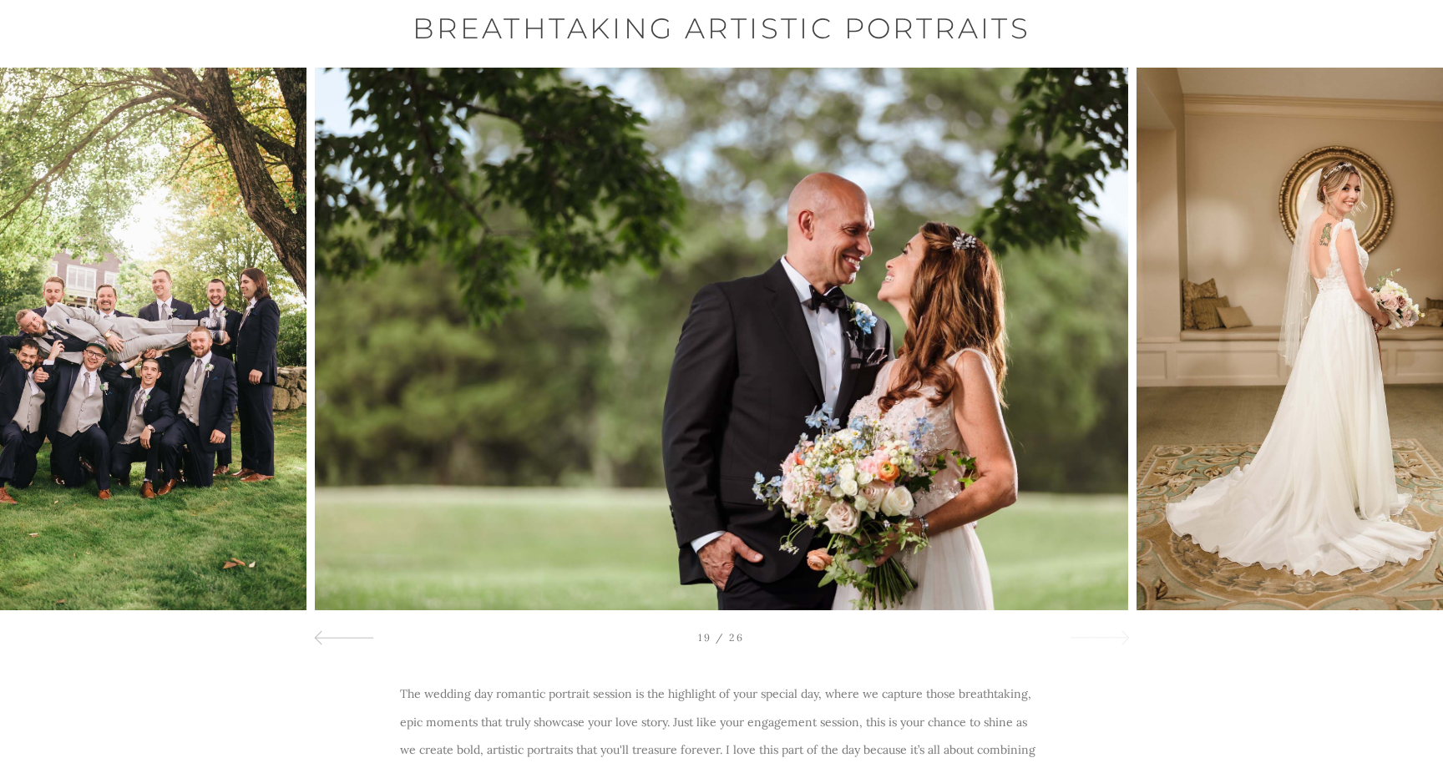
click at [1093, 646] on div at bounding box center [1099, 637] width 60 height 20
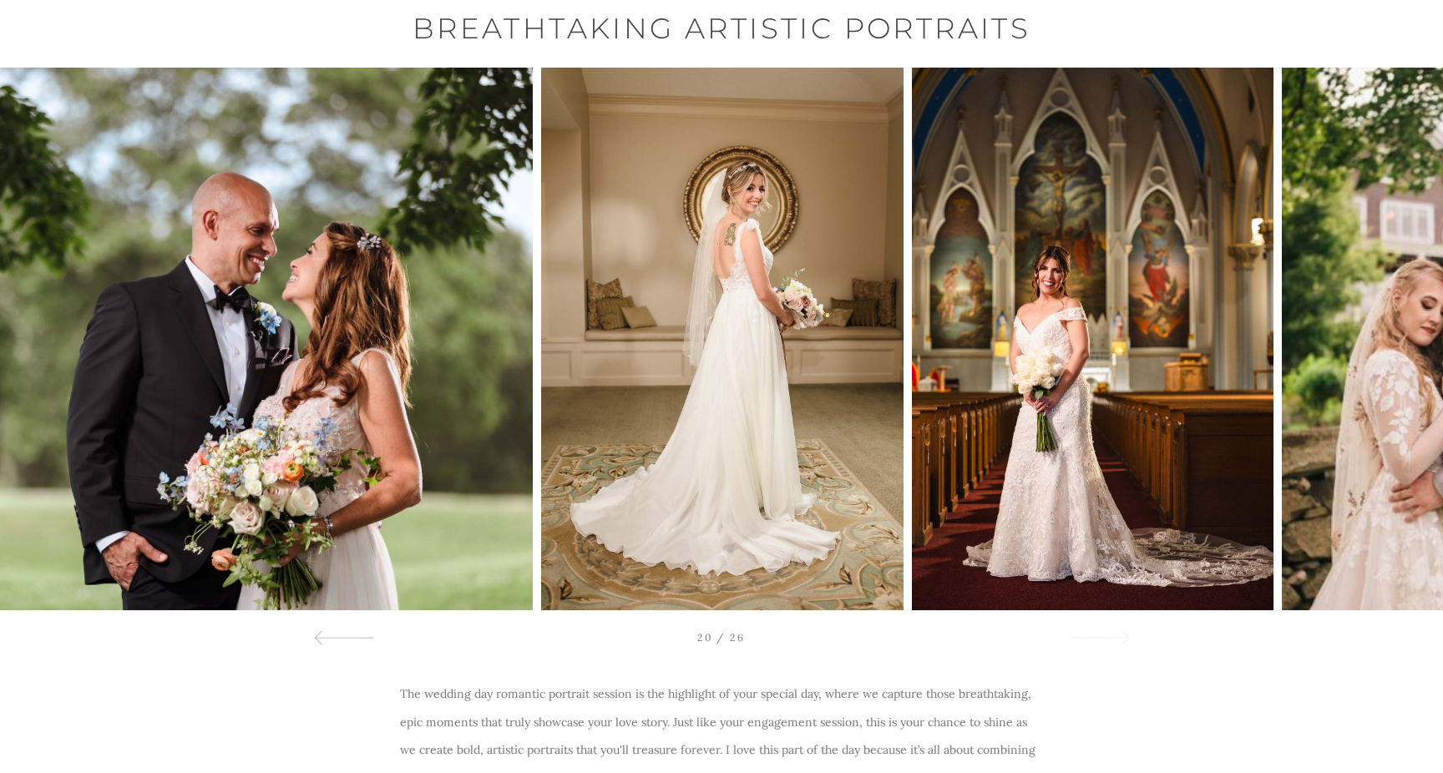
click at [1093, 646] on div at bounding box center [1099, 637] width 60 height 20
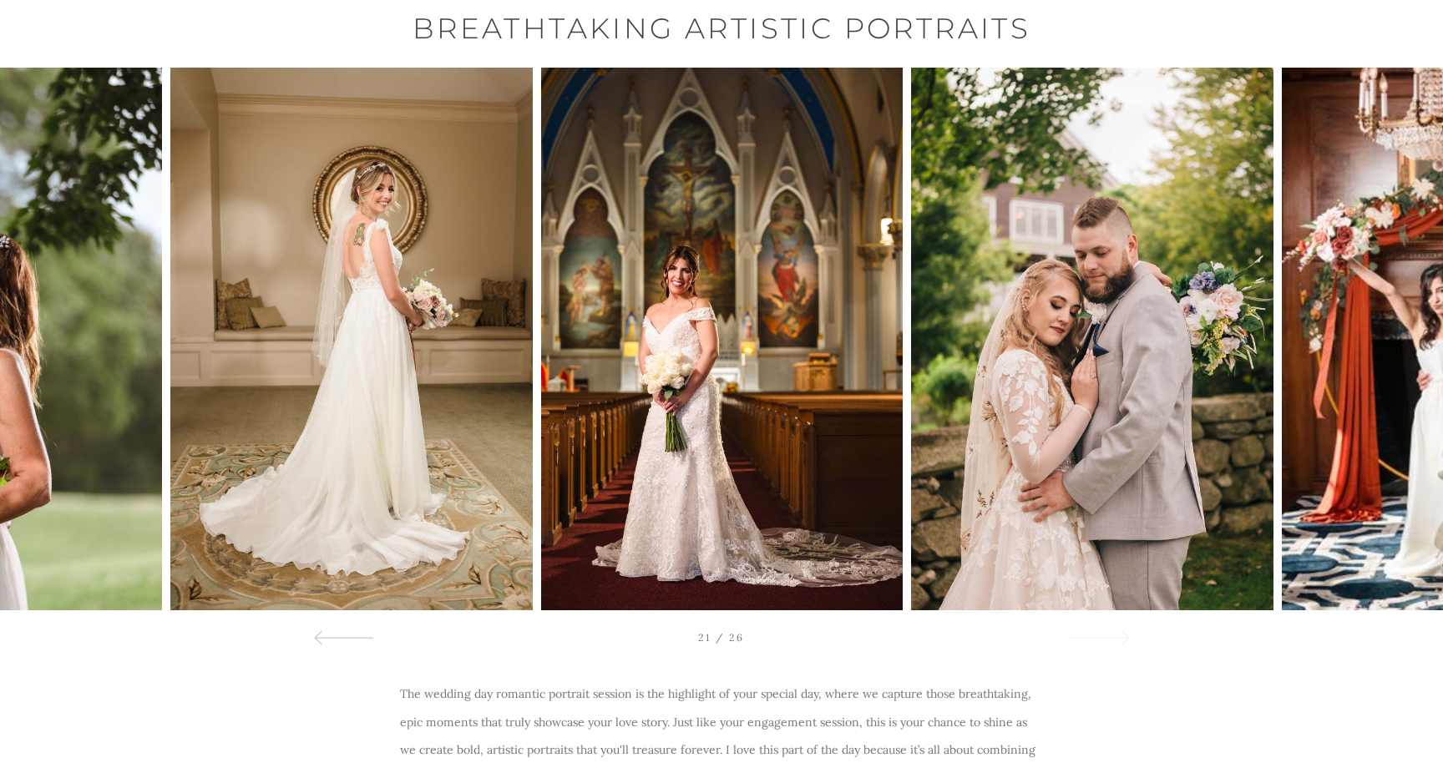
click at [1093, 646] on div at bounding box center [1099, 637] width 60 height 20
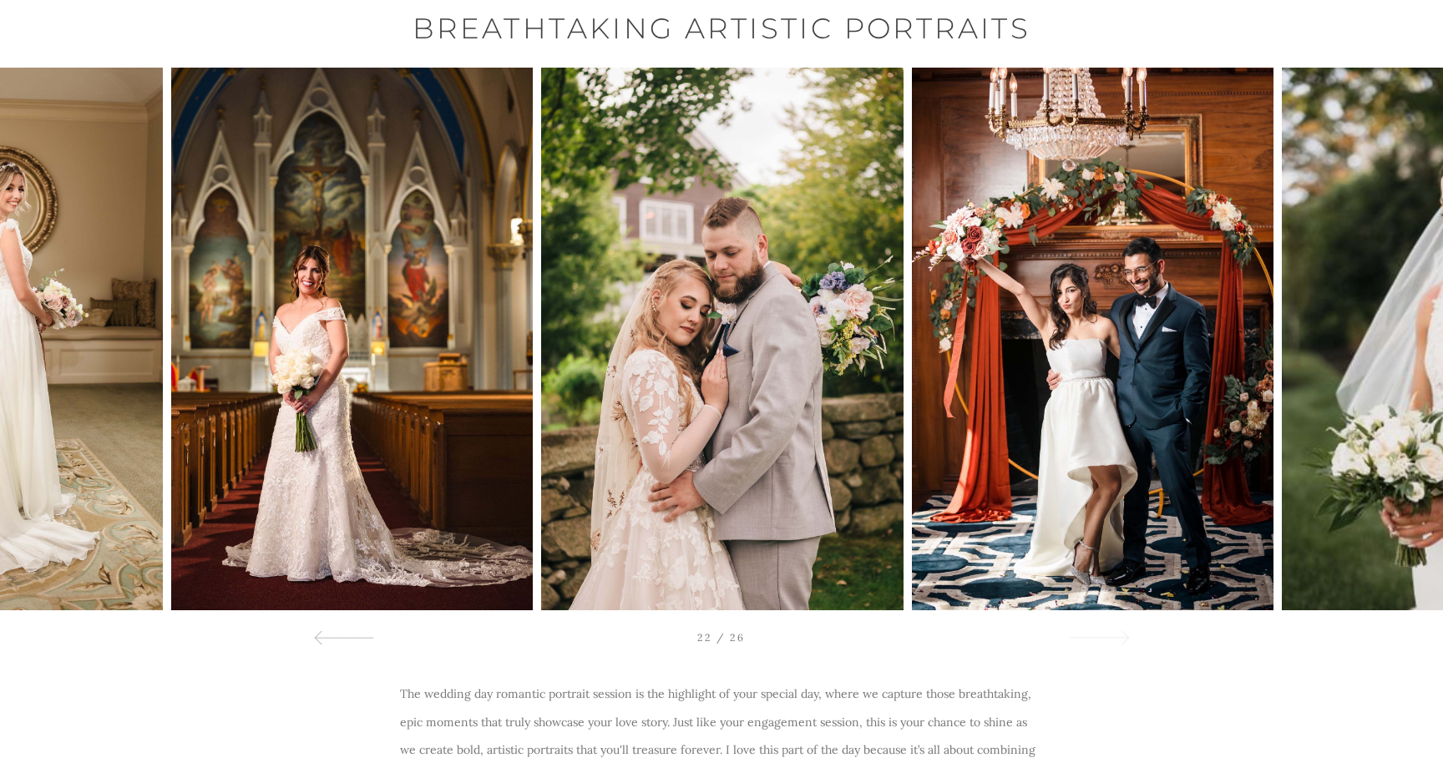
click at [1093, 646] on div at bounding box center [1099, 637] width 60 height 20
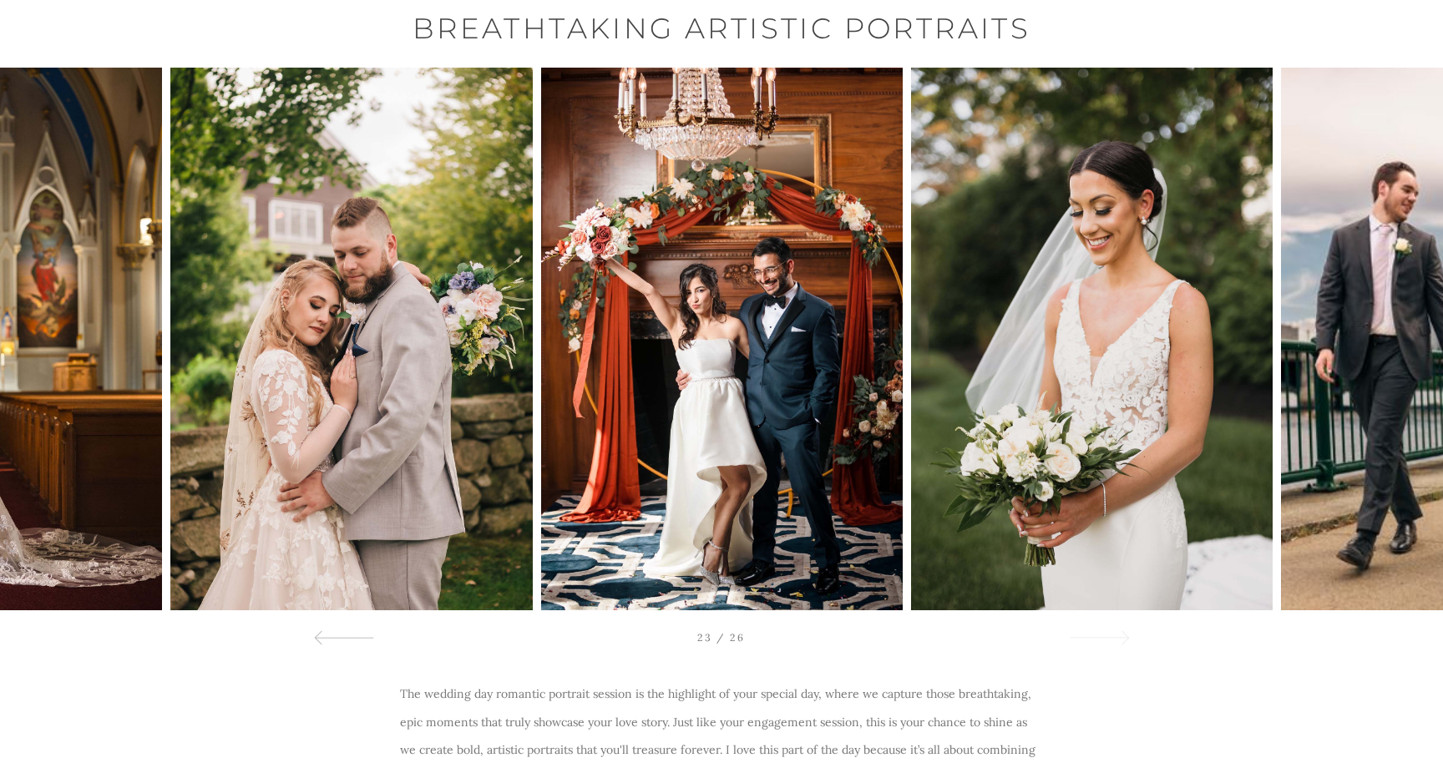
click at [1093, 646] on div at bounding box center [1099, 637] width 60 height 20
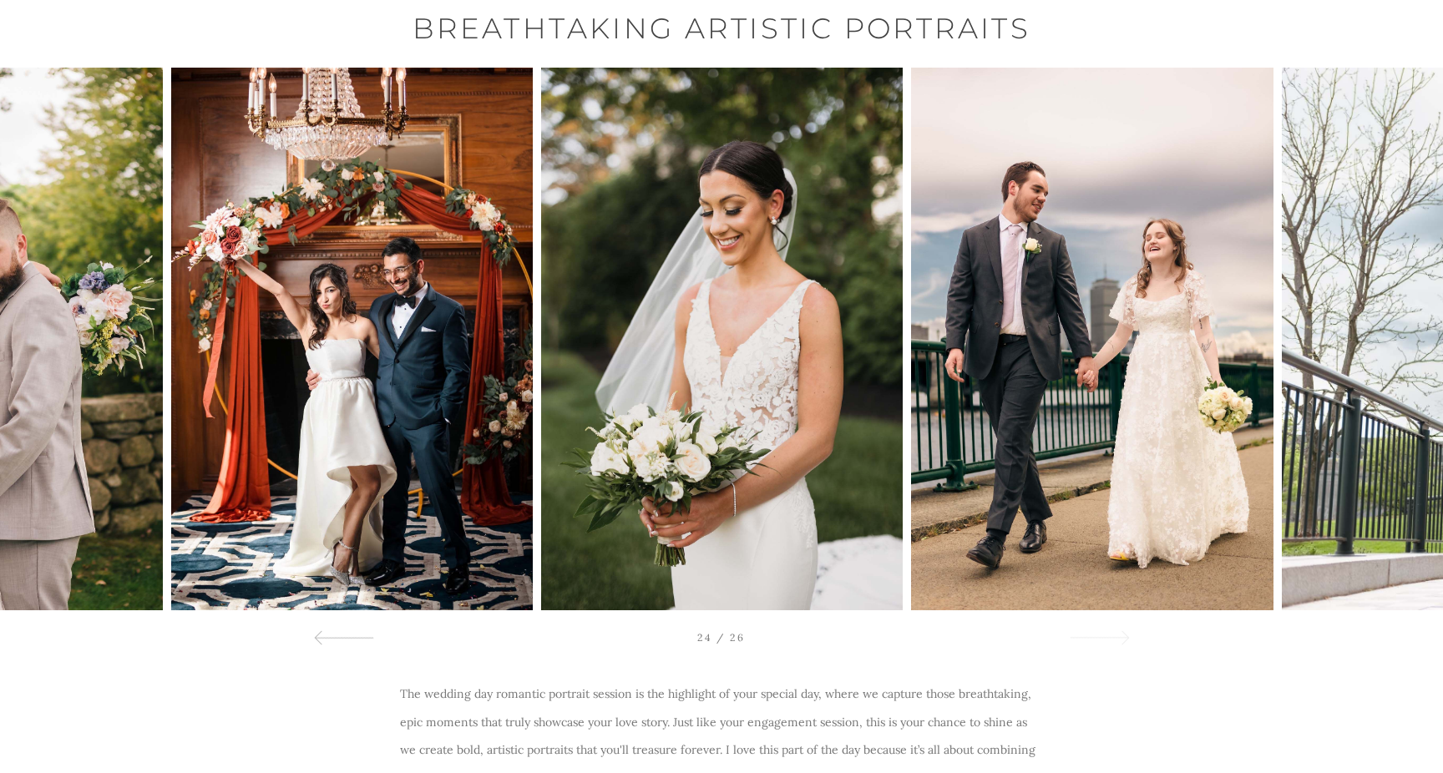
click at [1093, 646] on div at bounding box center [1099, 637] width 60 height 20
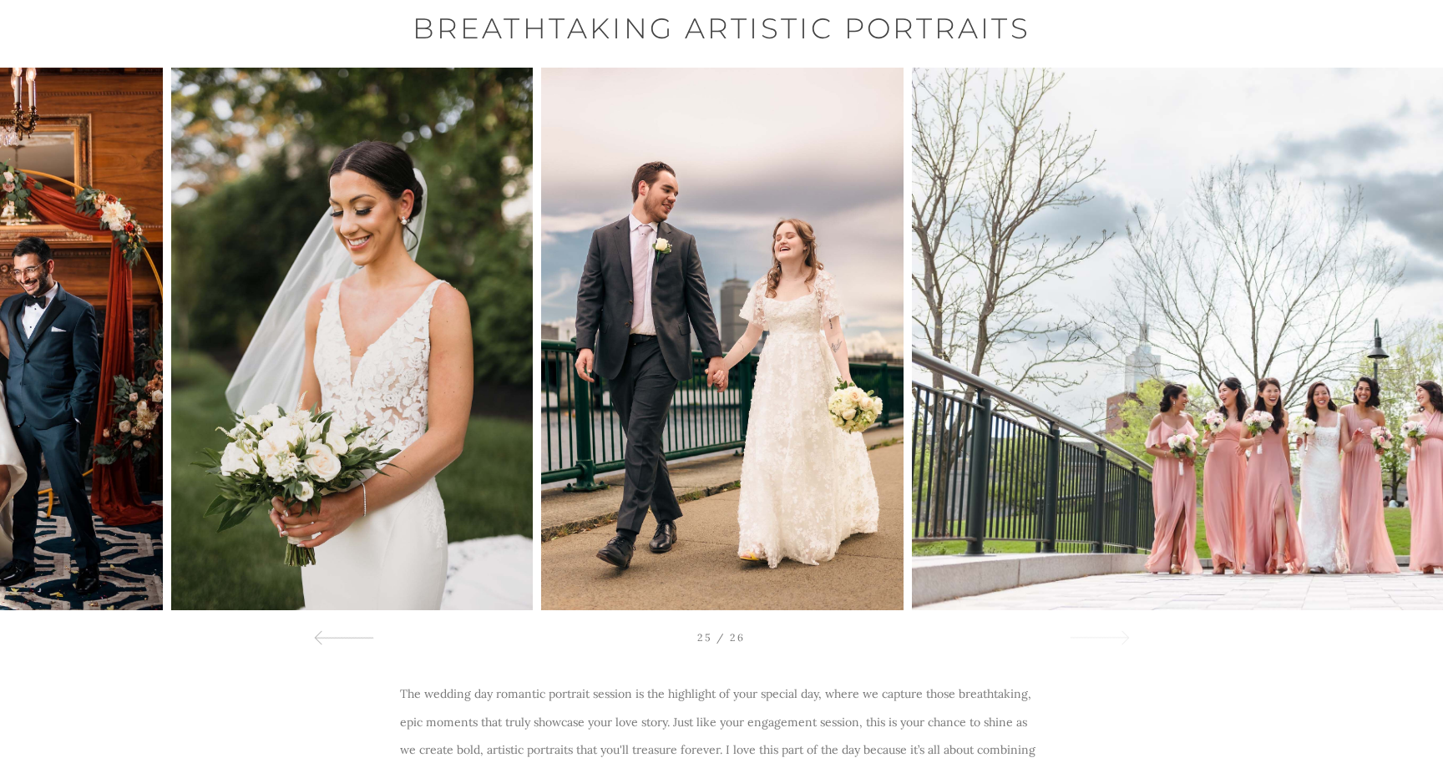
click at [1093, 646] on div at bounding box center [1099, 637] width 60 height 20
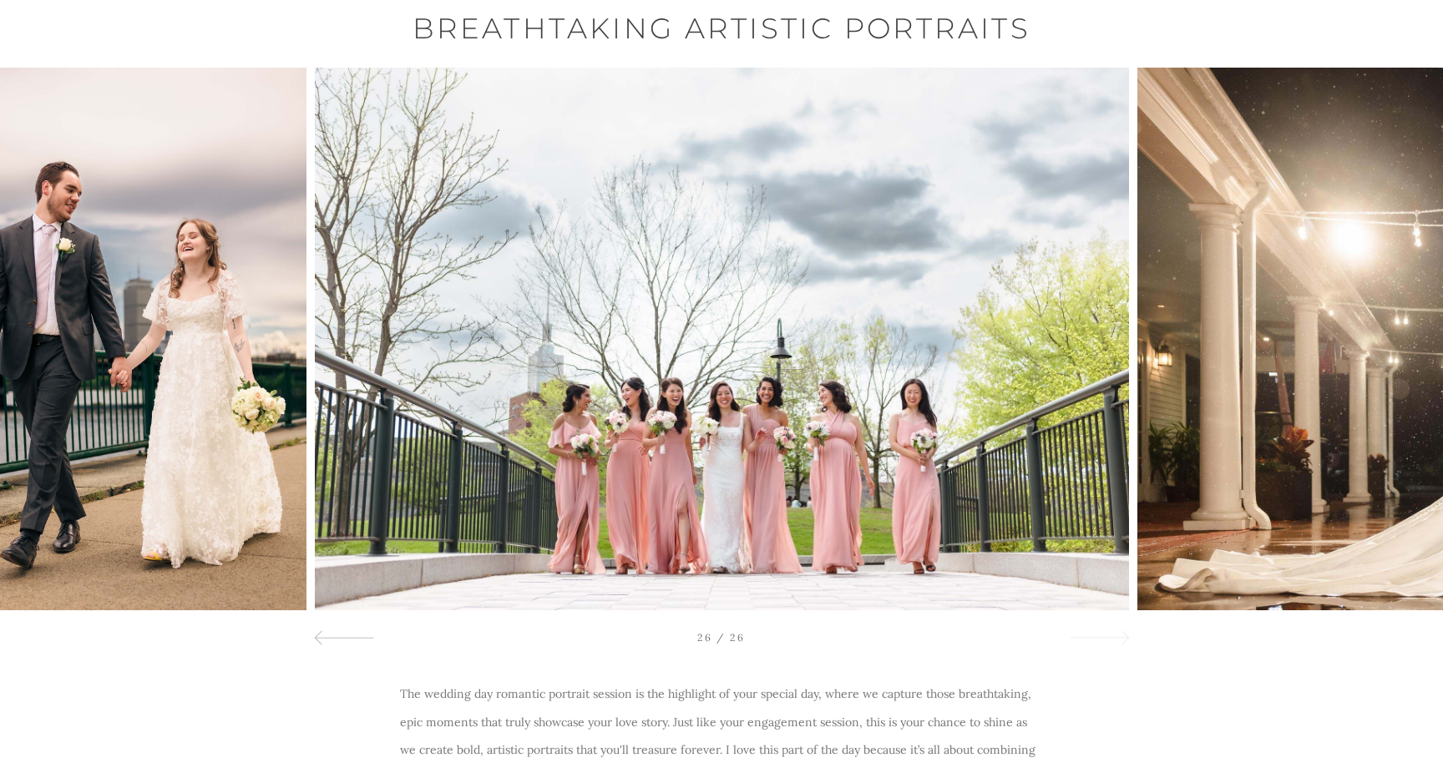
click at [1093, 646] on div at bounding box center [1099, 637] width 60 height 20
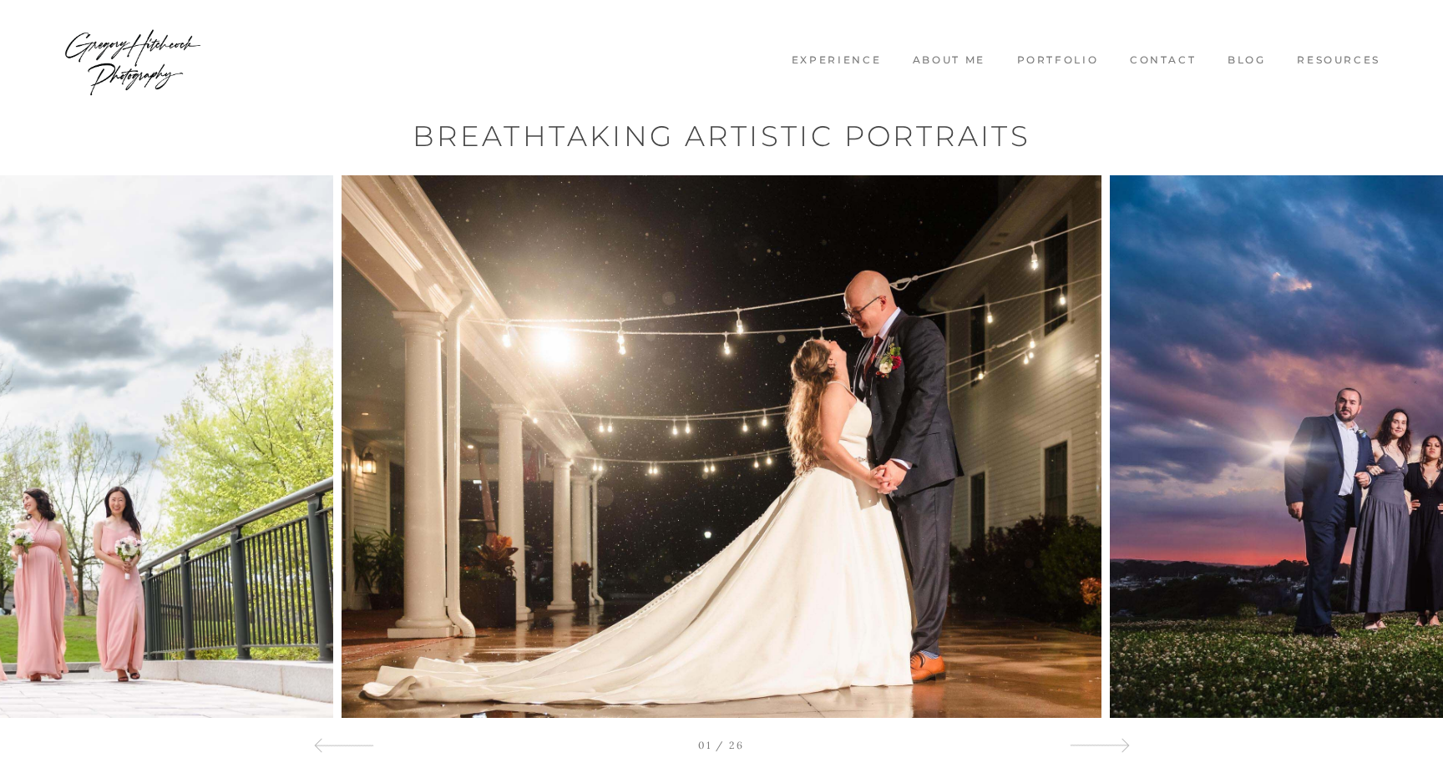
scroll to position [0, 0]
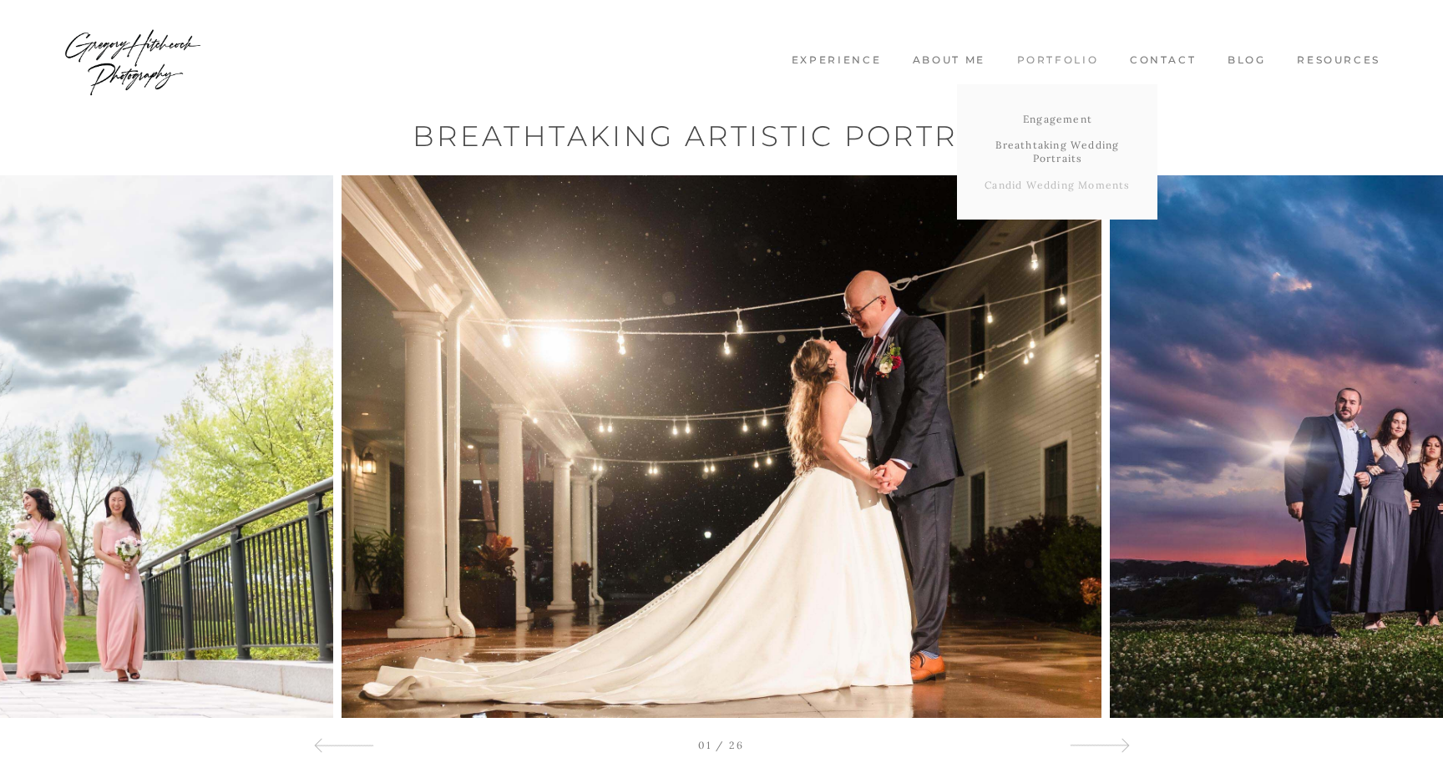
click at [1037, 185] on link "Candid Wedding Moments" at bounding box center [1057, 185] width 200 height 27
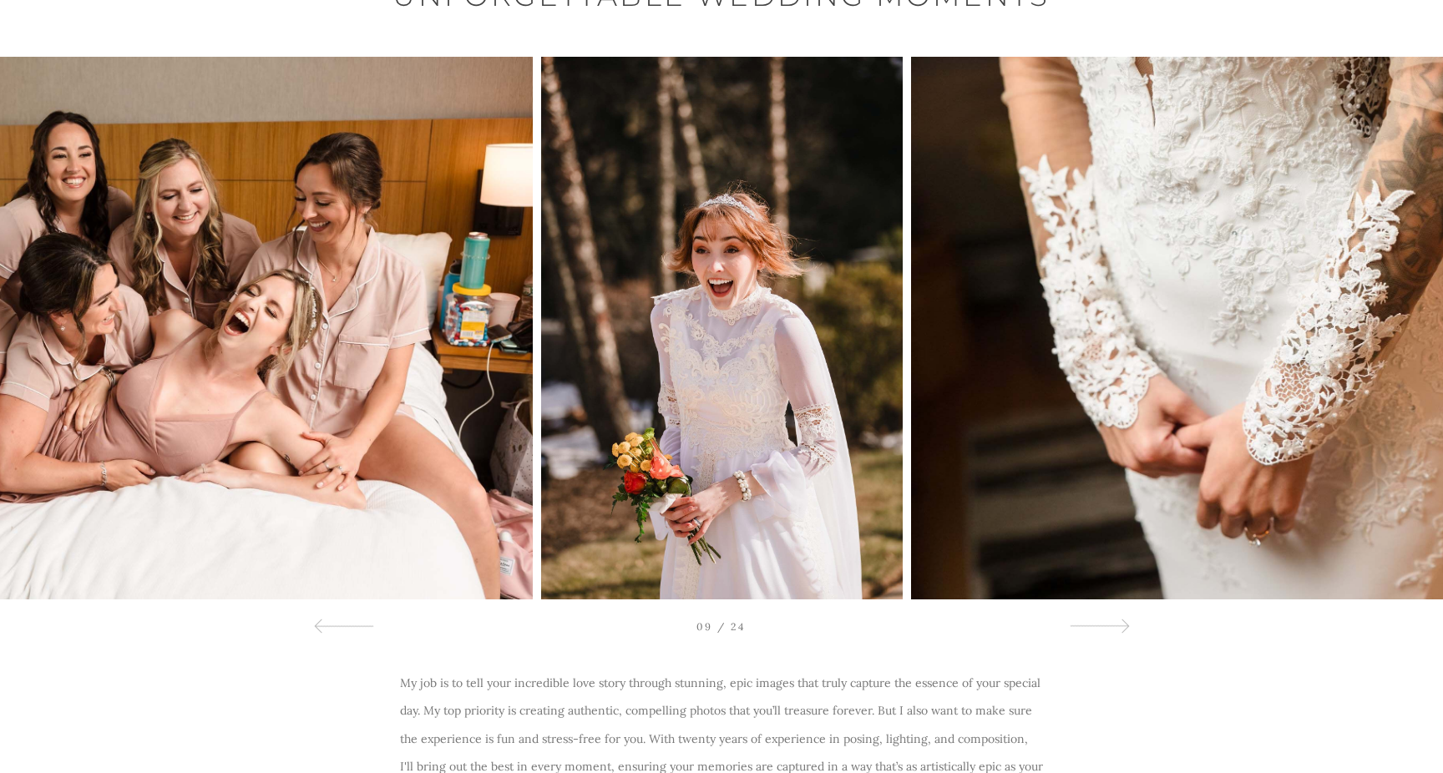
scroll to position [115, 0]
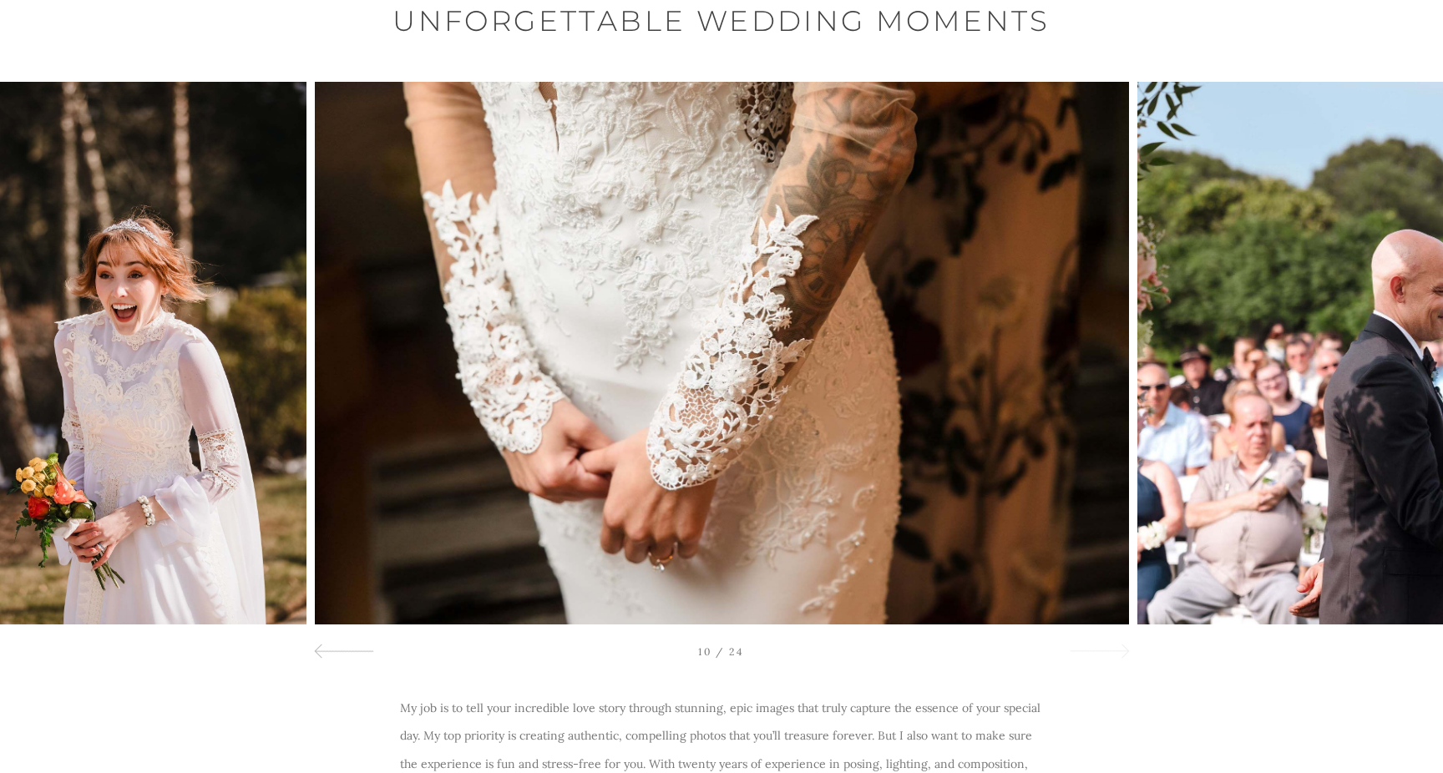
click at [1107, 645] on div at bounding box center [1099, 651] width 60 height 20
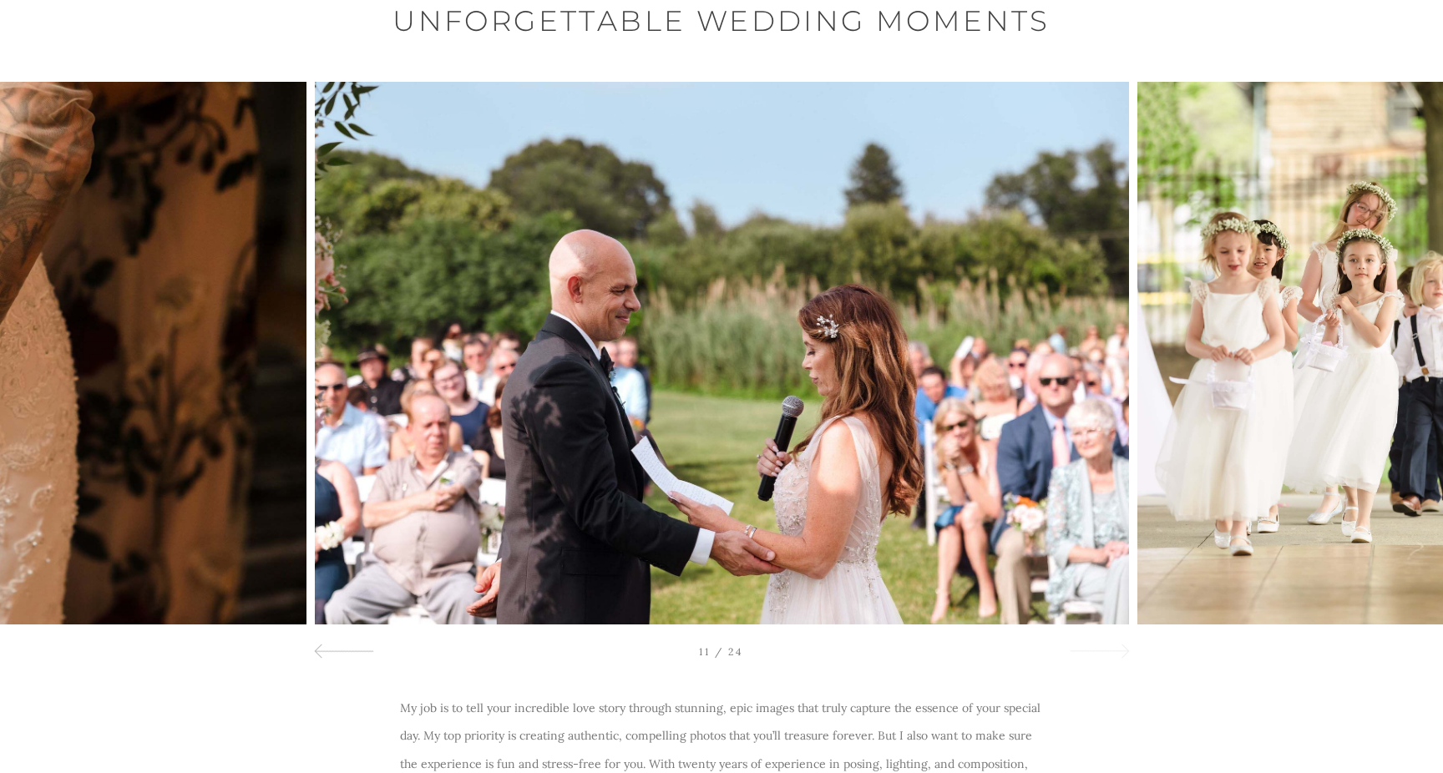
click at [1107, 645] on div at bounding box center [1099, 651] width 60 height 20
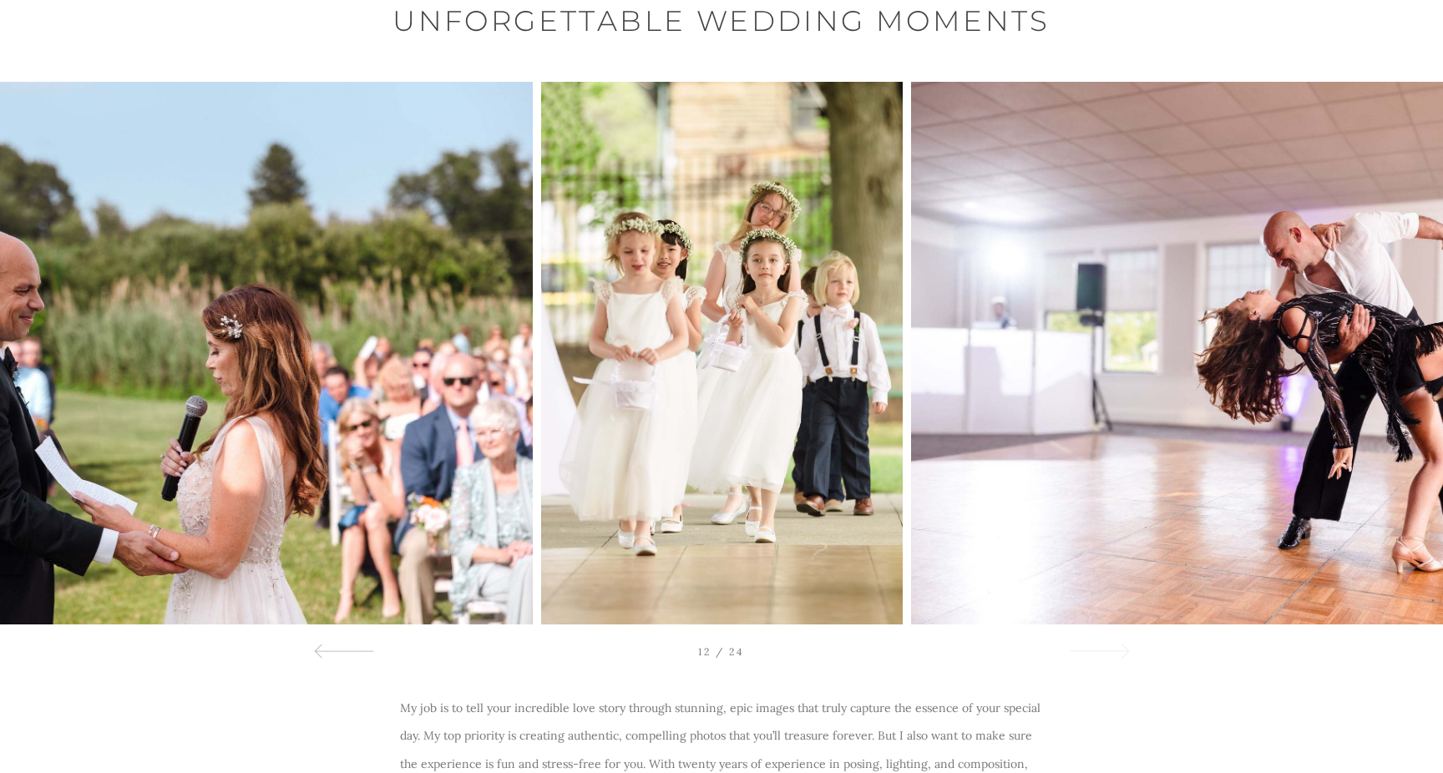
click at [1107, 645] on div at bounding box center [1099, 651] width 60 height 20
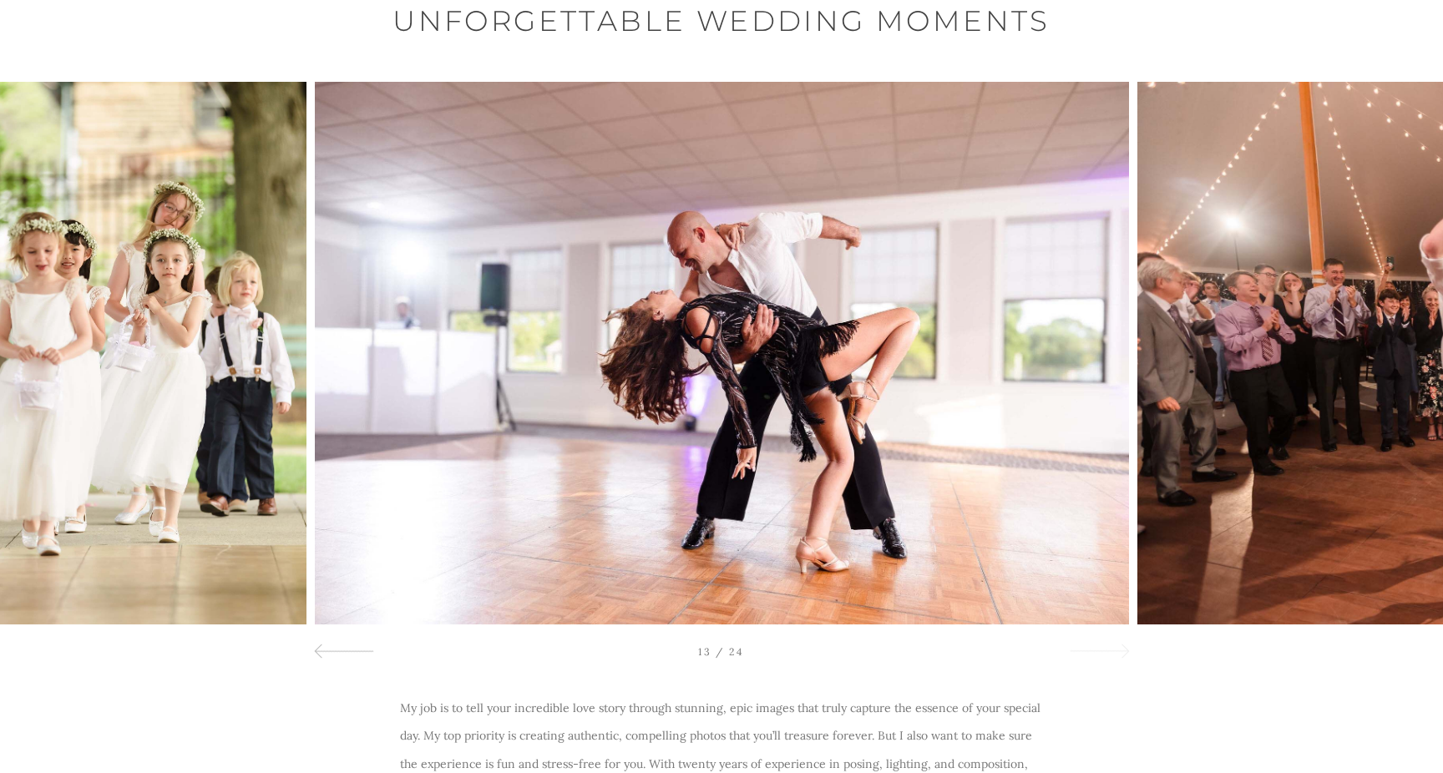
click at [1107, 645] on div at bounding box center [1099, 651] width 60 height 20
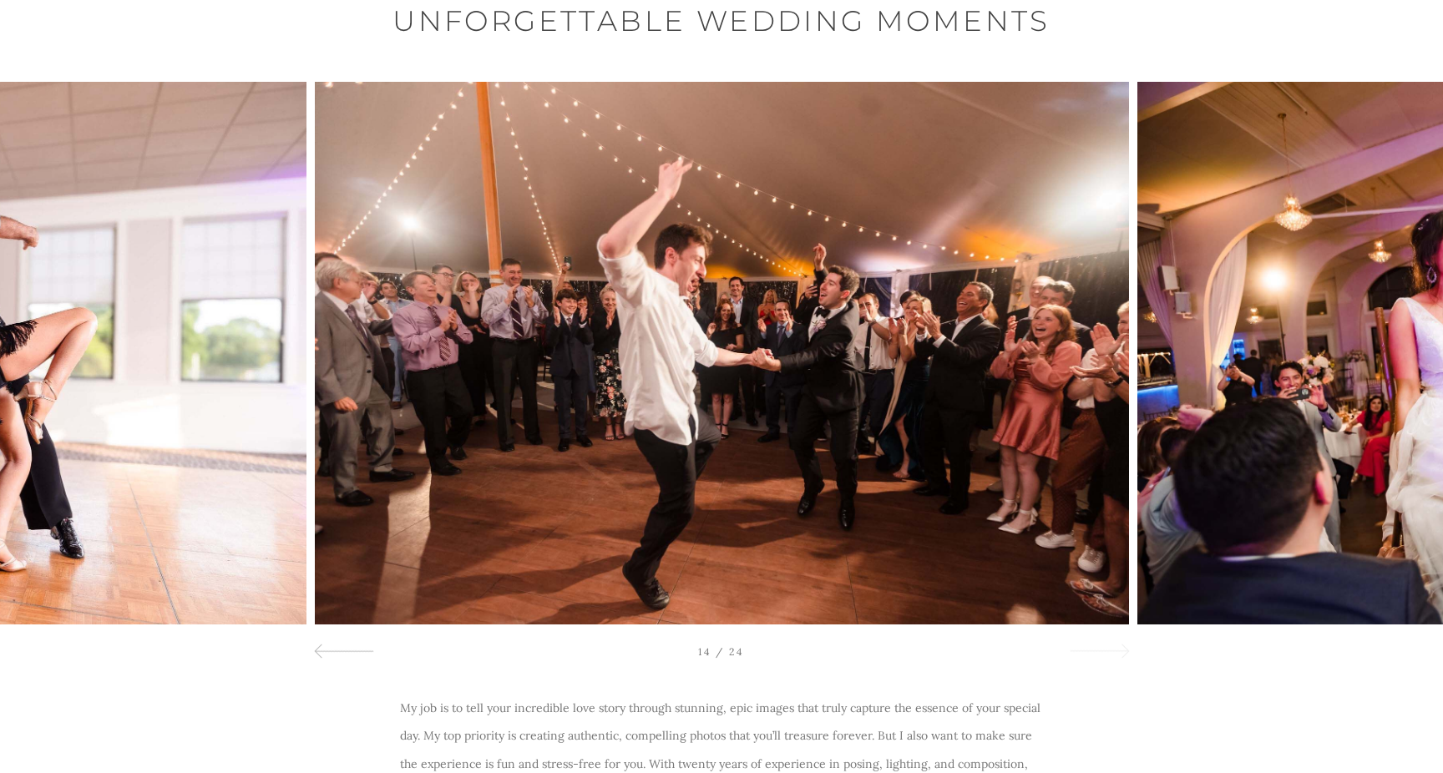
click at [1107, 645] on div at bounding box center [1099, 651] width 60 height 20
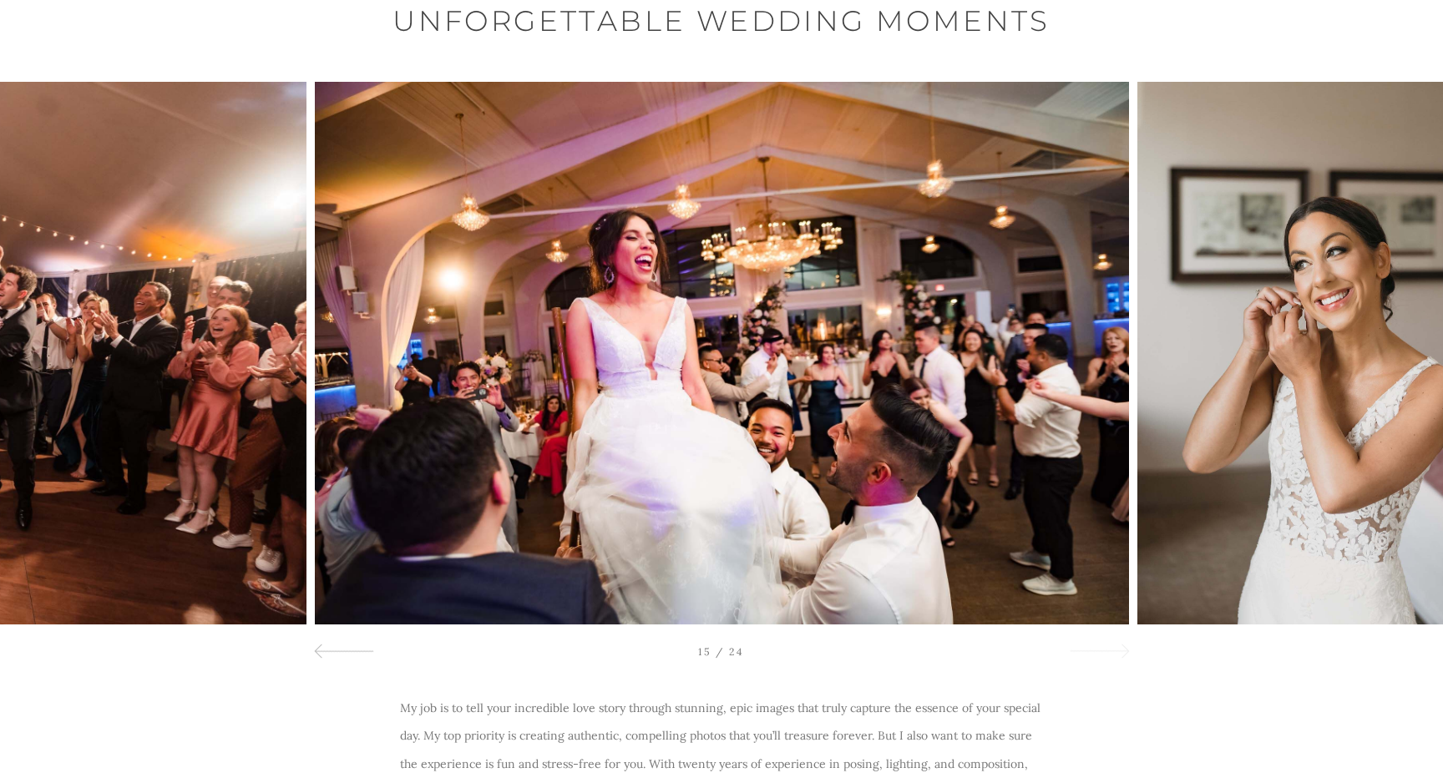
click at [1107, 645] on div at bounding box center [1099, 651] width 60 height 20
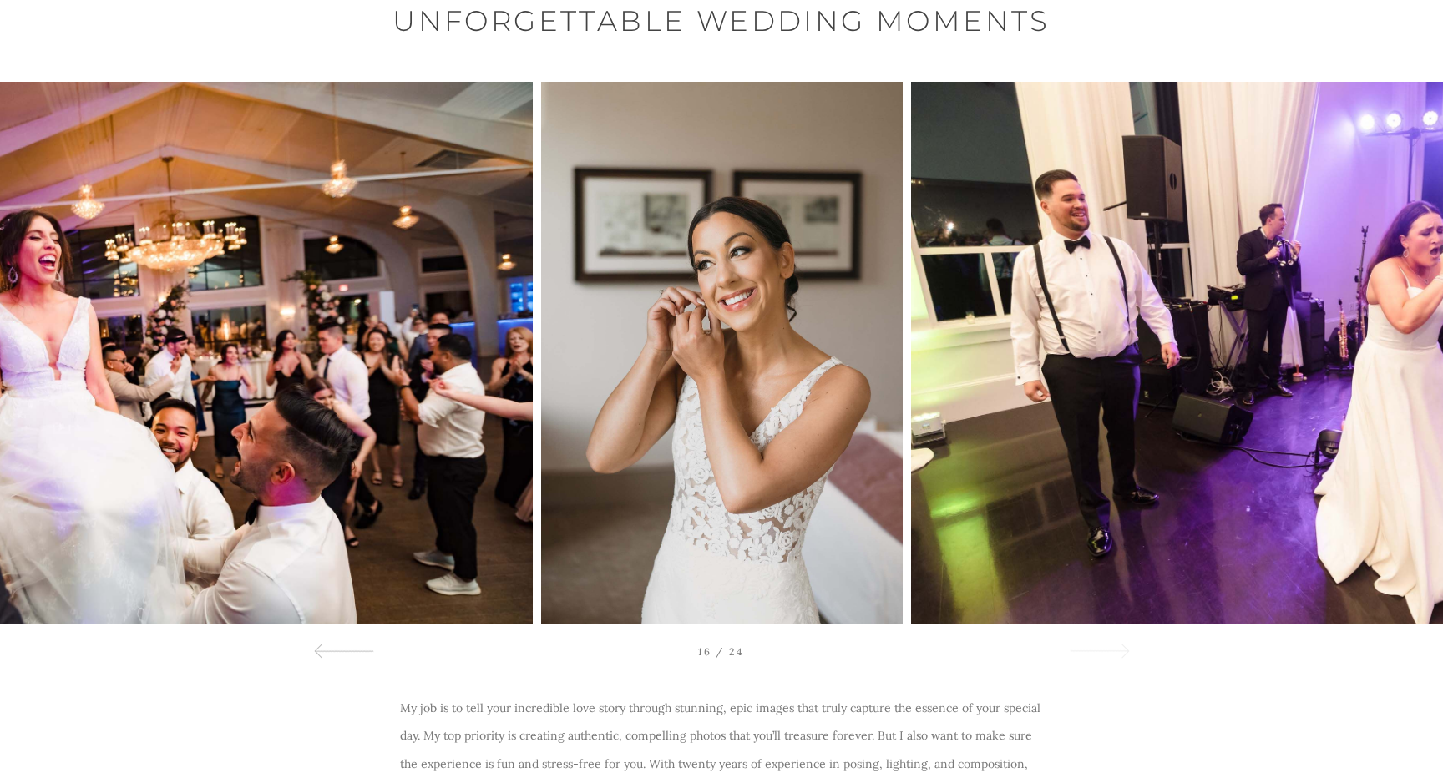
click at [1115, 652] on span at bounding box center [1122, 652] width 14 height 14
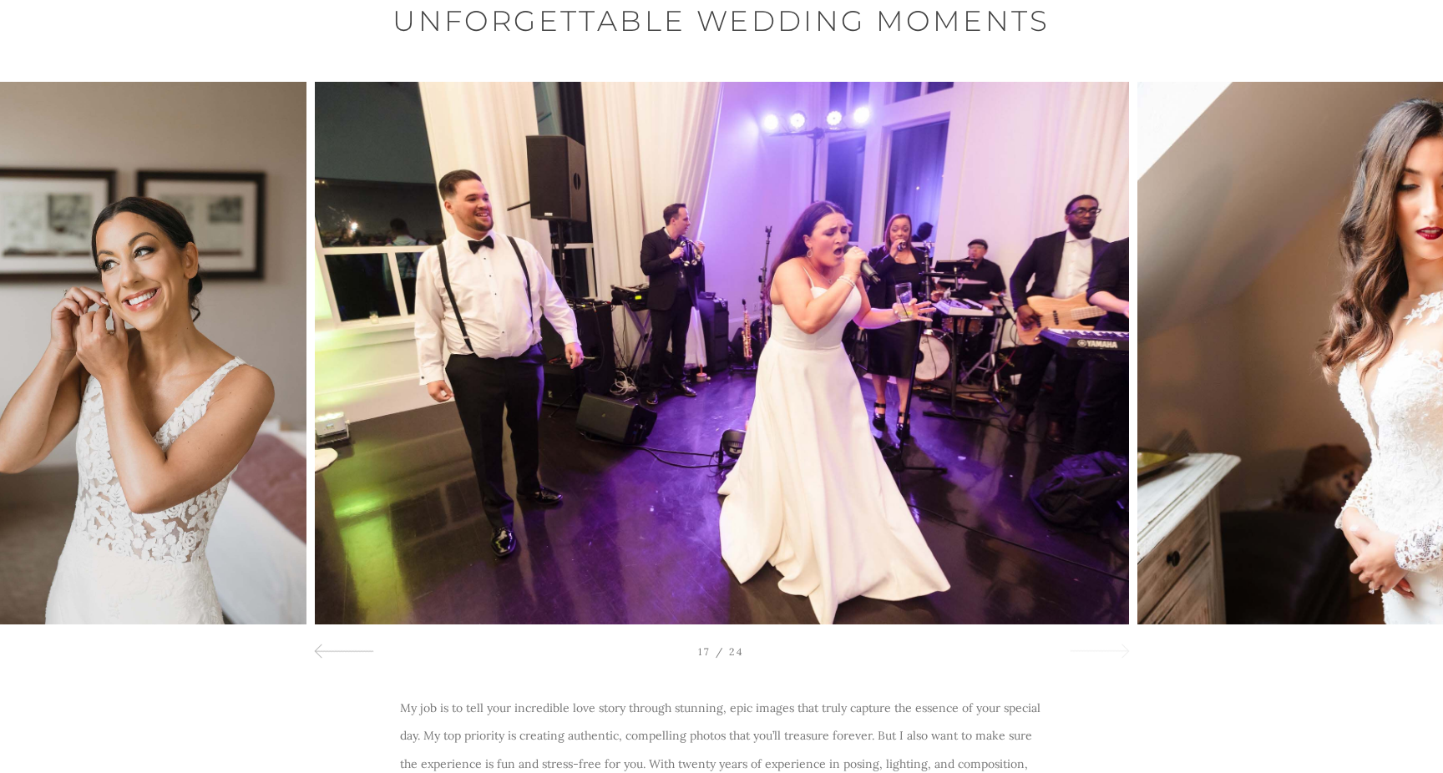
click at [1115, 652] on span at bounding box center [1122, 652] width 14 height 14
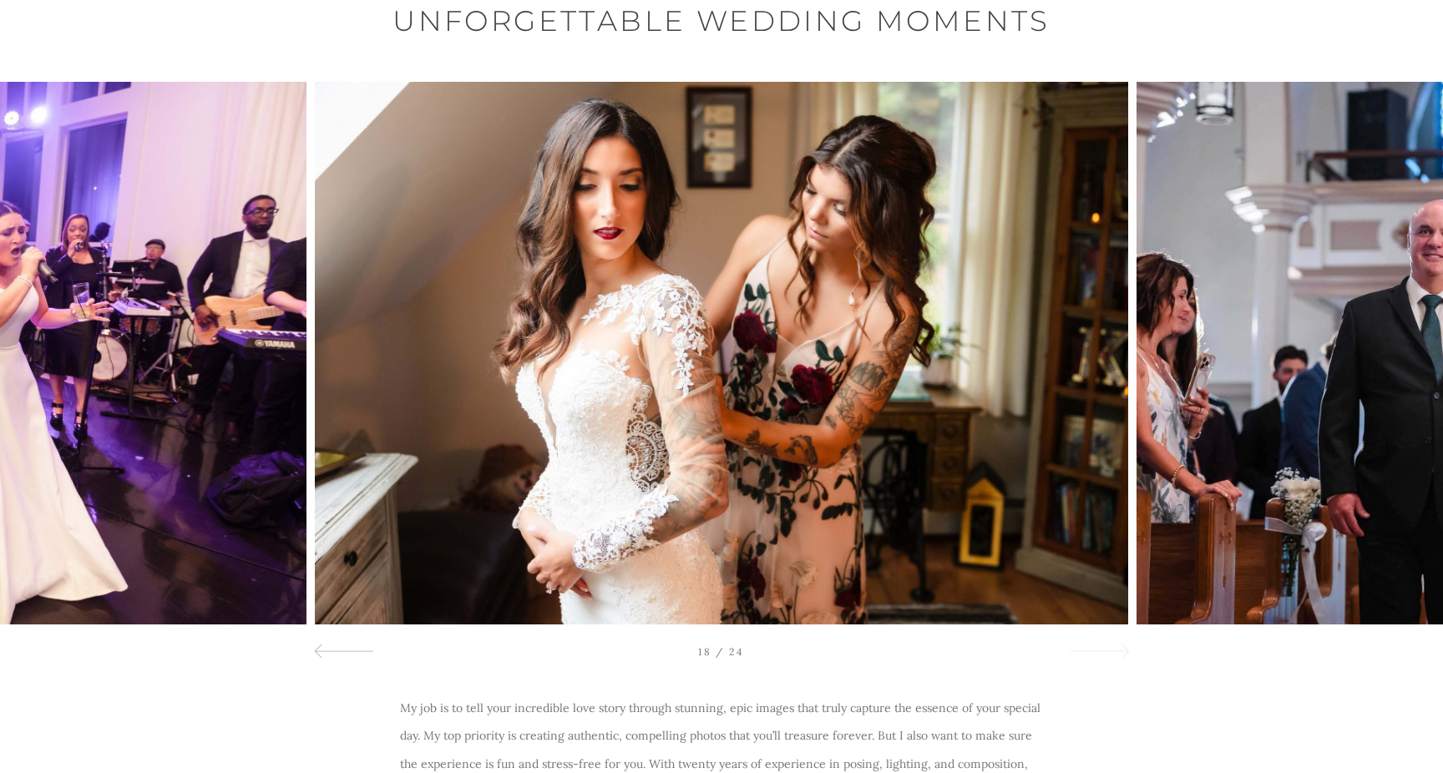
click at [1105, 653] on div at bounding box center [1099, 651] width 60 height 20
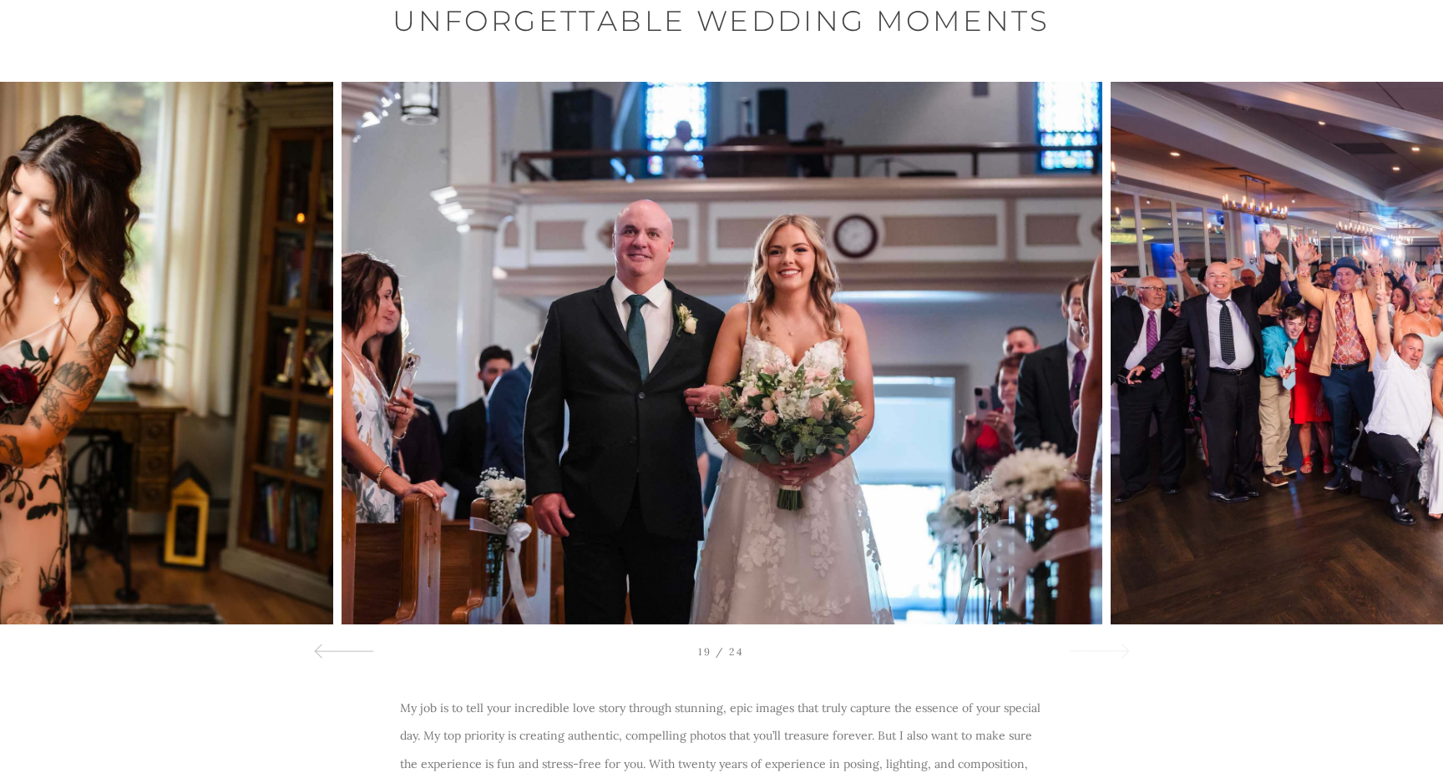
click at [1105, 653] on div at bounding box center [1099, 651] width 60 height 20
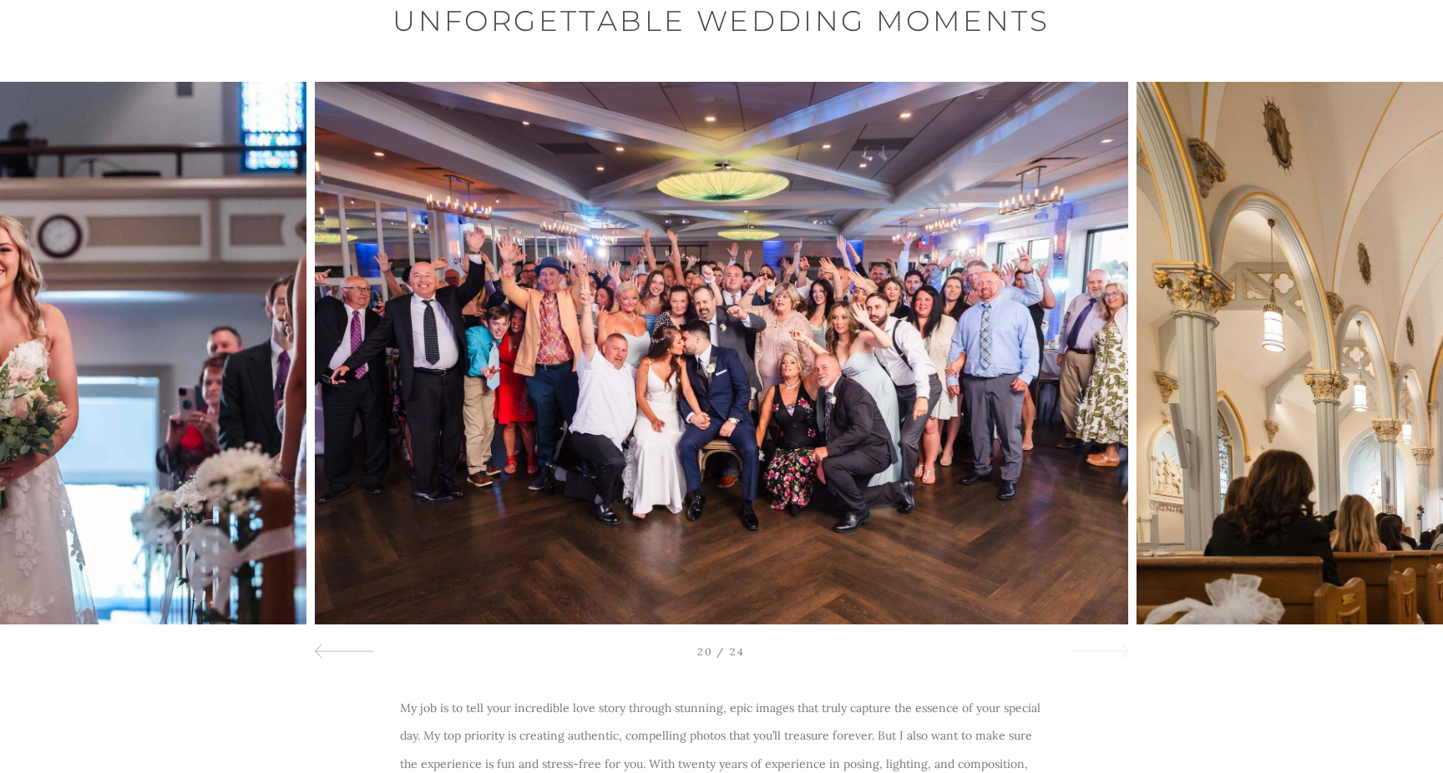
click at [1105, 653] on div at bounding box center [1099, 651] width 60 height 20
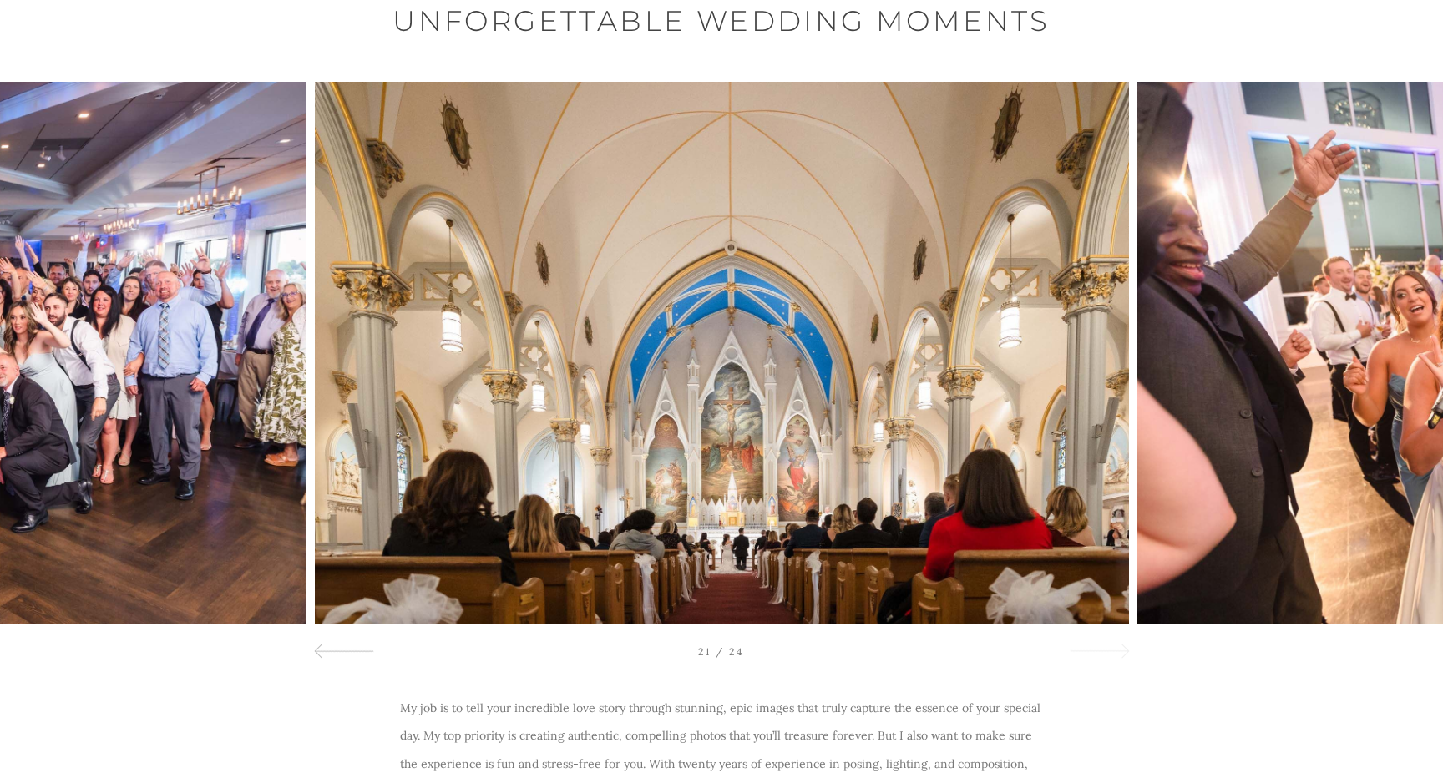
click at [1105, 653] on div at bounding box center [1099, 651] width 60 height 20
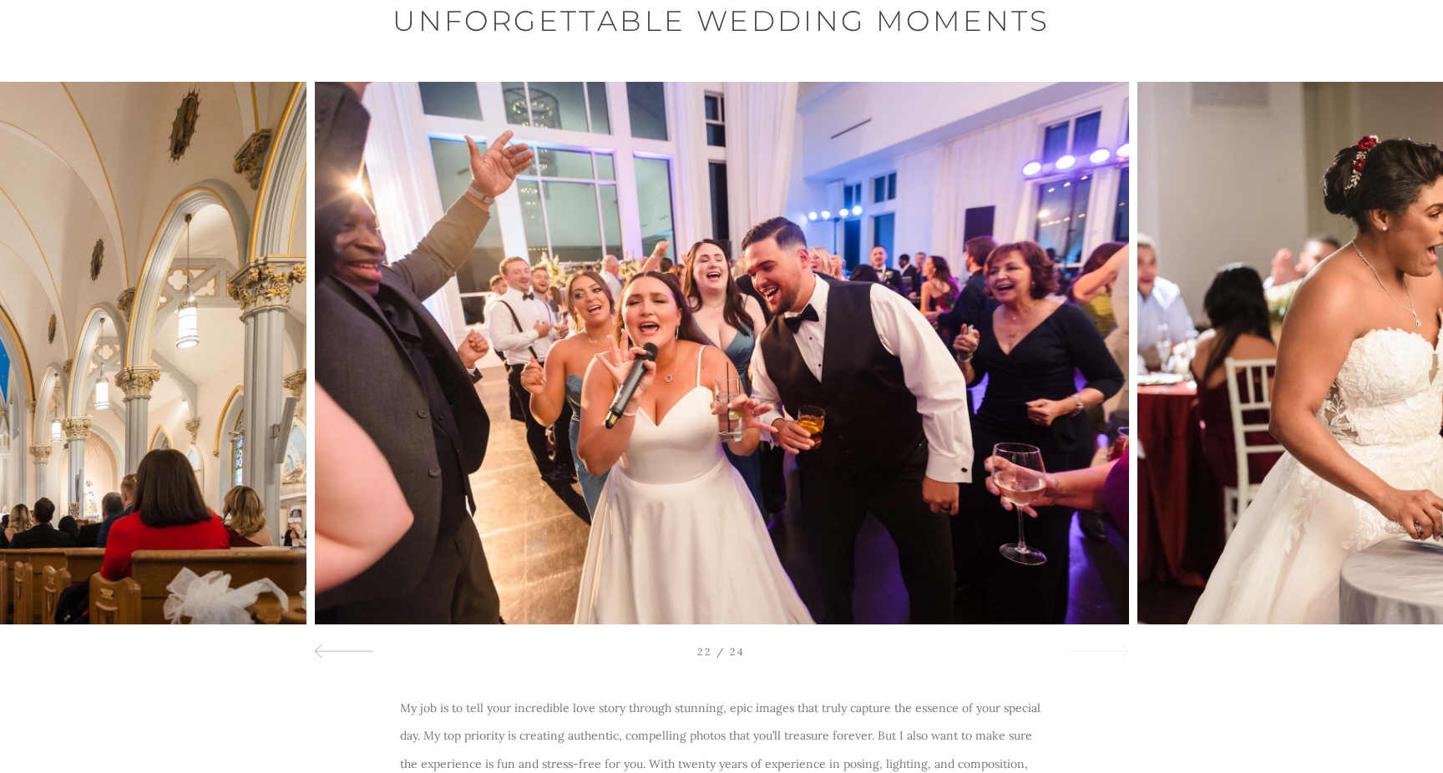
click at [1105, 653] on div at bounding box center [1099, 651] width 60 height 20
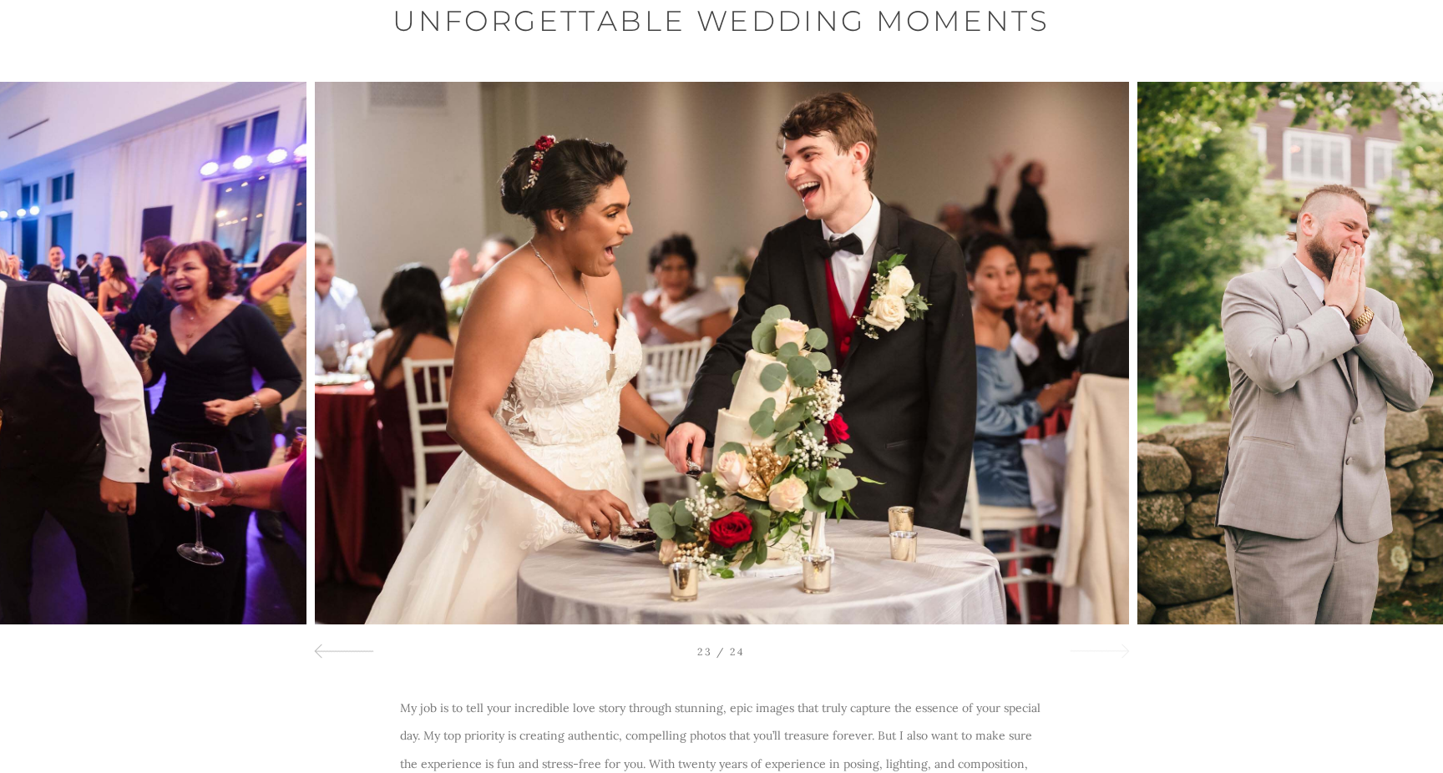
click at [1105, 653] on div at bounding box center [1099, 651] width 60 height 20
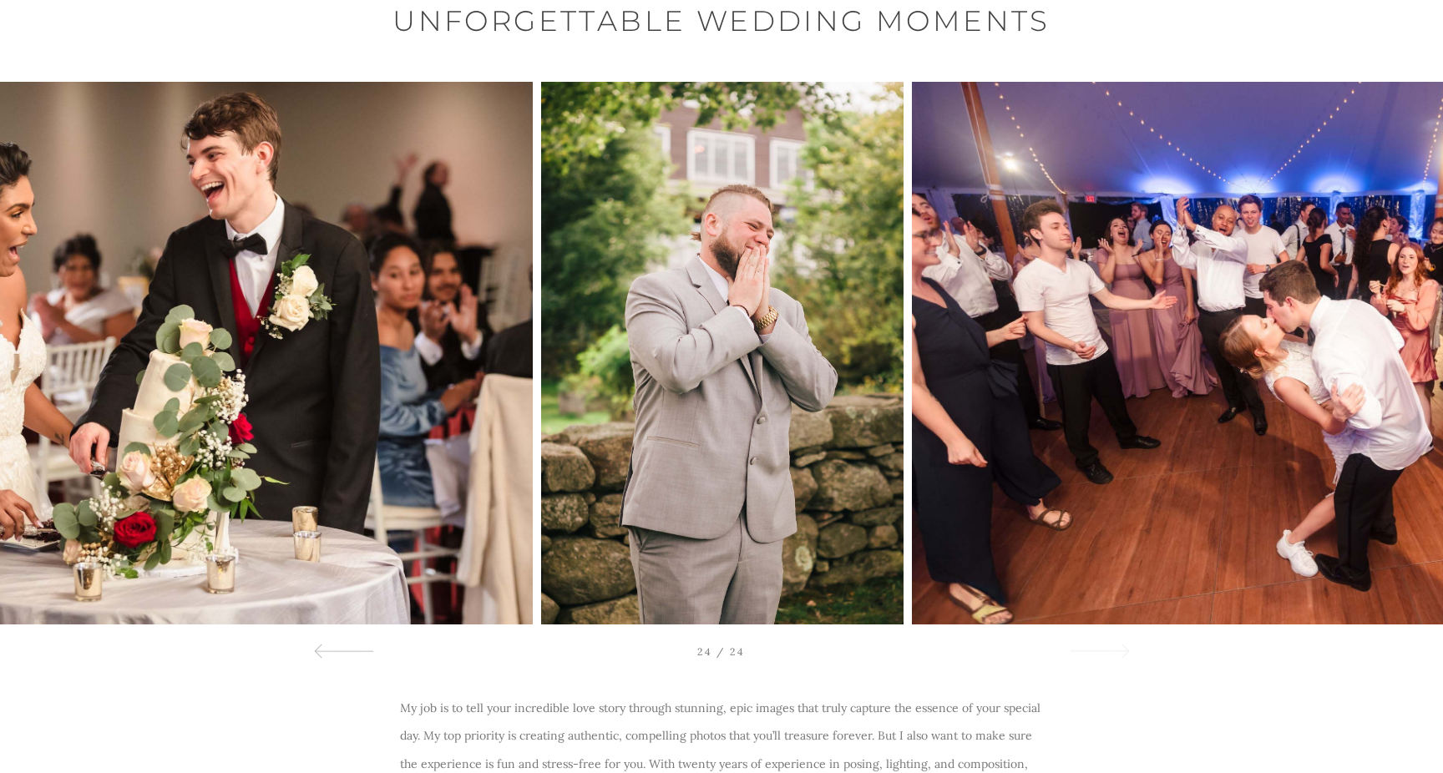
click at [1105, 653] on div at bounding box center [1099, 651] width 60 height 20
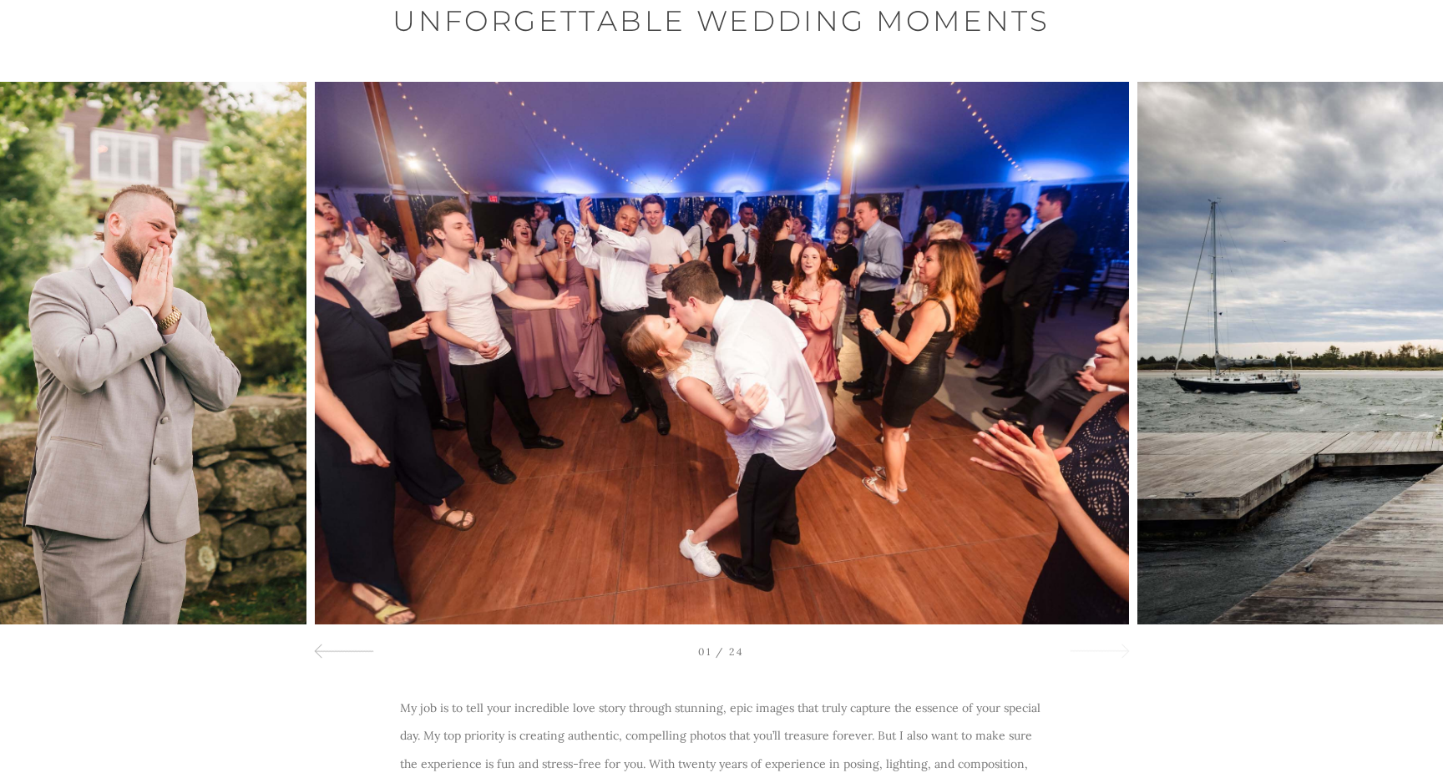
click at [1105, 653] on div at bounding box center [1099, 651] width 60 height 20
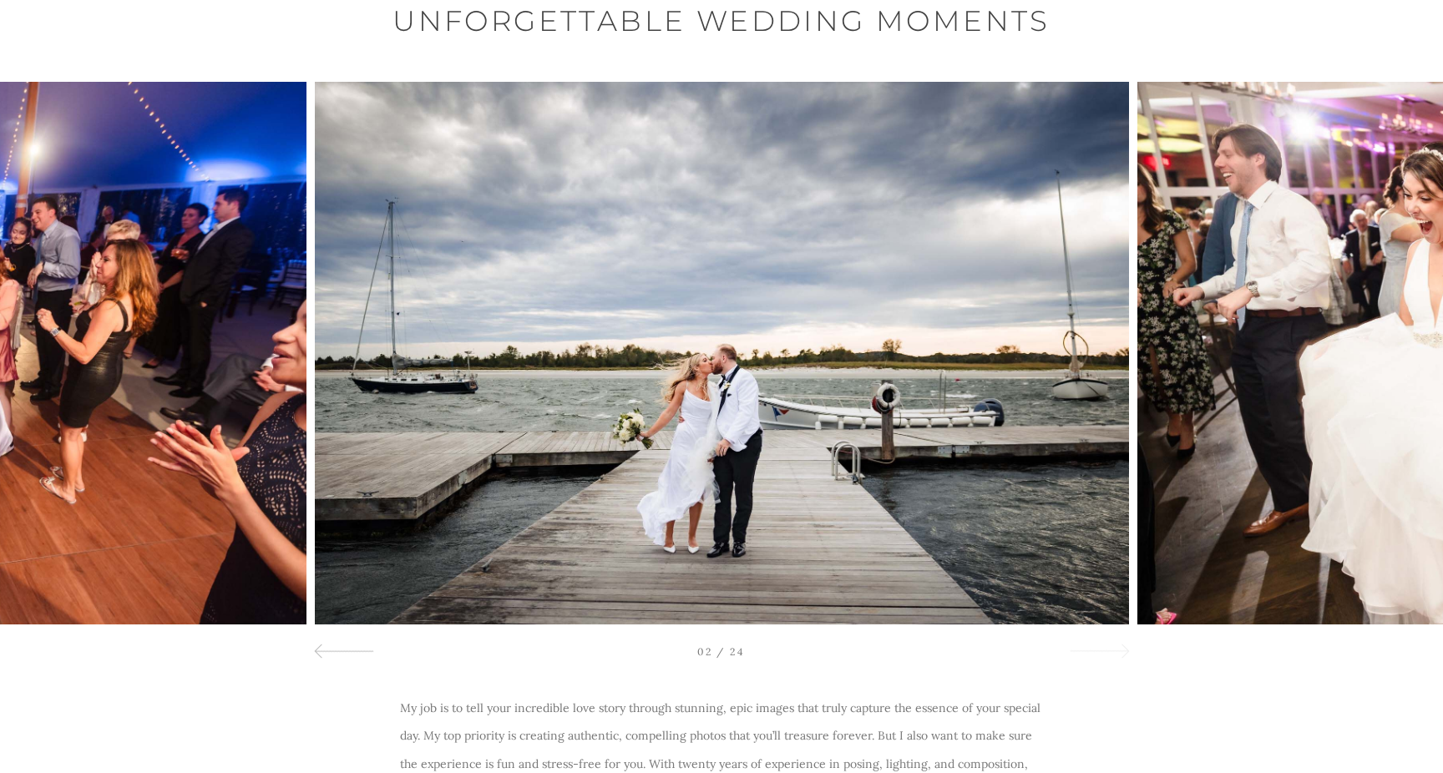
click at [1105, 653] on div at bounding box center [1099, 651] width 60 height 20
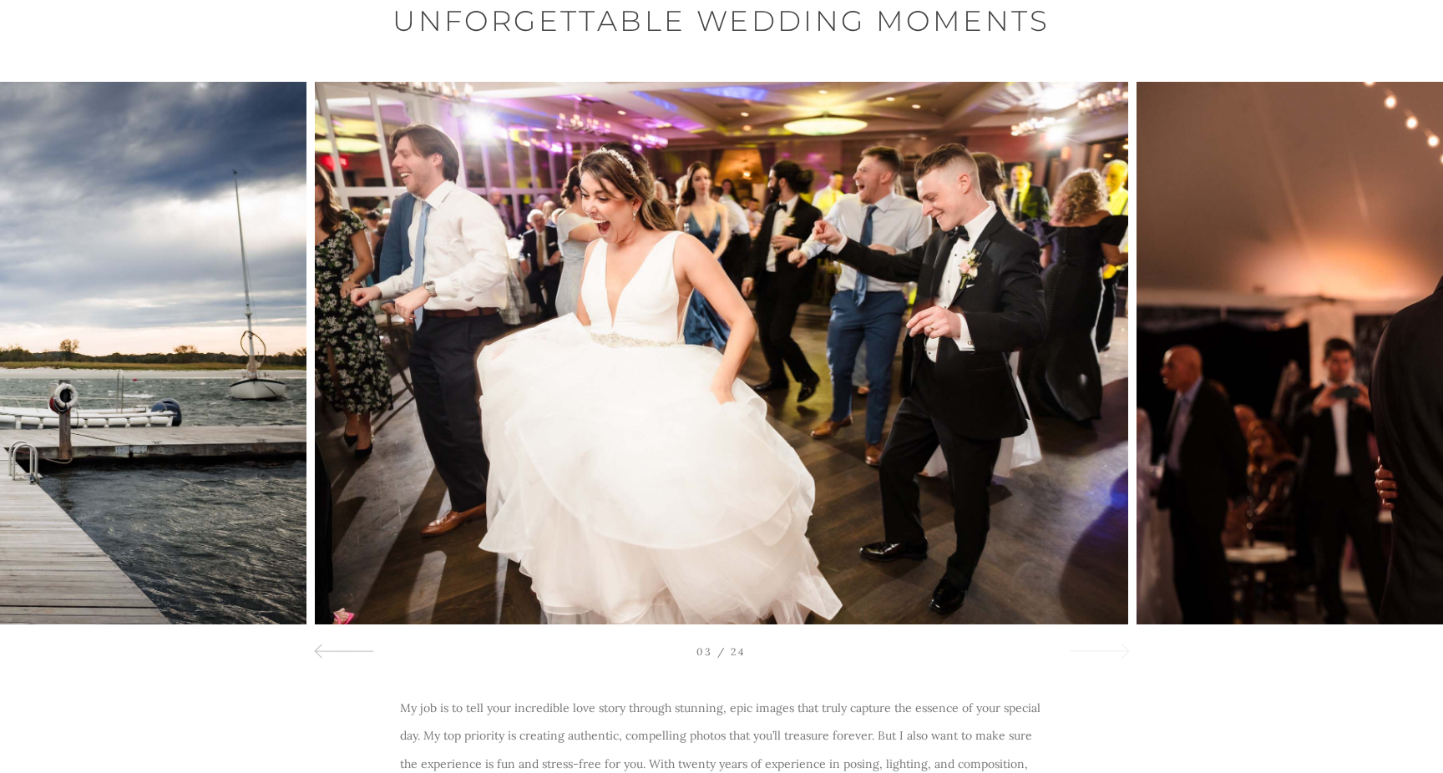
click at [1105, 653] on div at bounding box center [1099, 651] width 60 height 20
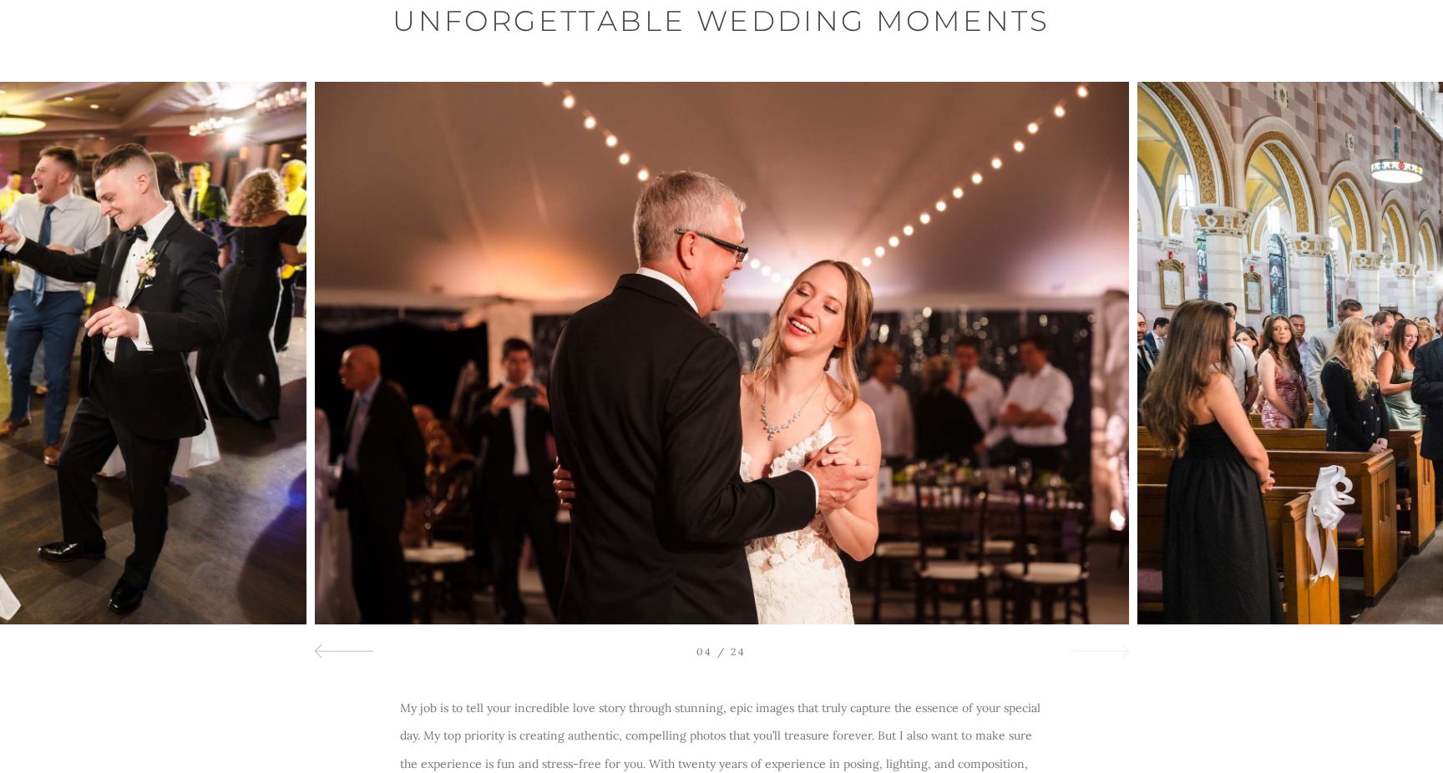
click at [1105, 653] on div at bounding box center [1099, 651] width 60 height 20
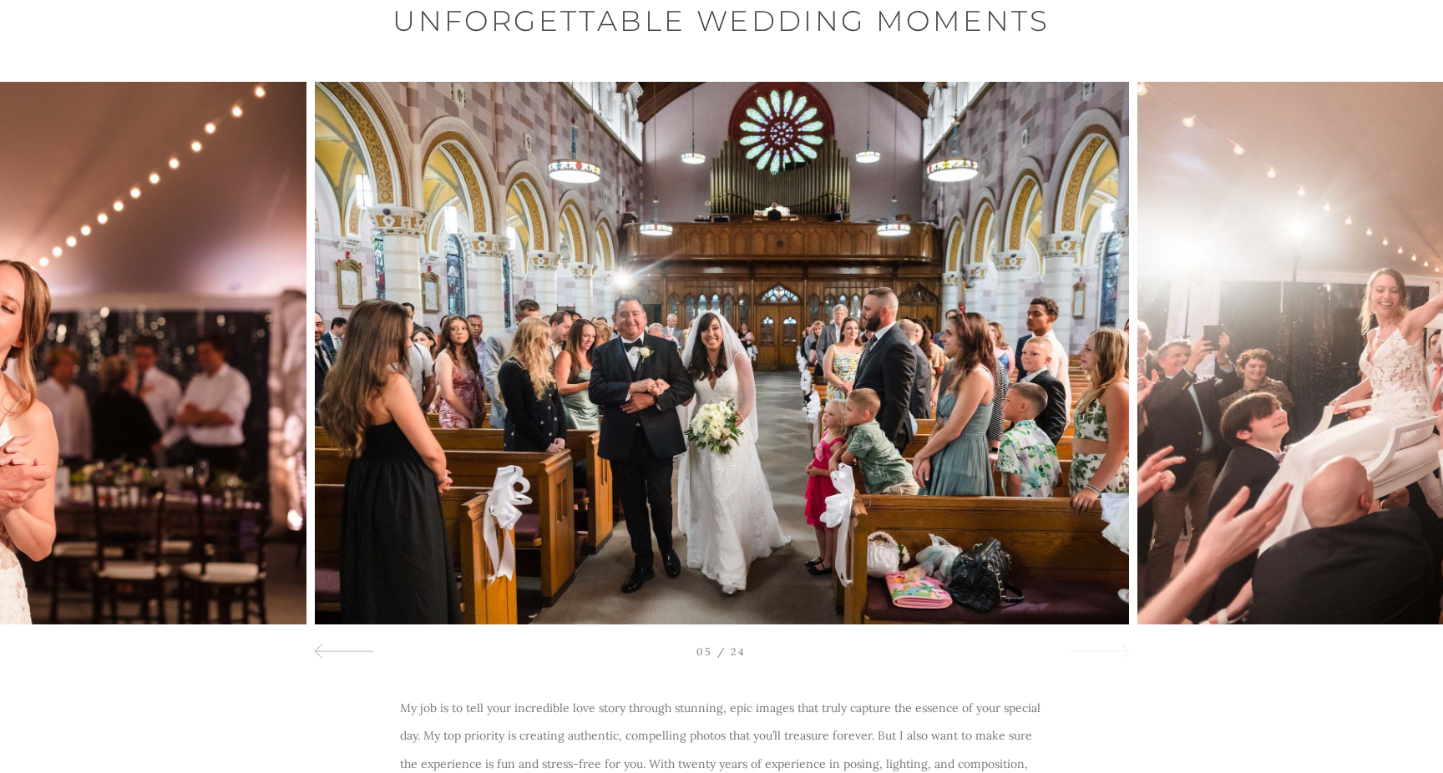
click at [1105, 653] on div at bounding box center [1099, 651] width 60 height 20
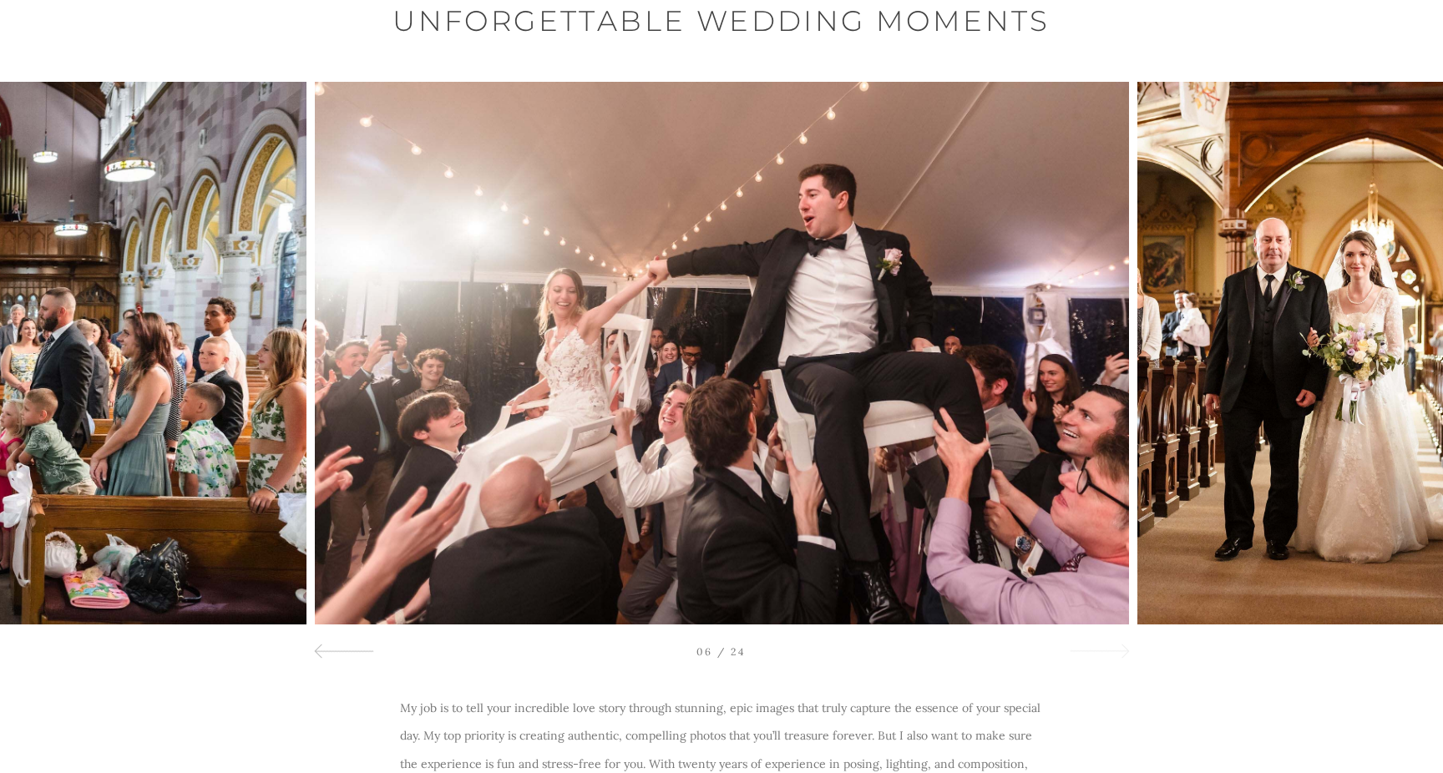
click at [1105, 653] on div at bounding box center [1099, 651] width 60 height 20
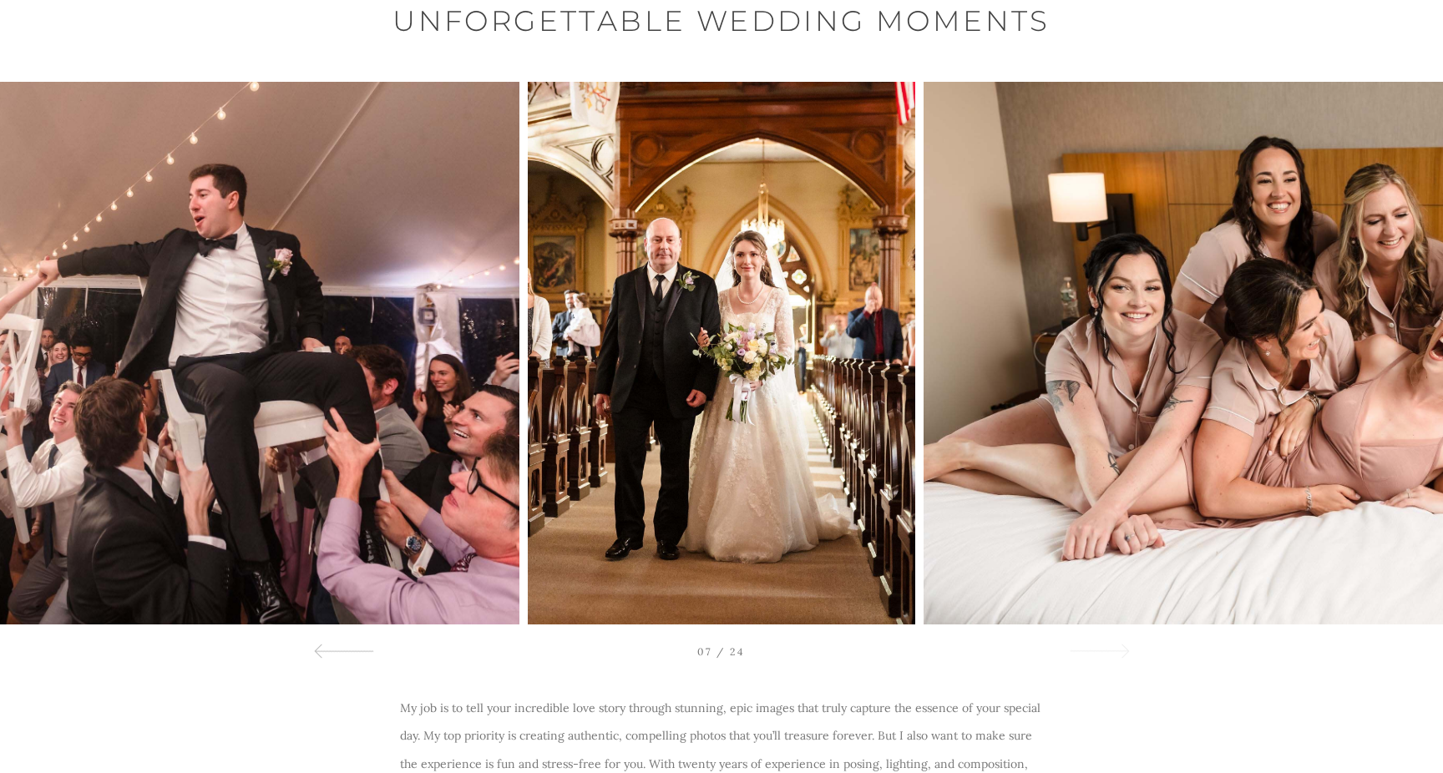
click at [1105, 653] on div at bounding box center [1099, 651] width 60 height 20
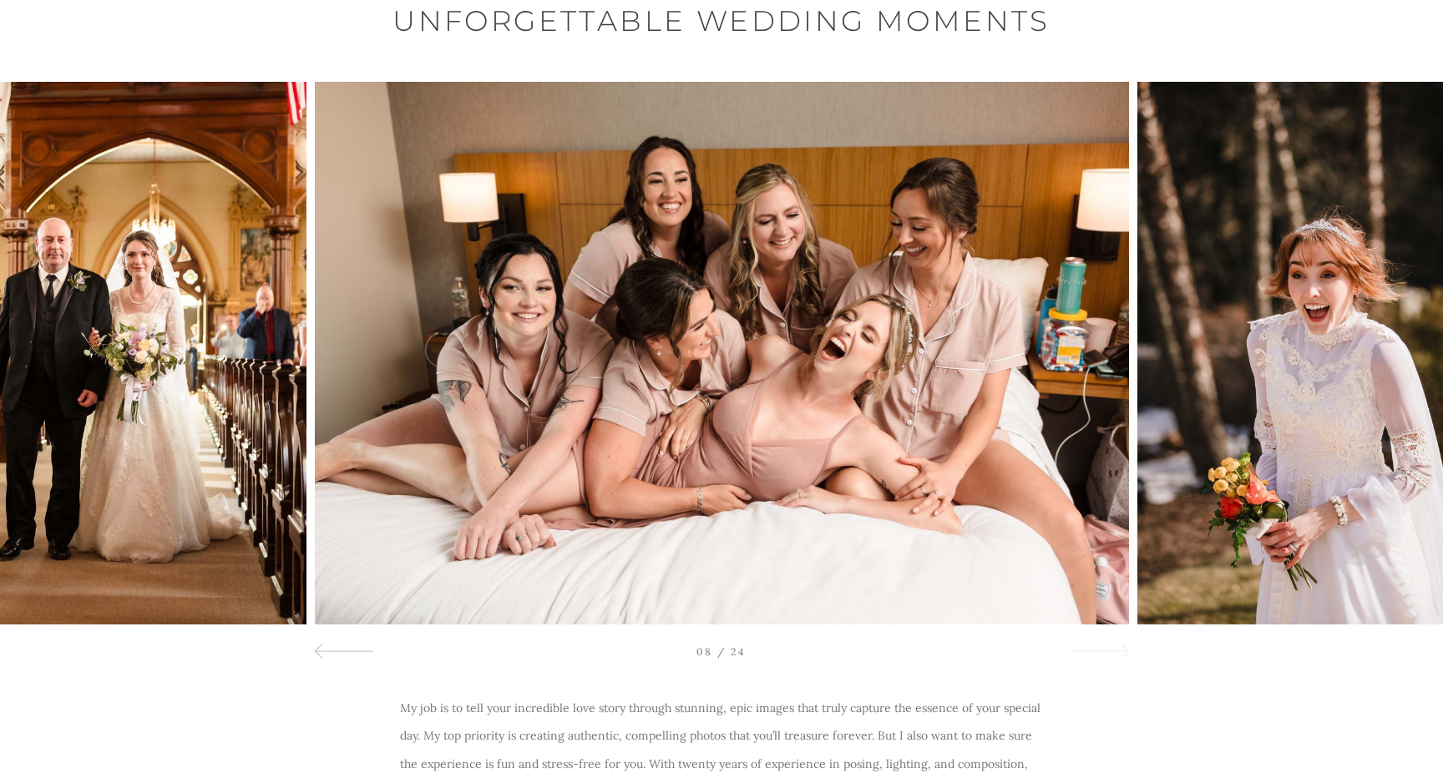
click at [1105, 653] on div at bounding box center [1099, 651] width 60 height 20
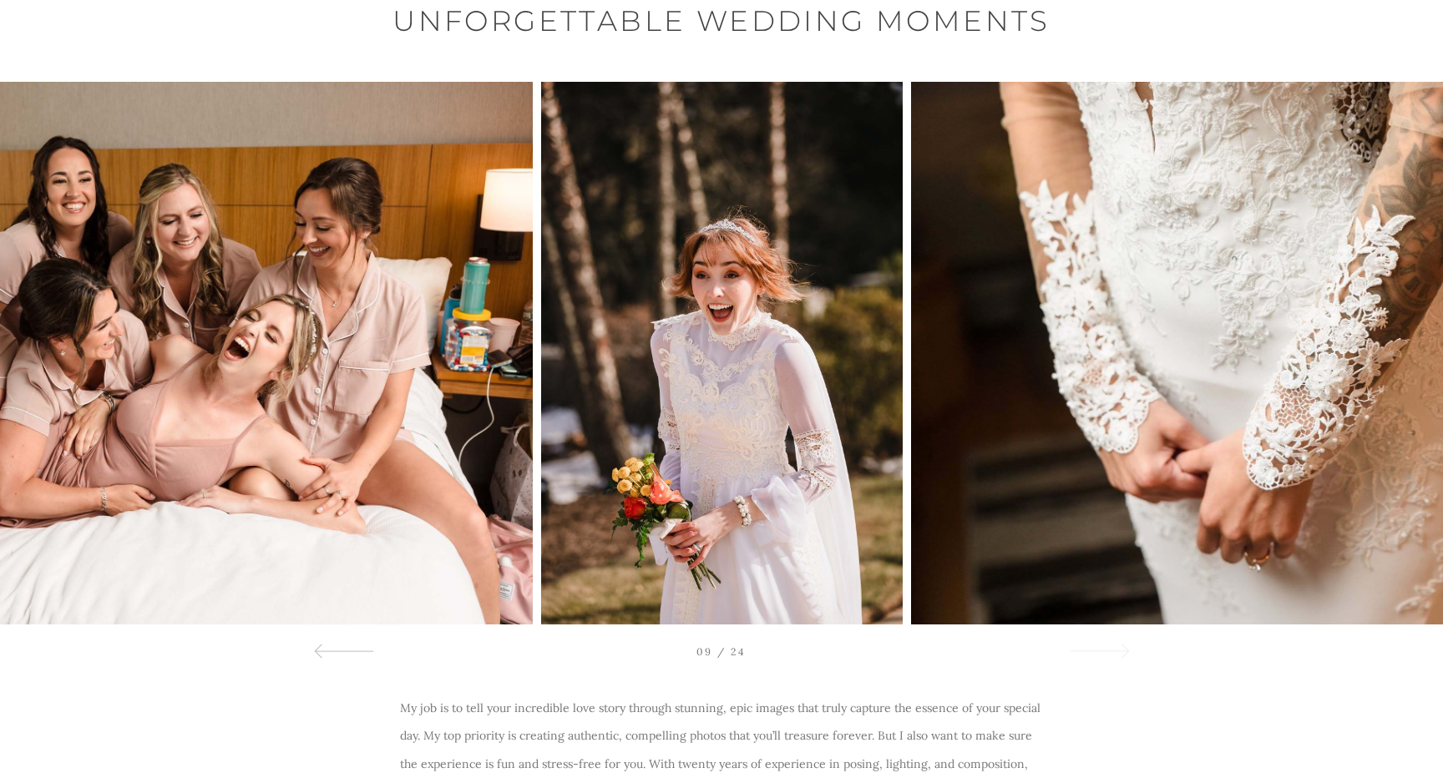
click at [1105, 653] on div at bounding box center [1099, 651] width 60 height 20
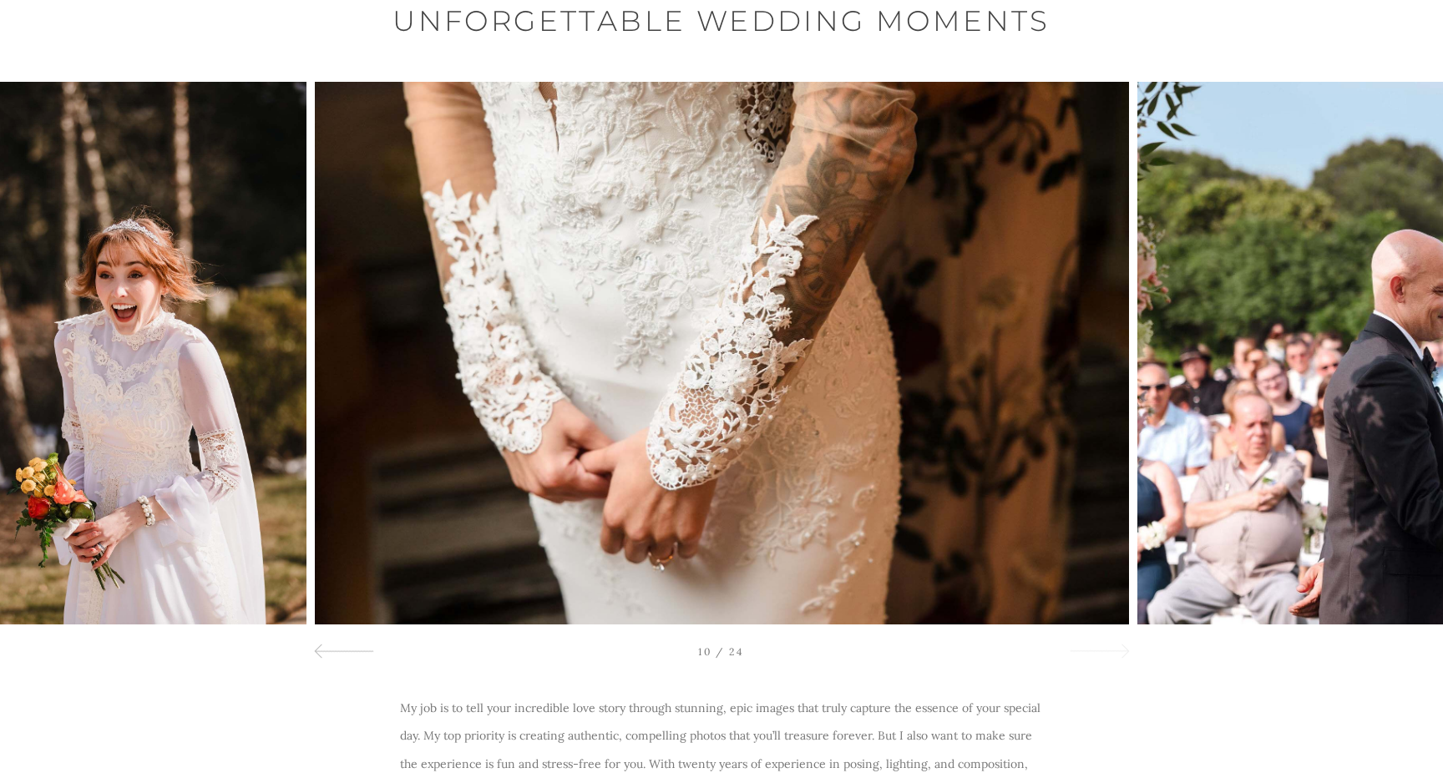
click at [1105, 653] on div at bounding box center [1099, 651] width 60 height 20
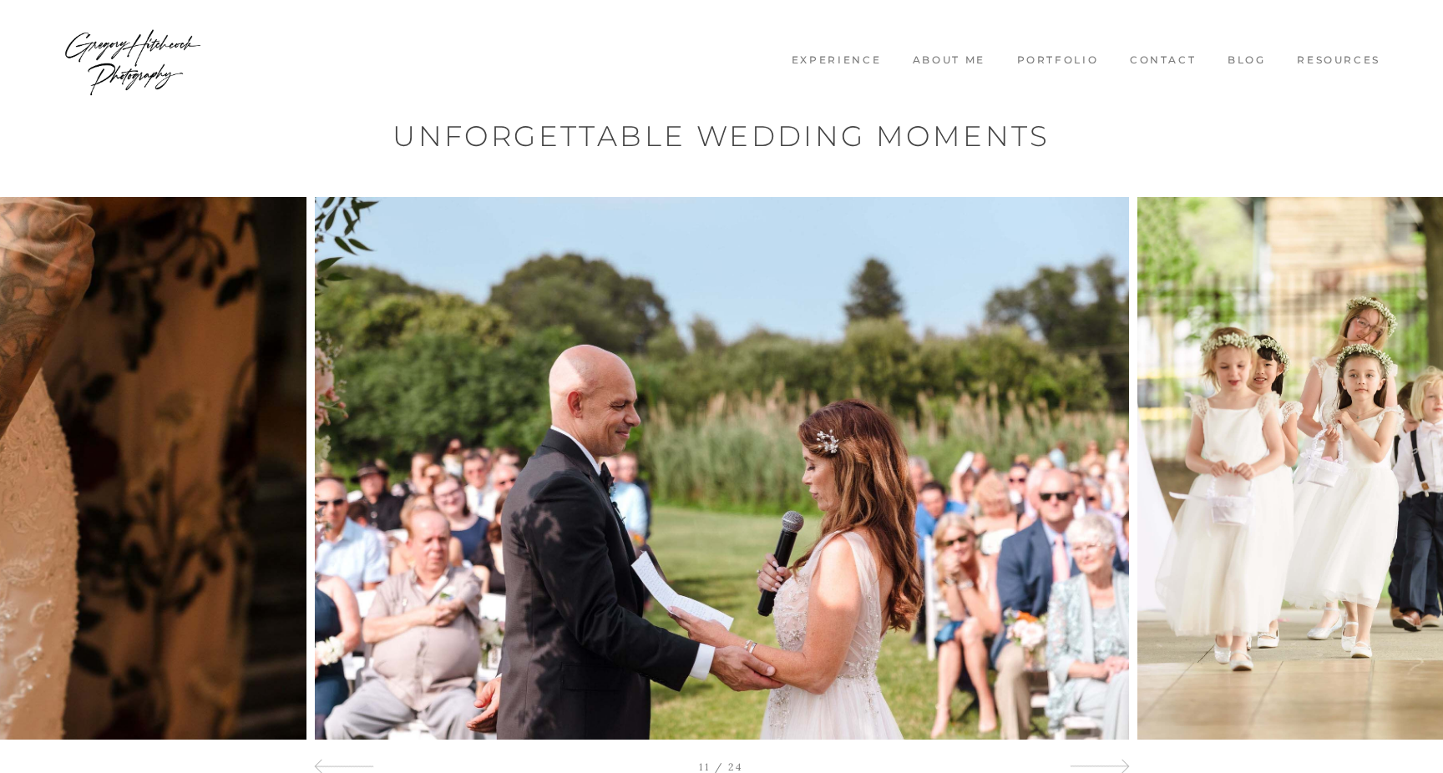
scroll to position [0, 0]
click at [1037, 122] on link "Engagement" at bounding box center [1057, 119] width 200 height 27
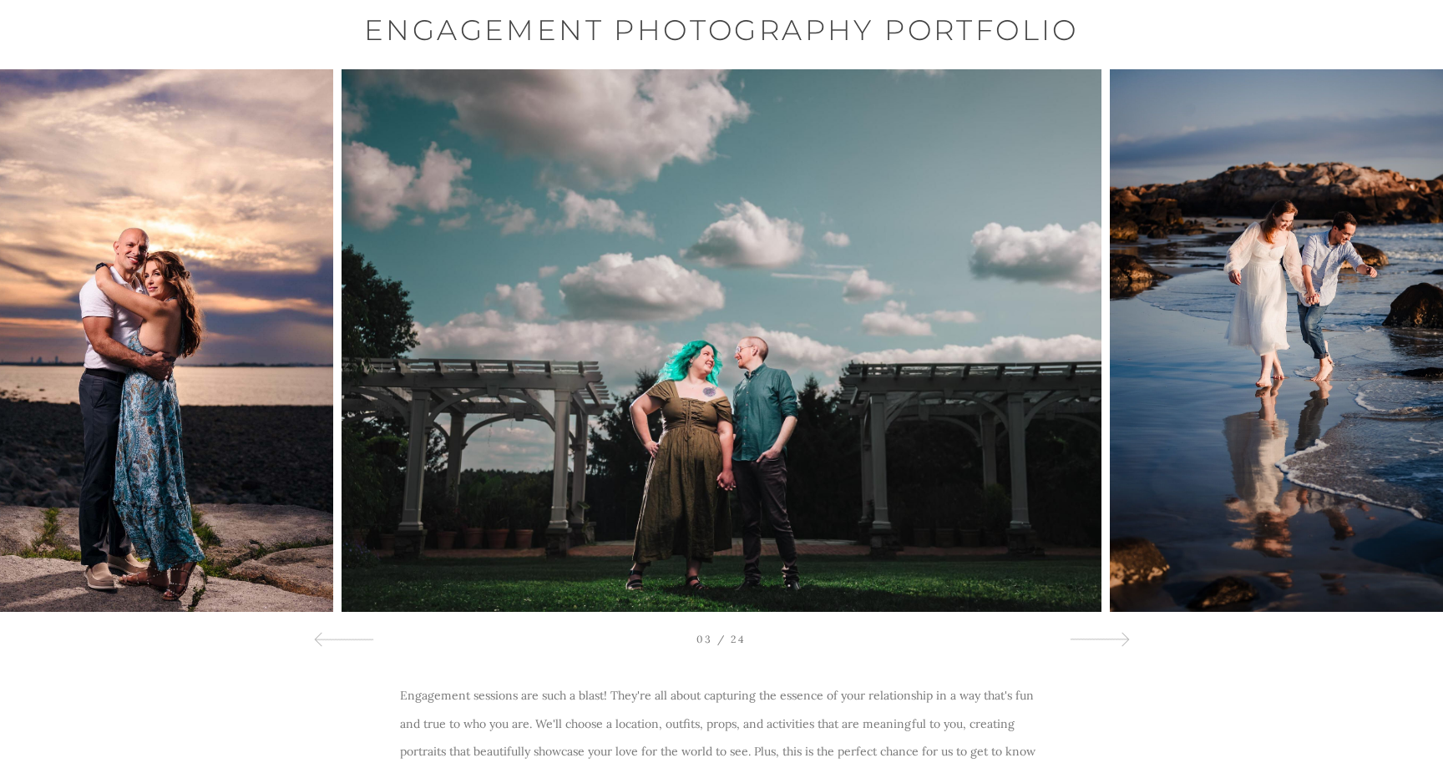
scroll to position [103, 0]
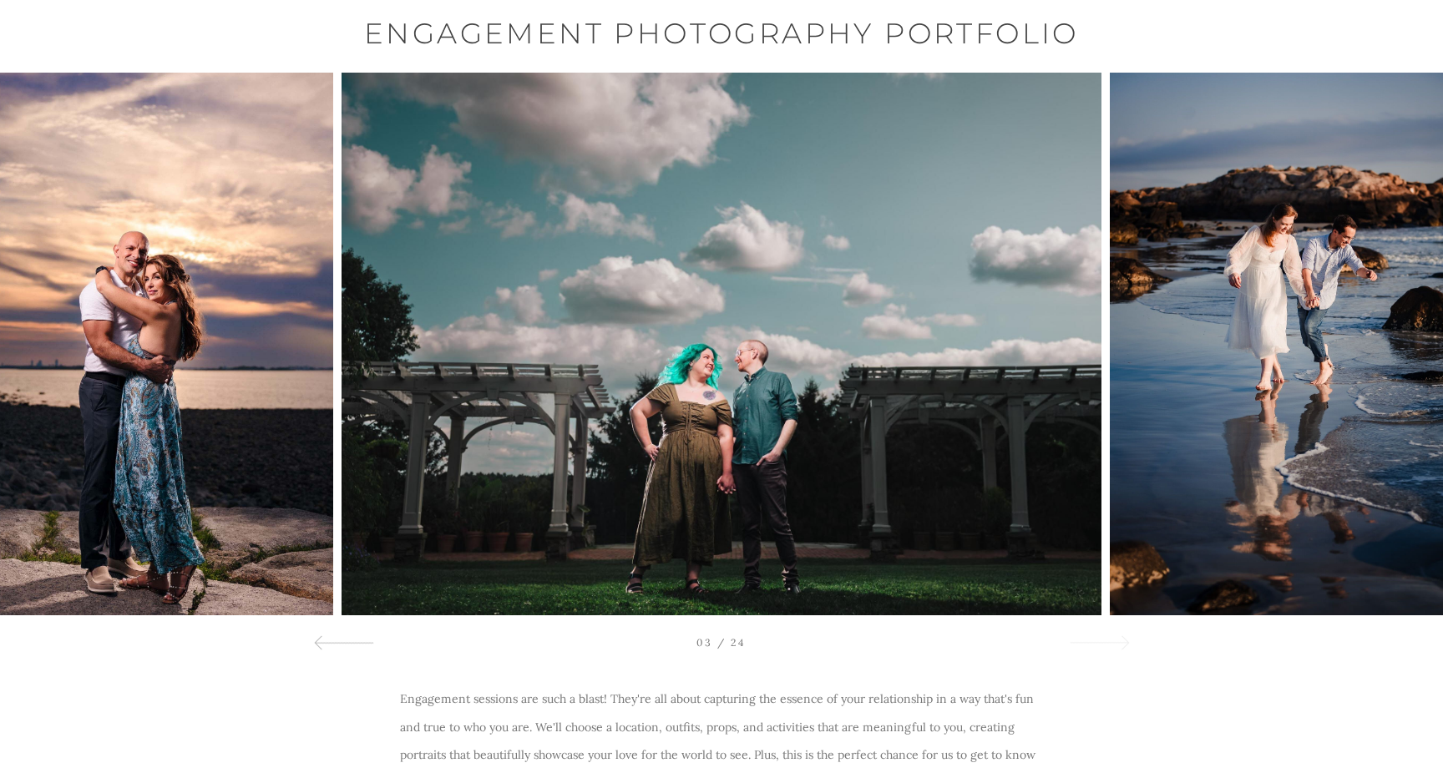
click at [1120, 637] on div at bounding box center [1099, 642] width 60 height 20
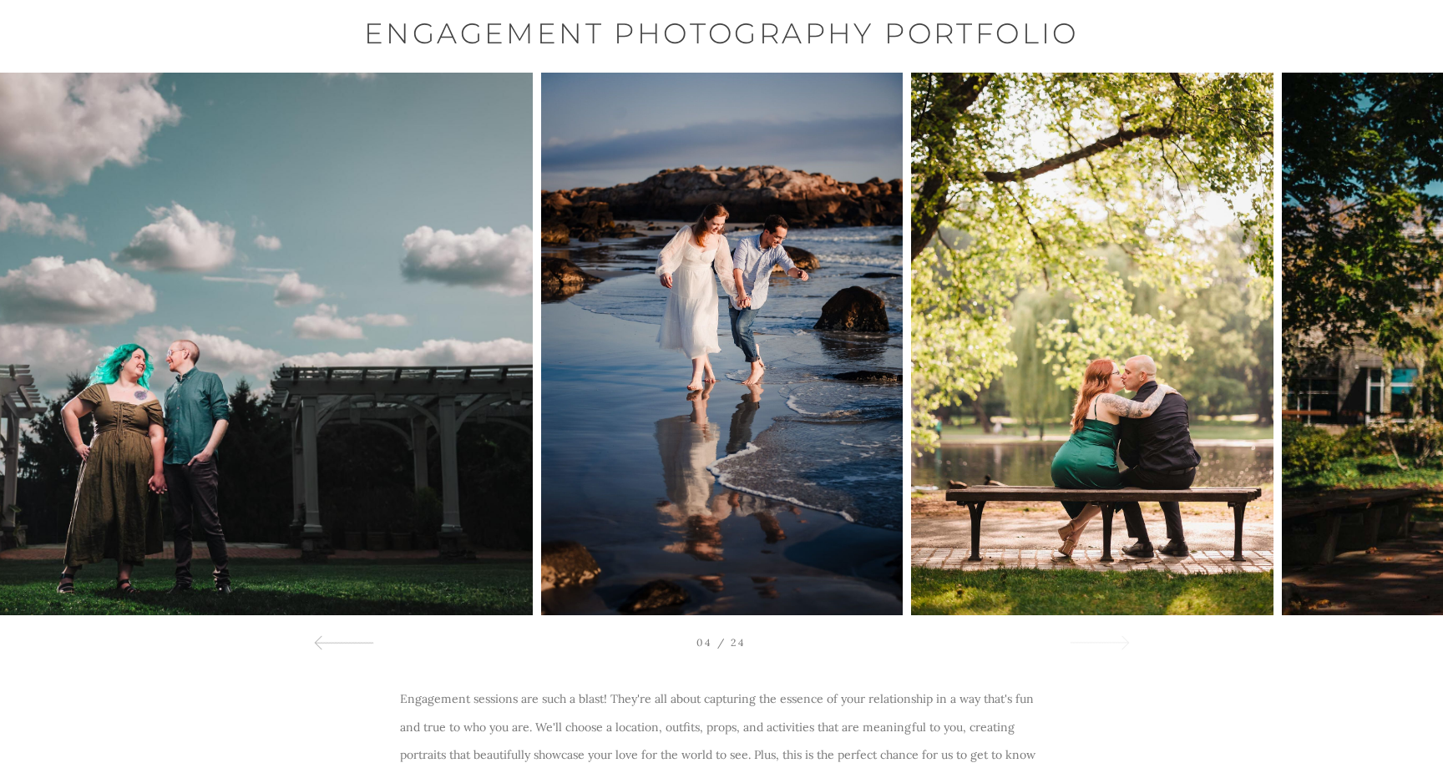
click at [1120, 637] on div at bounding box center [1099, 642] width 60 height 20
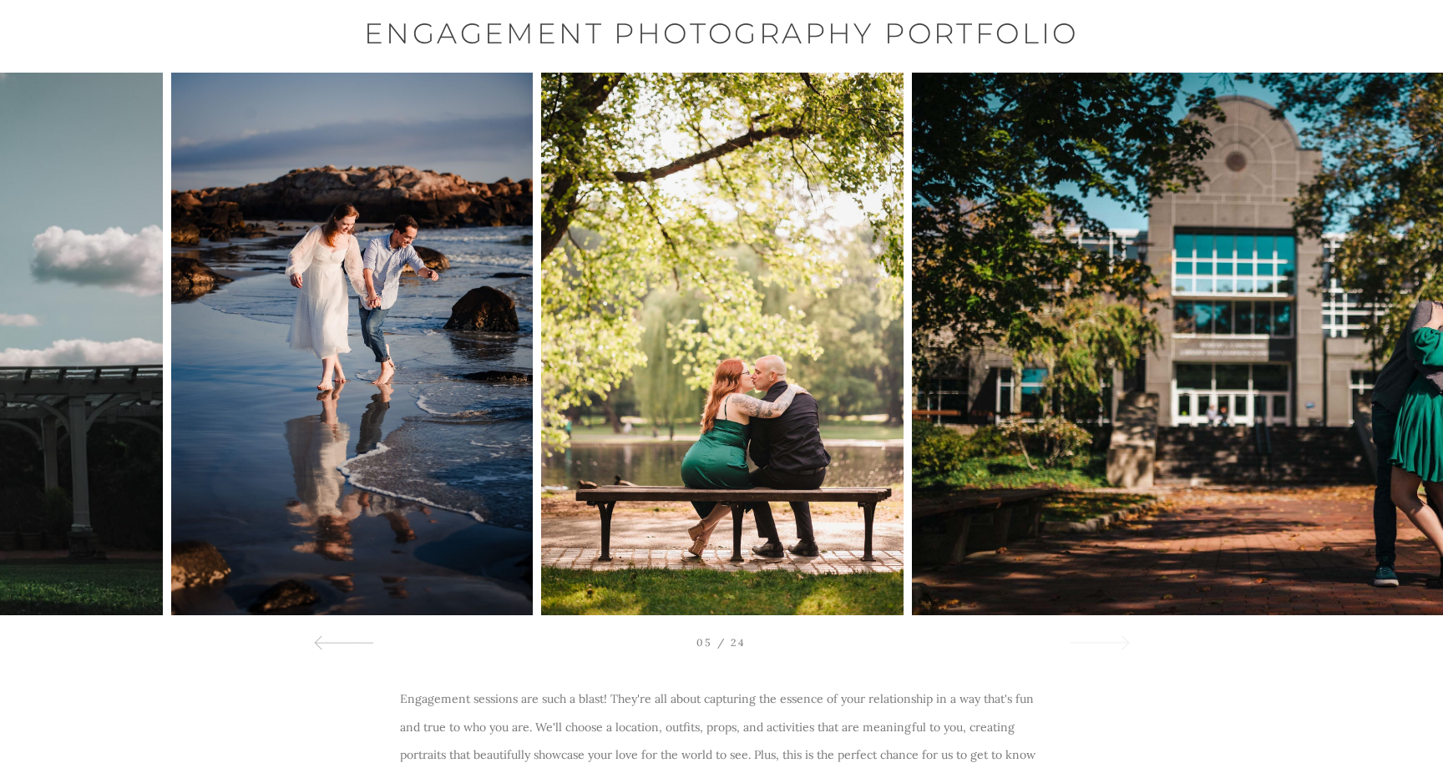
click at [1120, 637] on div at bounding box center [1099, 642] width 60 height 20
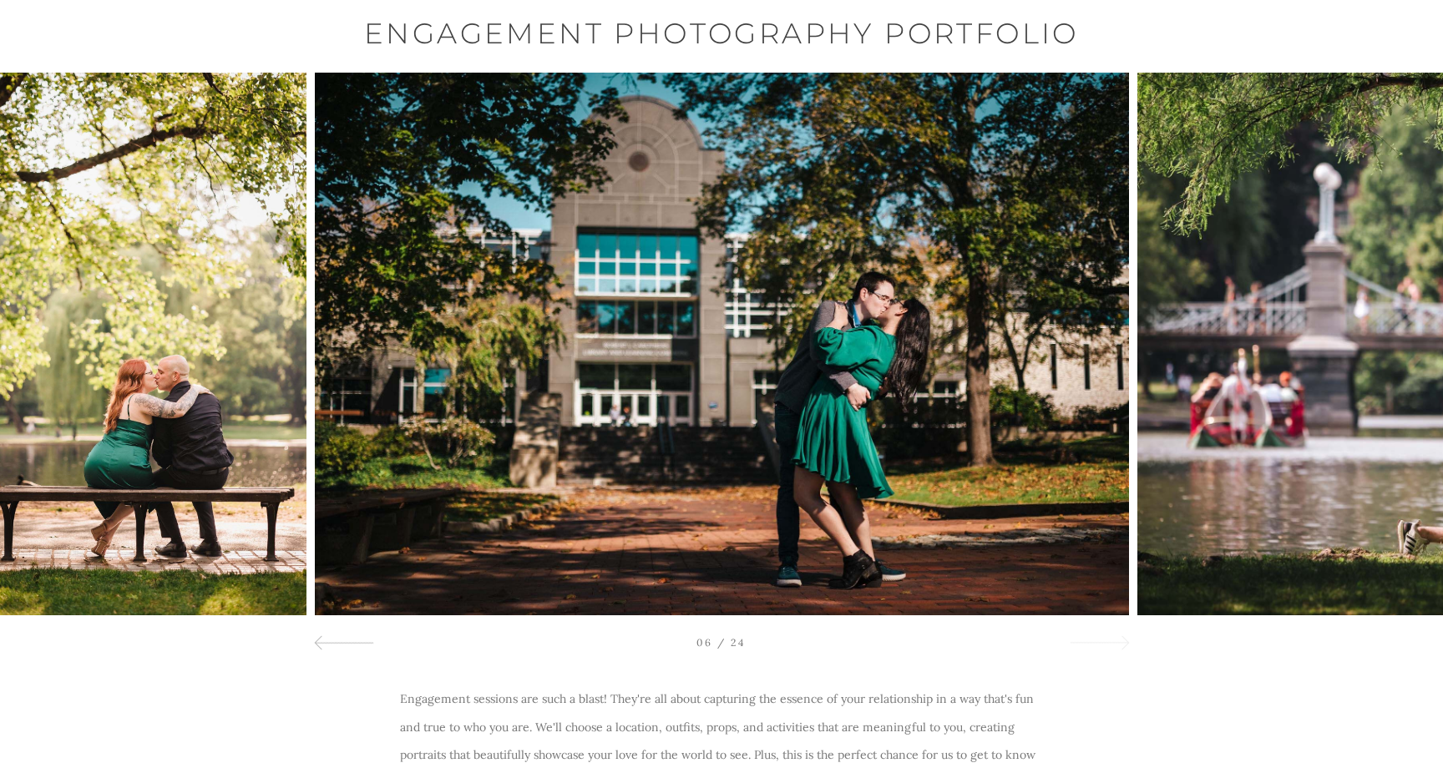
click at [1120, 637] on div at bounding box center [1099, 642] width 60 height 20
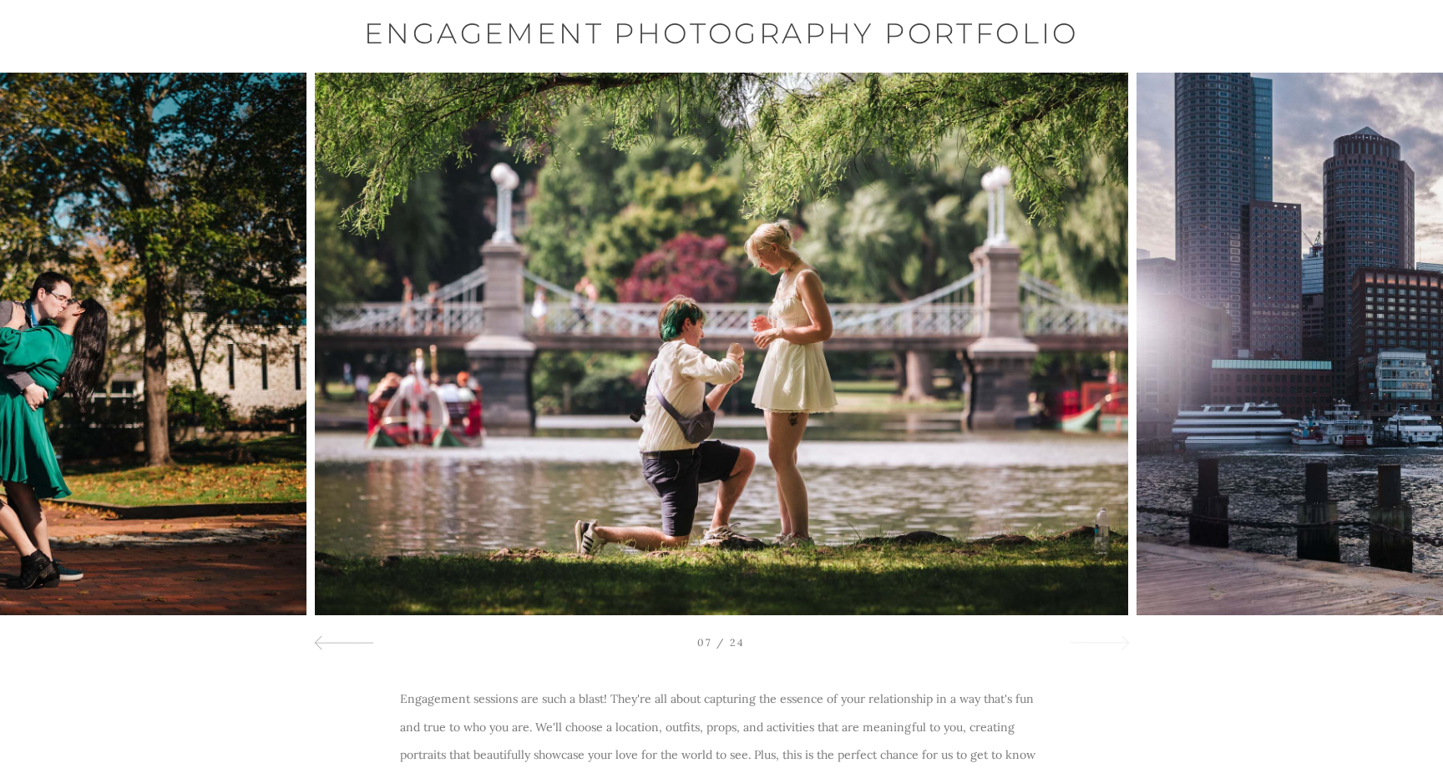
click at [1120, 637] on div at bounding box center [1099, 642] width 60 height 20
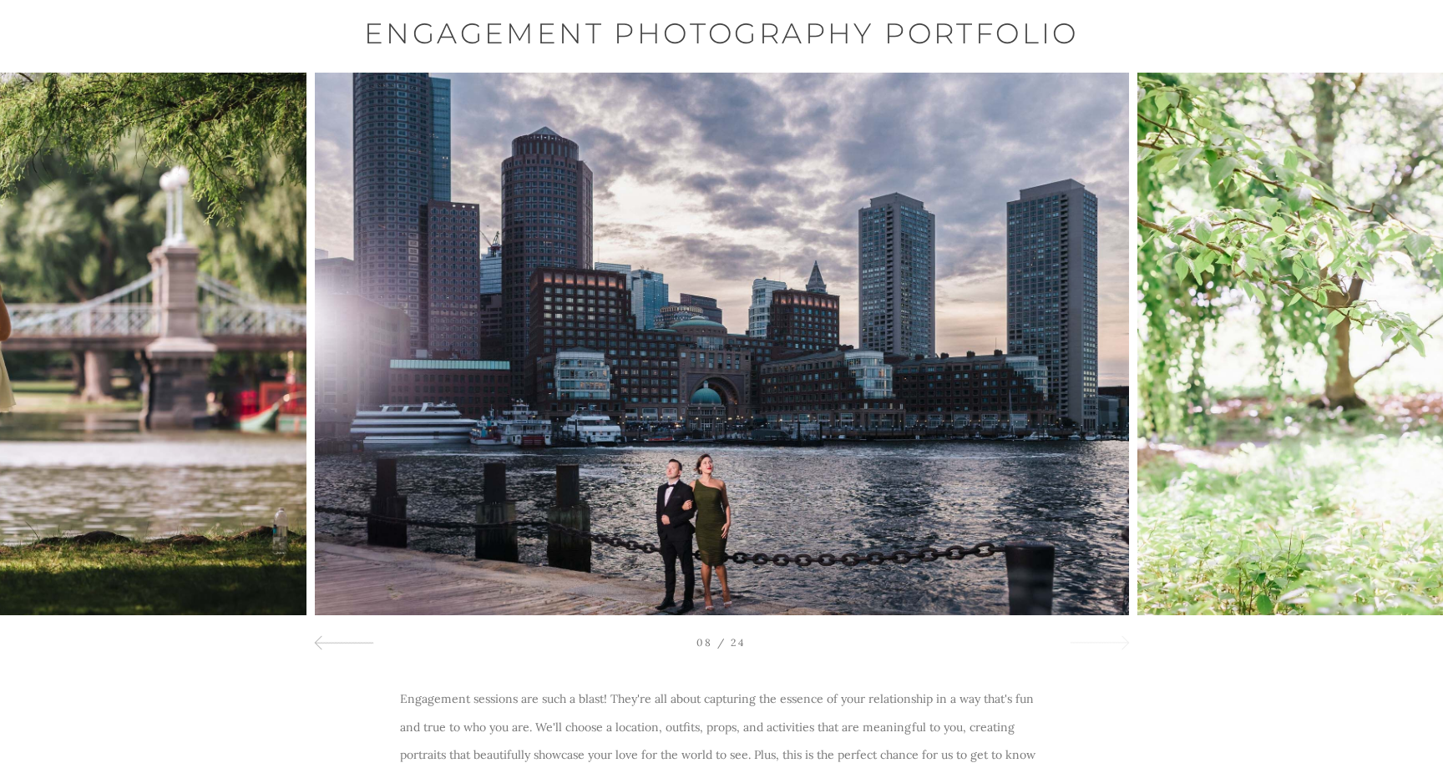
click at [1120, 637] on div at bounding box center [1099, 642] width 60 height 20
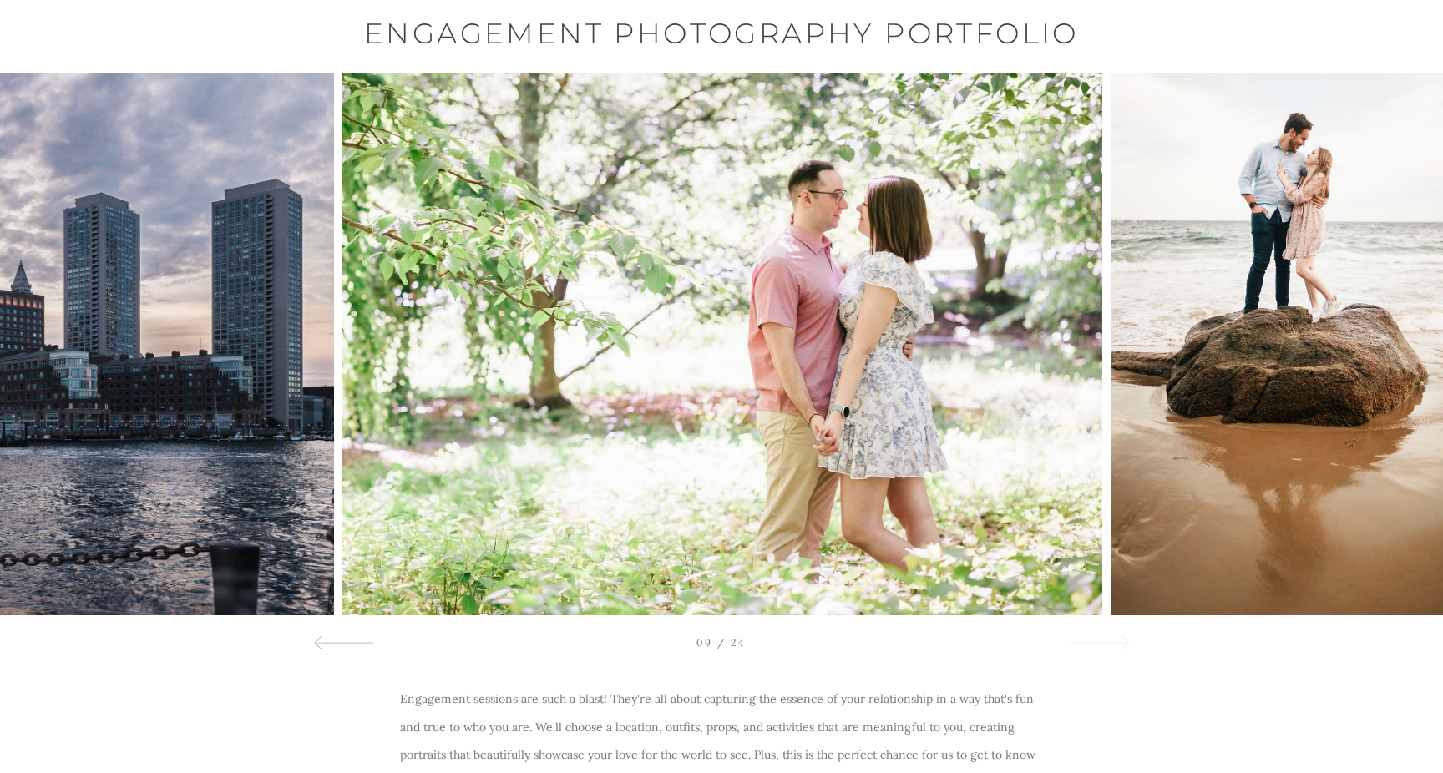
click at [1120, 637] on div at bounding box center [1099, 642] width 60 height 20
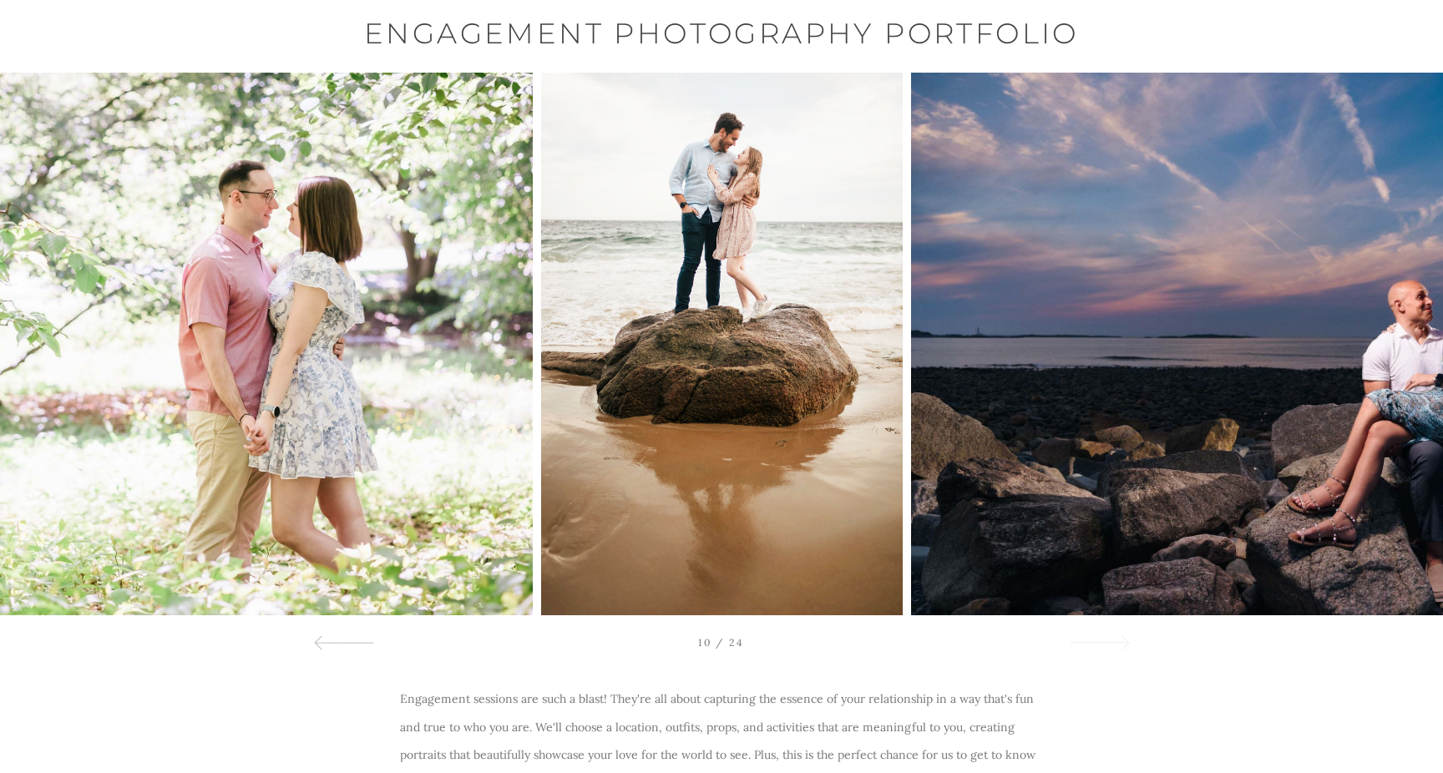
click at [1120, 637] on div at bounding box center [1099, 642] width 60 height 20
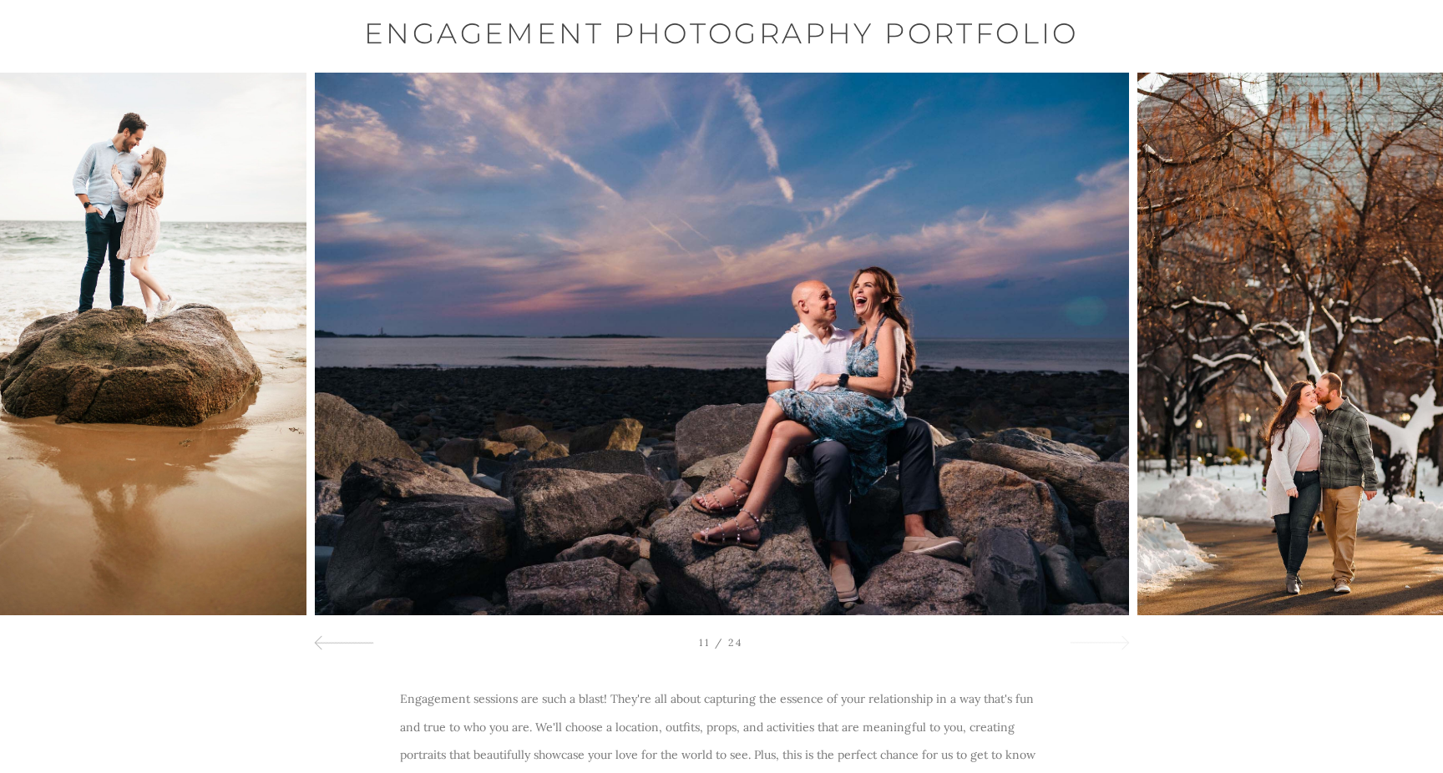
click at [1120, 637] on div at bounding box center [1099, 642] width 60 height 20
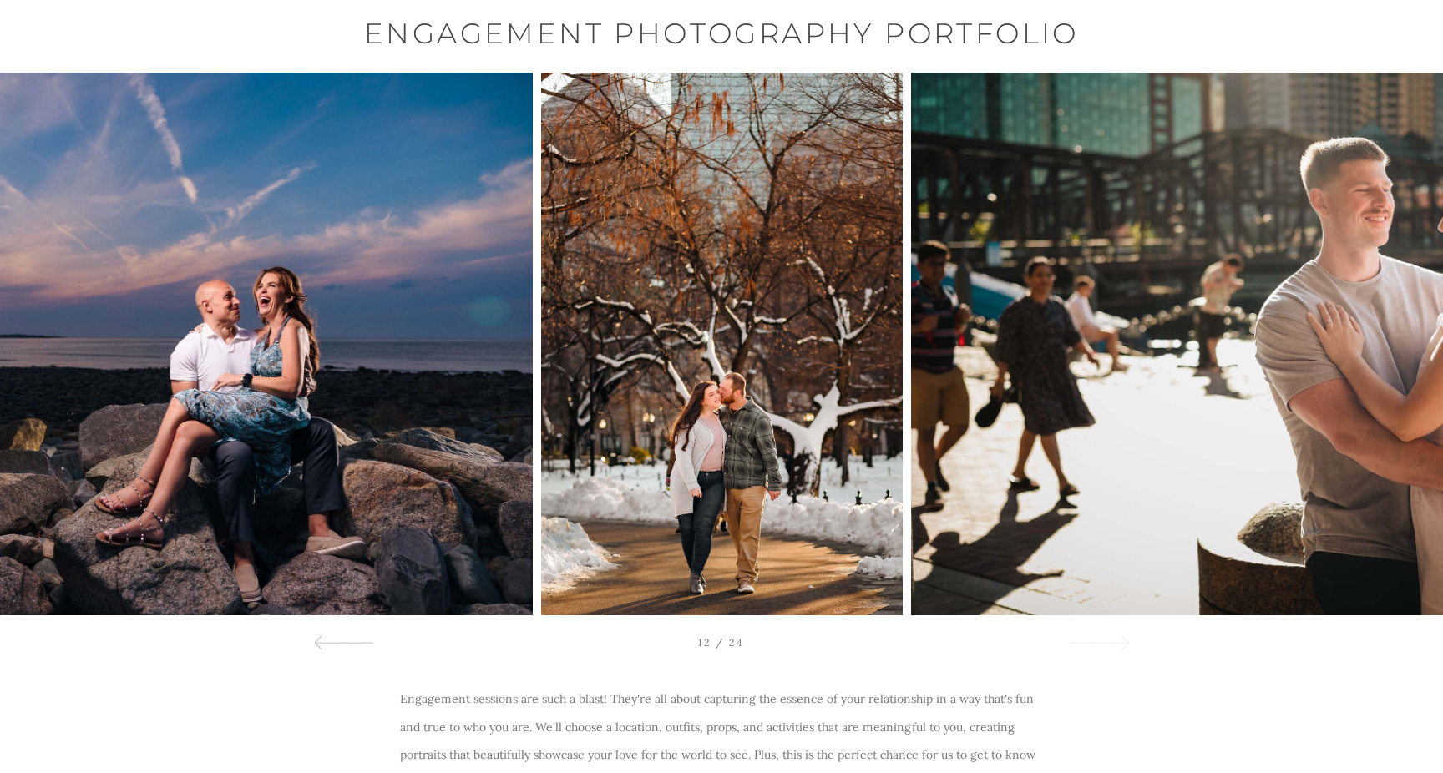
click at [1120, 637] on div at bounding box center [1099, 642] width 60 height 20
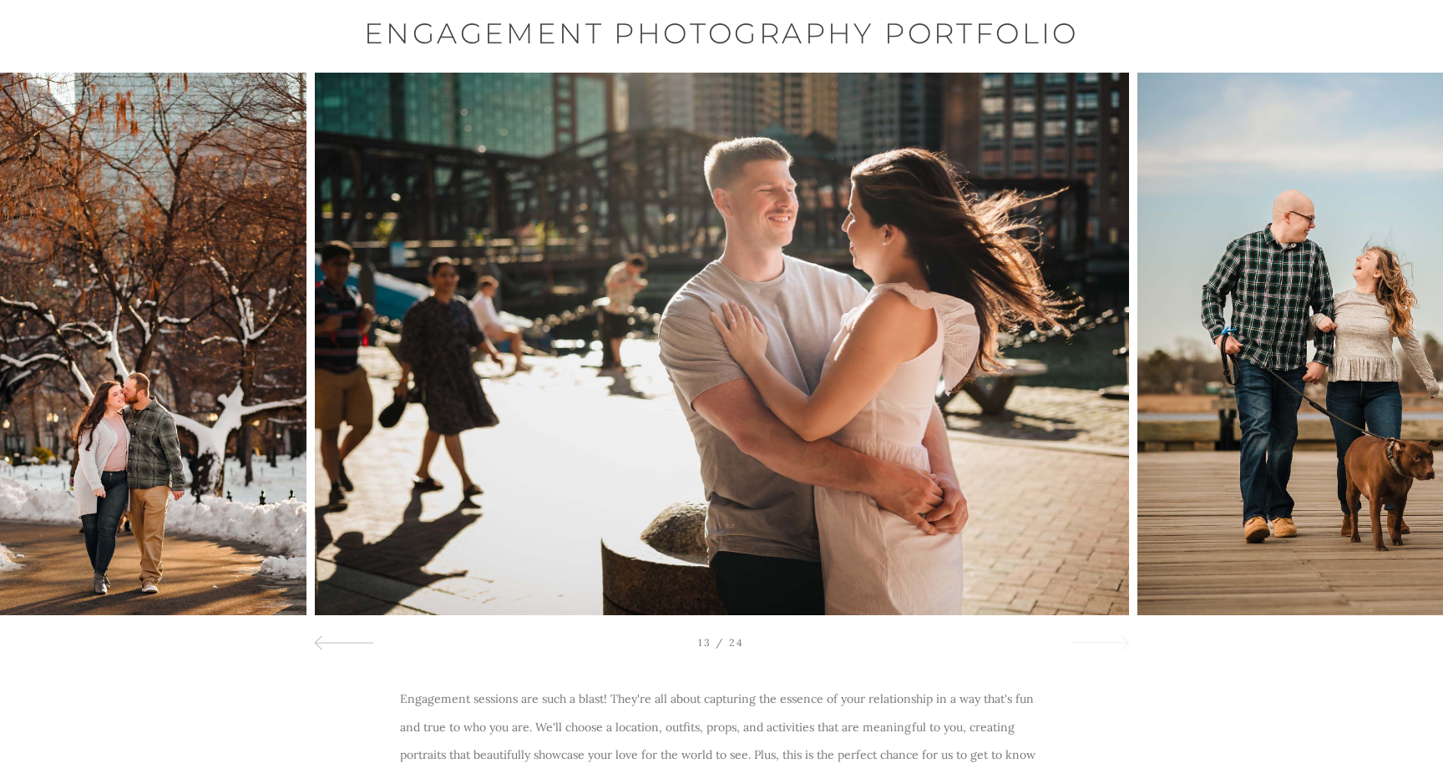
click at [1120, 637] on div at bounding box center [1099, 642] width 60 height 20
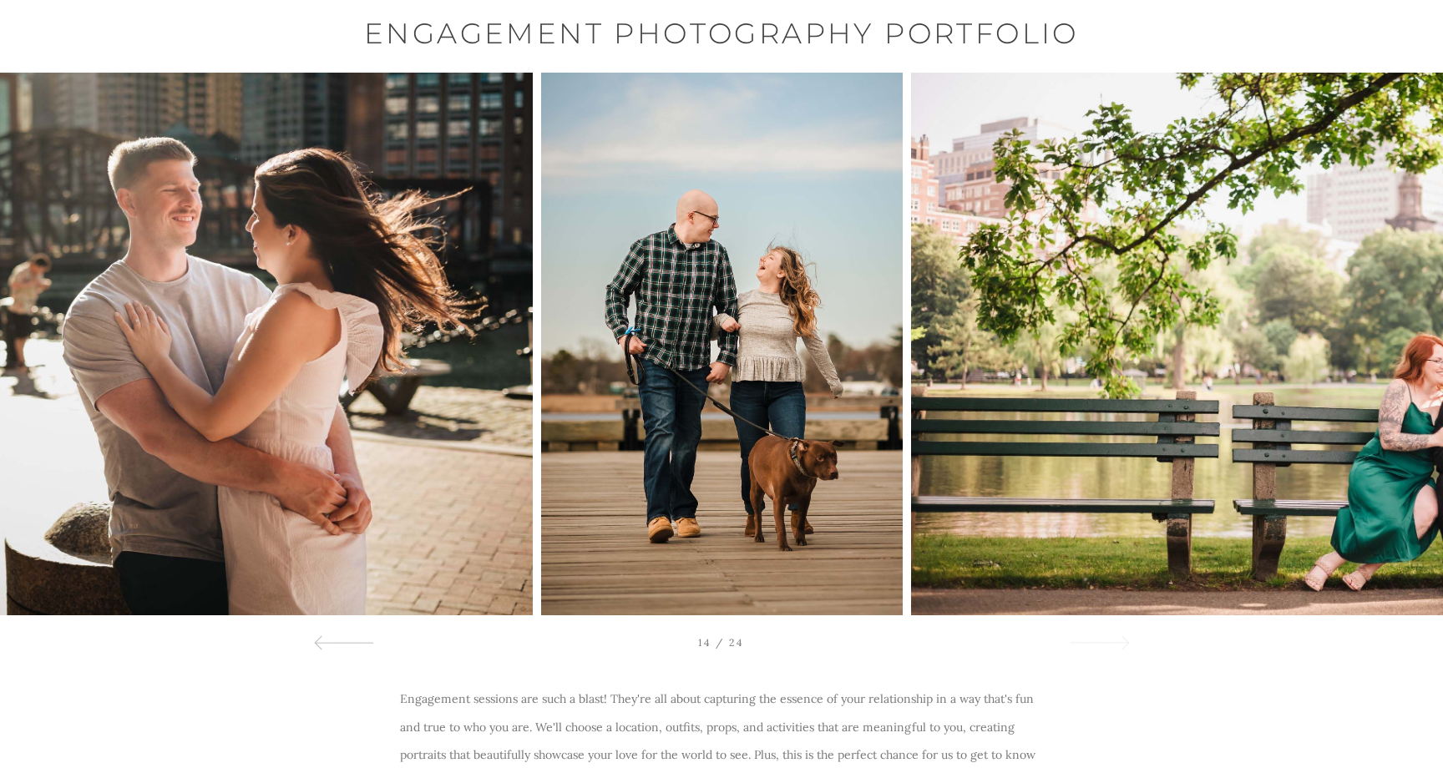
click at [1120, 637] on div at bounding box center [1099, 642] width 60 height 20
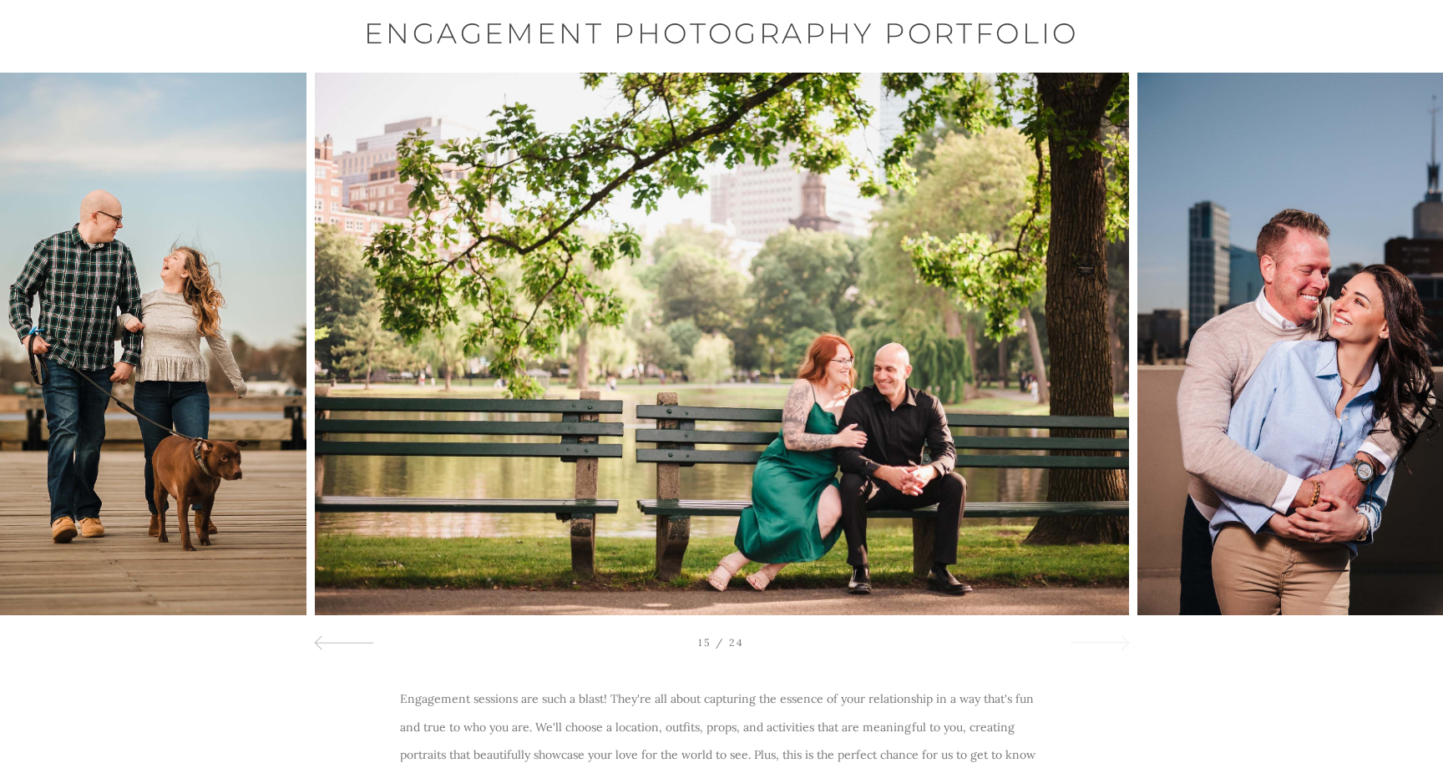
click at [1120, 637] on div at bounding box center [1099, 642] width 60 height 20
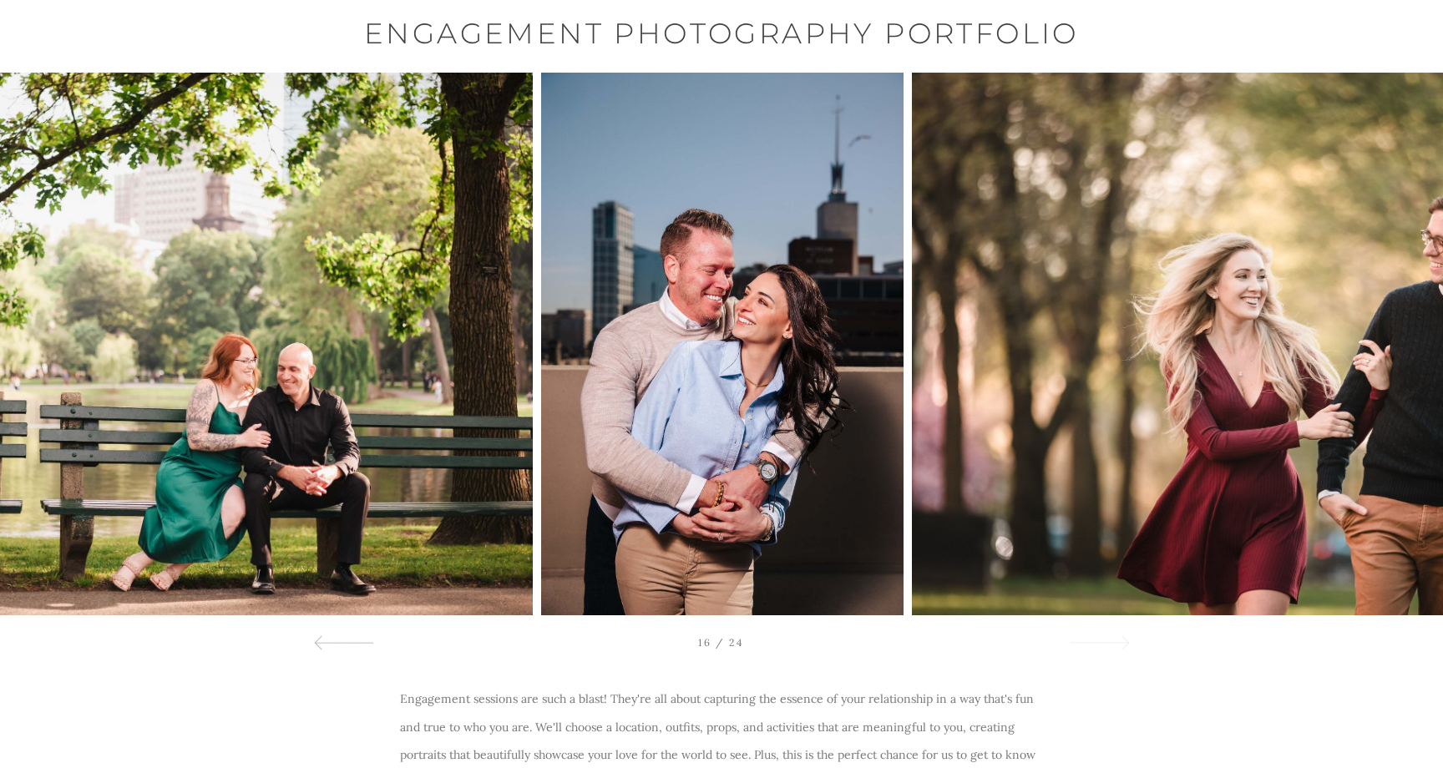
click at [1120, 637] on div at bounding box center [1099, 642] width 60 height 20
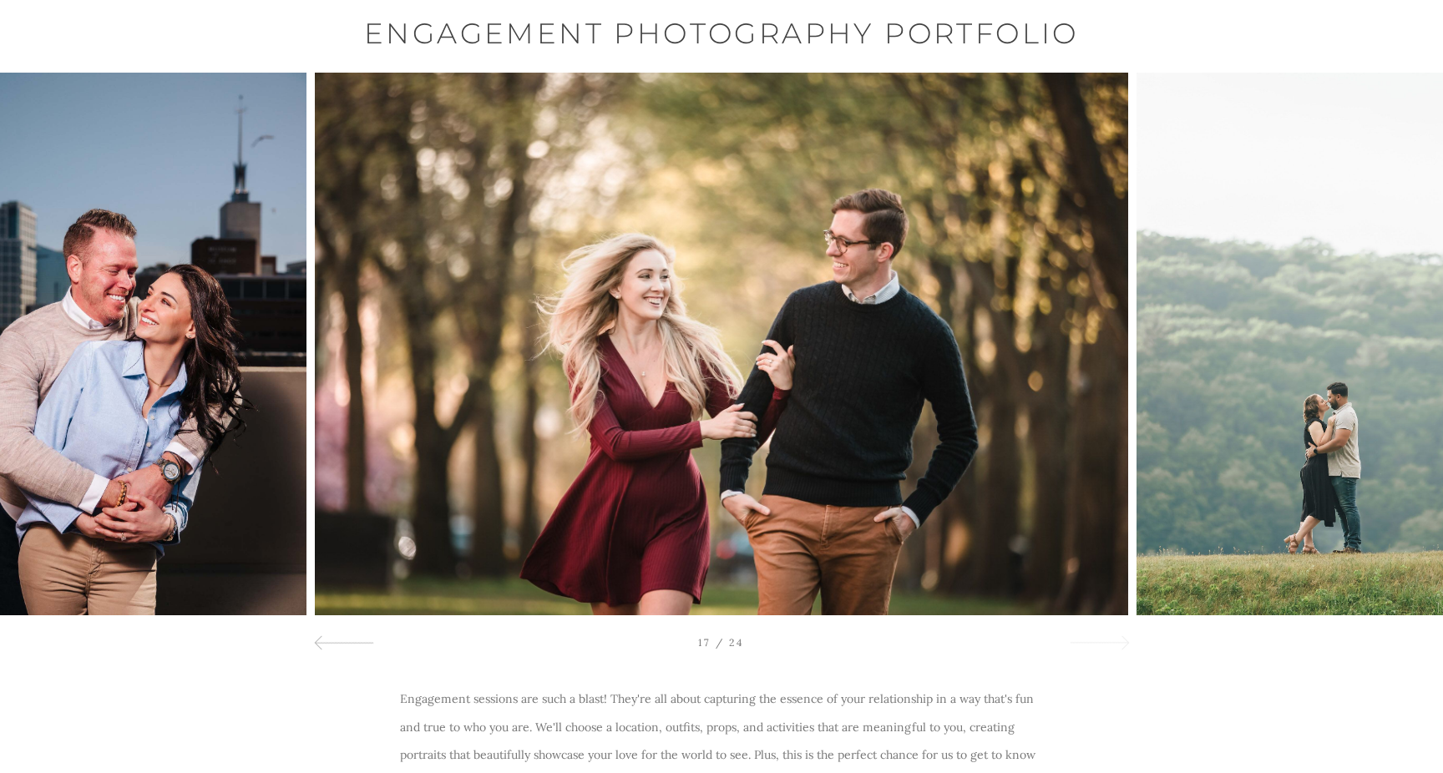
click at [1120, 637] on div at bounding box center [1099, 642] width 60 height 20
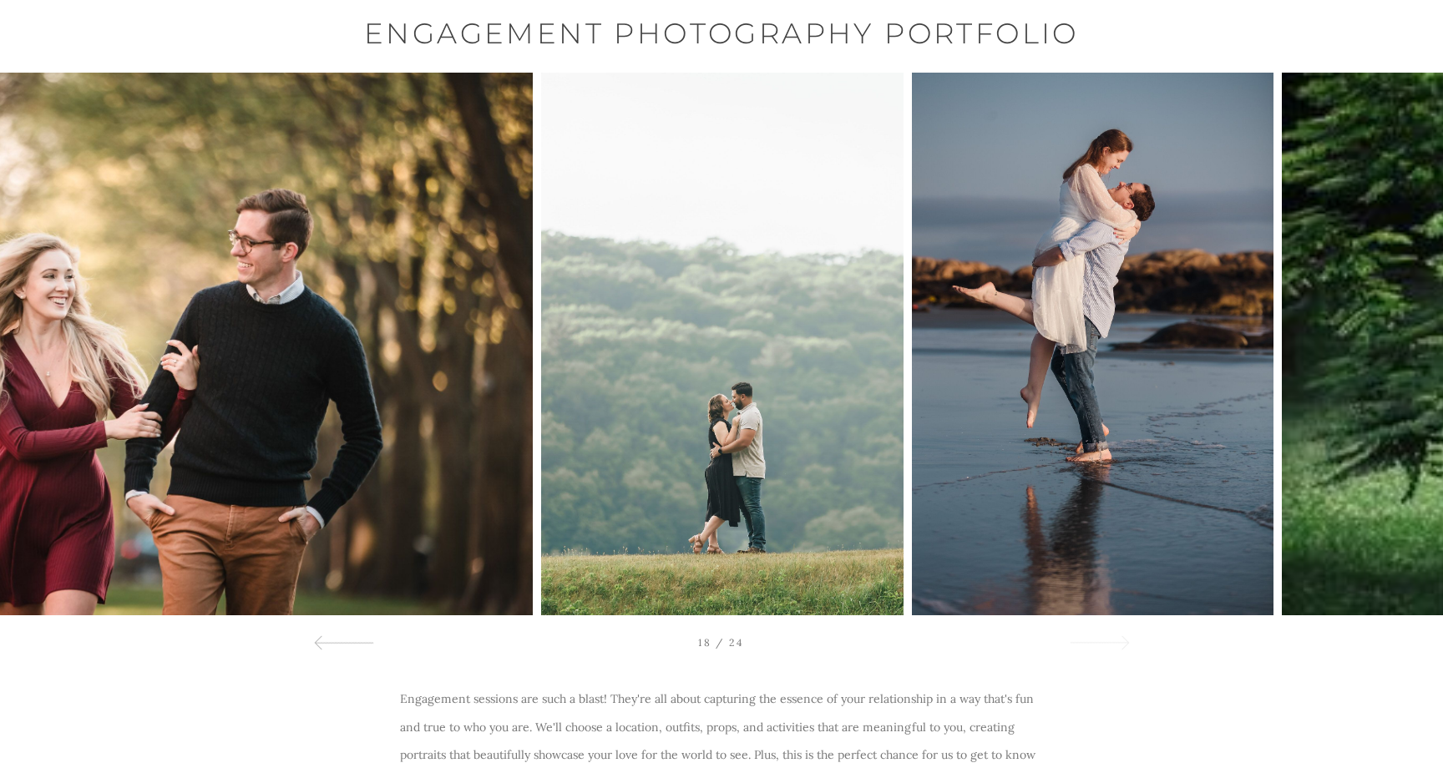
click at [1120, 637] on div at bounding box center [1099, 642] width 60 height 20
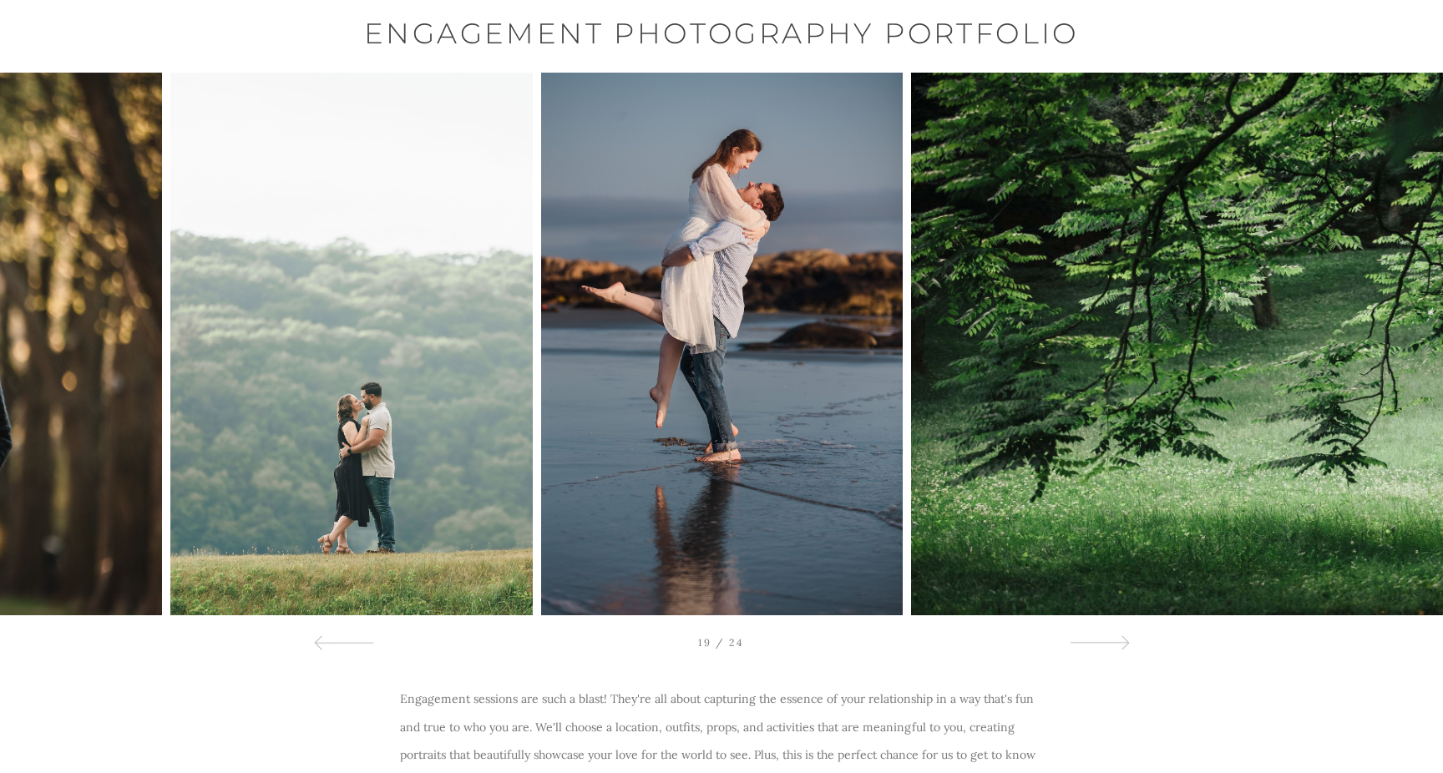
click at [1095, 626] on div "19 / 24" at bounding box center [721, 634] width 839 height 37
click at [1096, 644] on div at bounding box center [1099, 642] width 60 height 20
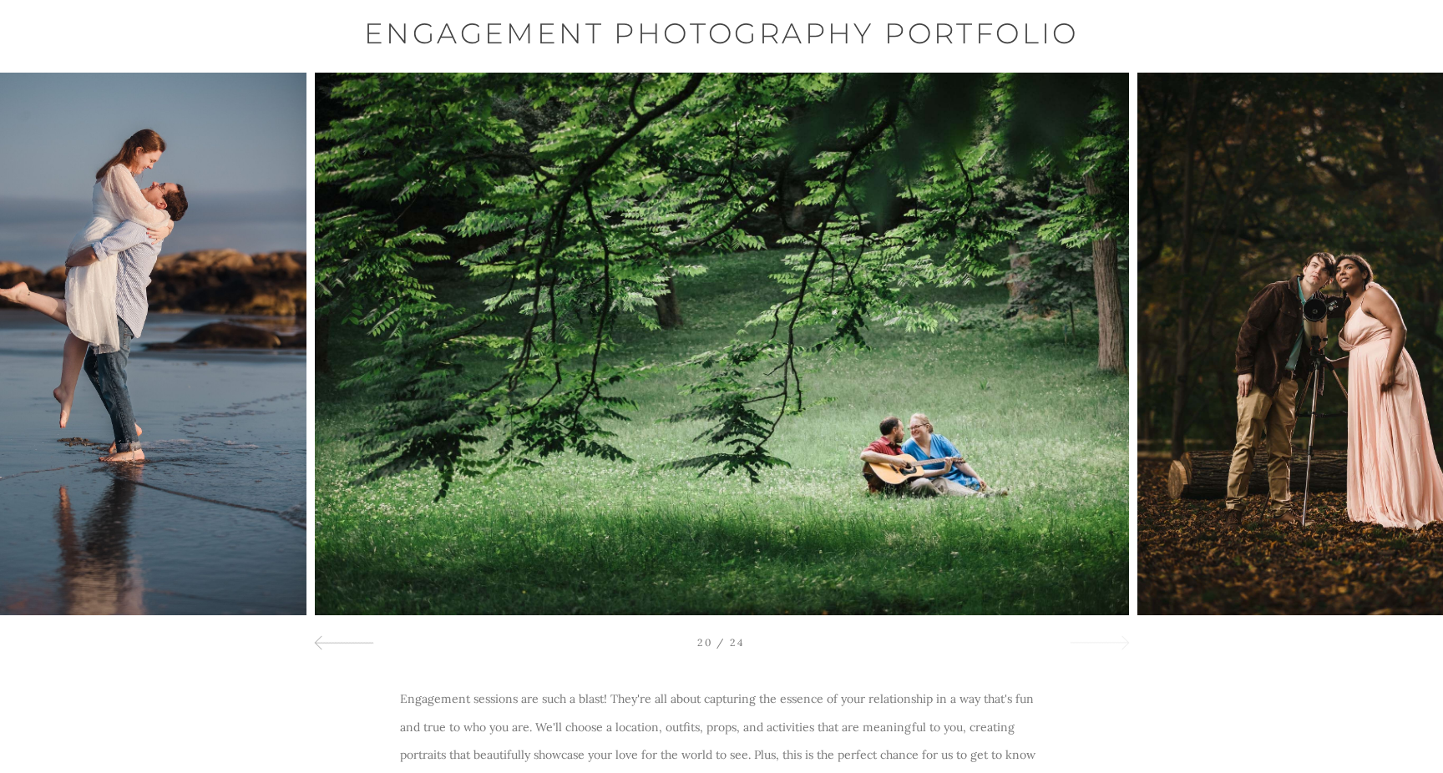
click at [1096, 644] on div at bounding box center [1099, 642] width 60 height 20
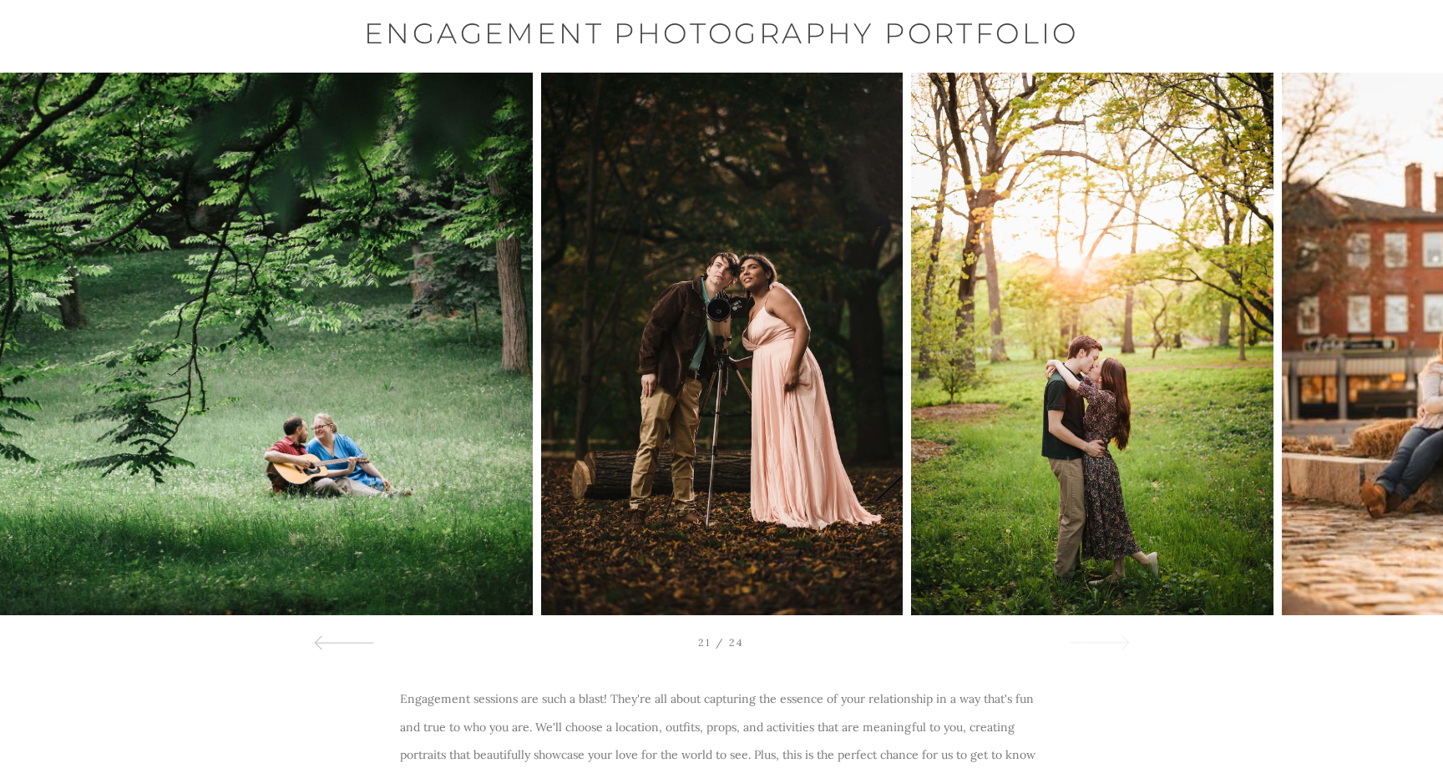
click at [1096, 644] on div at bounding box center [1099, 642] width 60 height 20
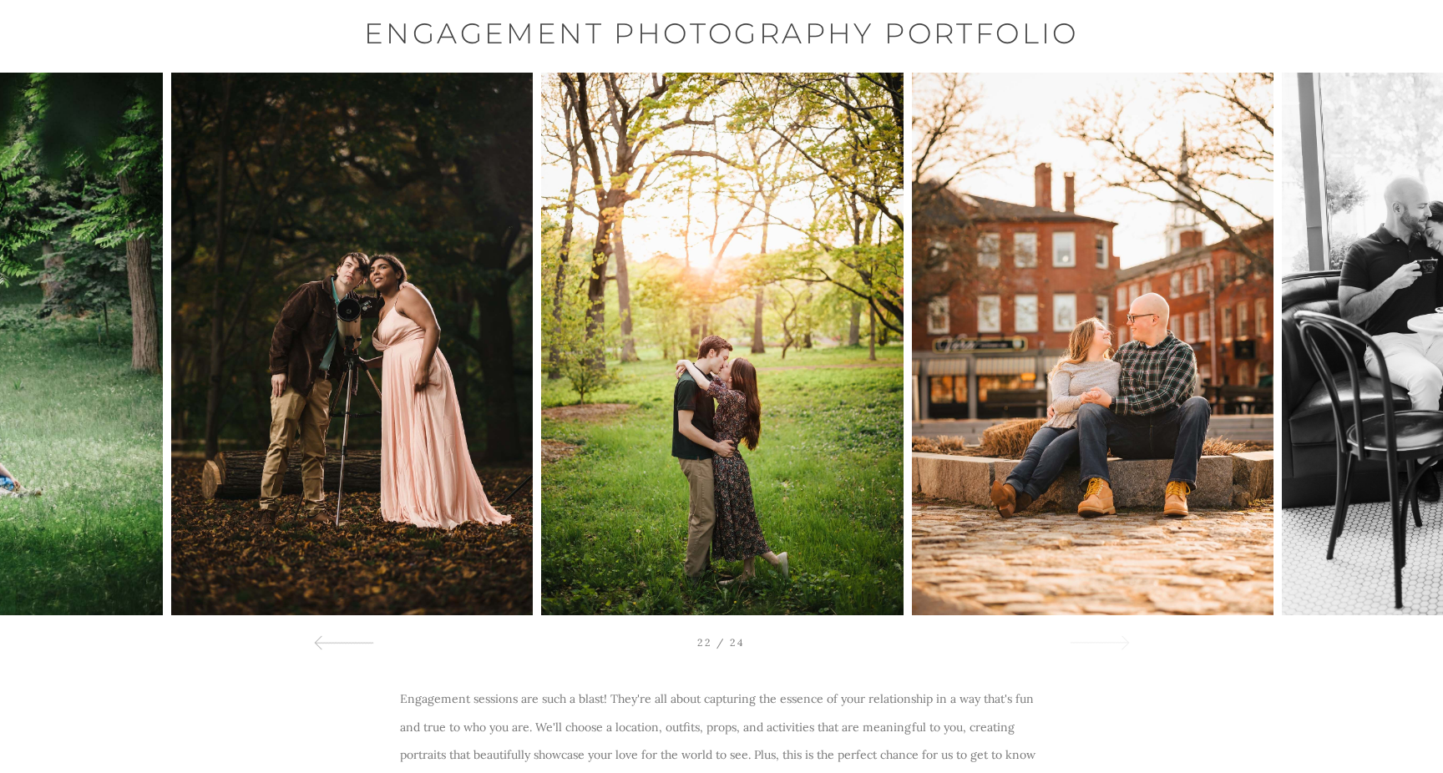
click at [1096, 644] on div at bounding box center [1099, 642] width 60 height 20
